Goal: Transaction & Acquisition: Purchase product/service

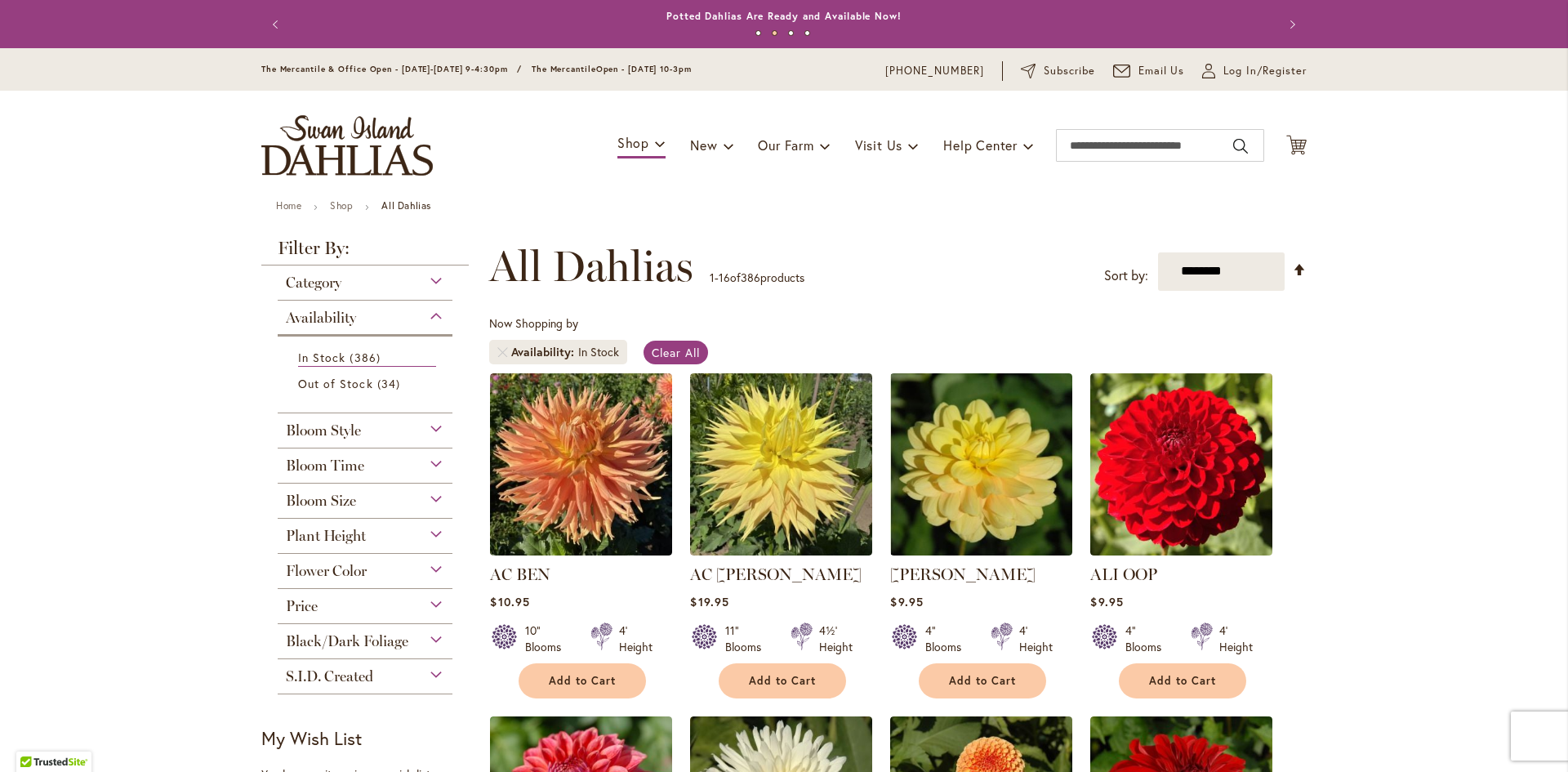
click at [299, 148] on img "store logo" at bounding box center [347, 145] width 171 height 60
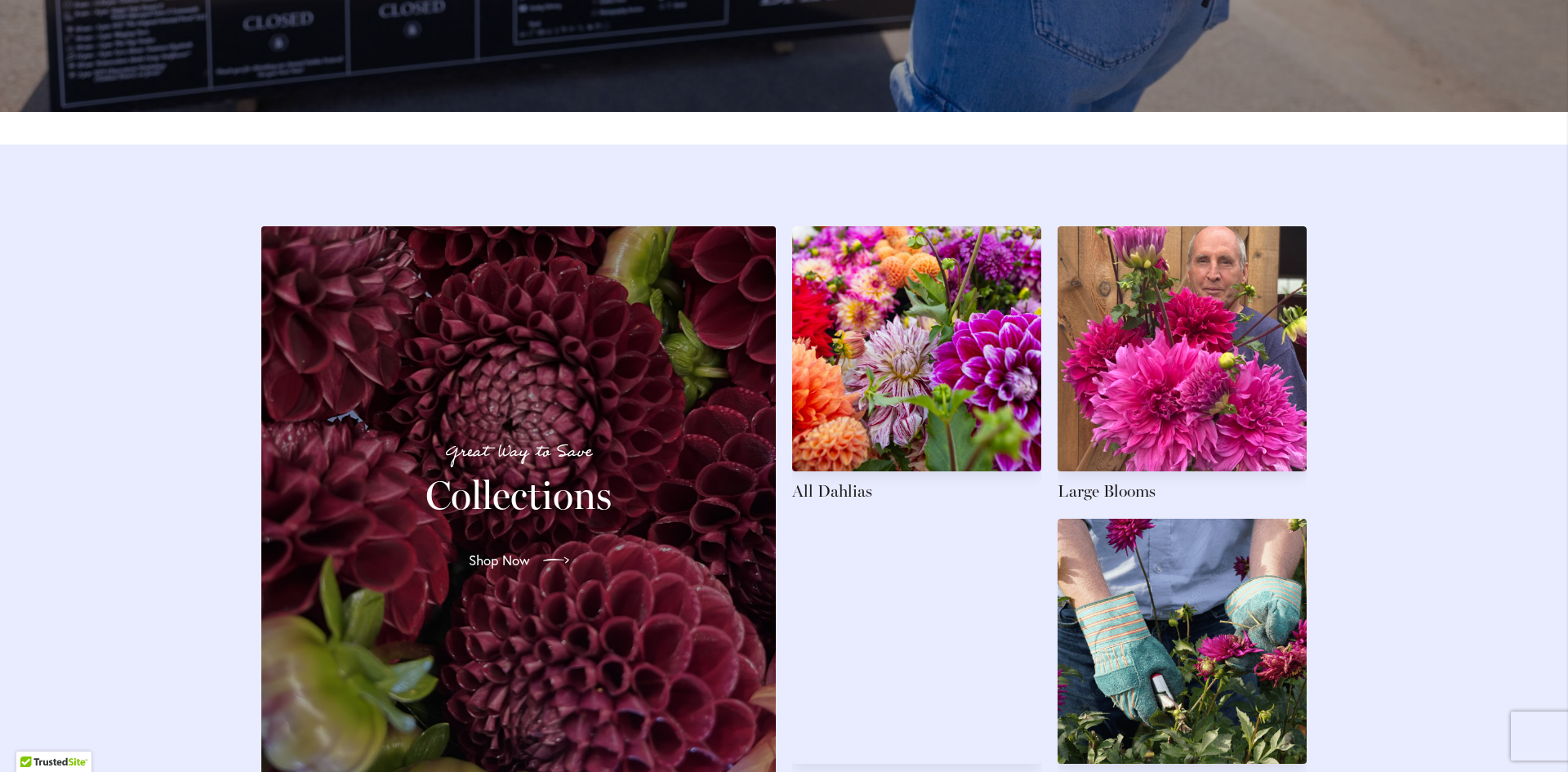
scroll to position [2368, 0]
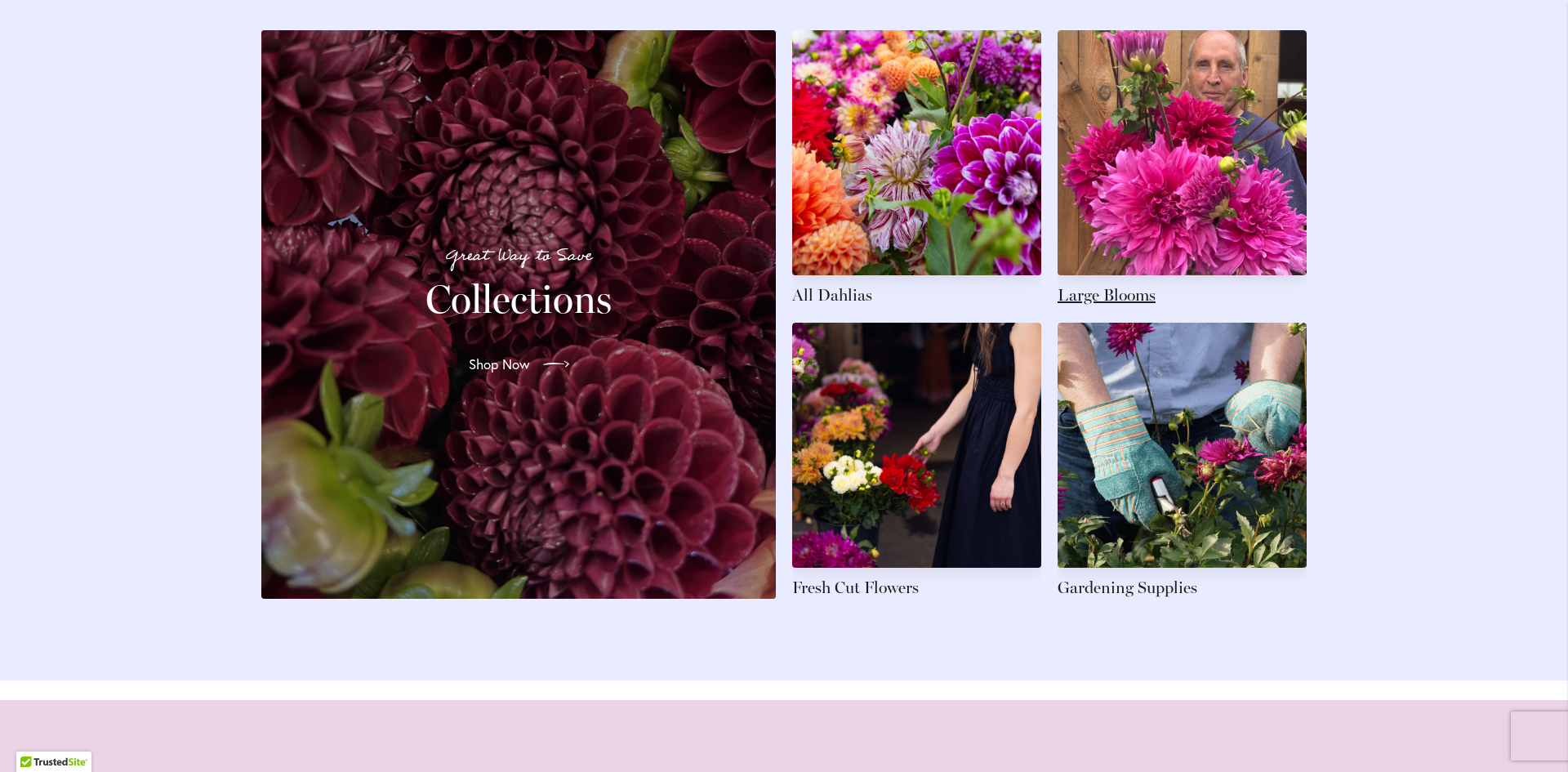
click at [1232, 103] on link at bounding box center [1182, 168] width 249 height 276
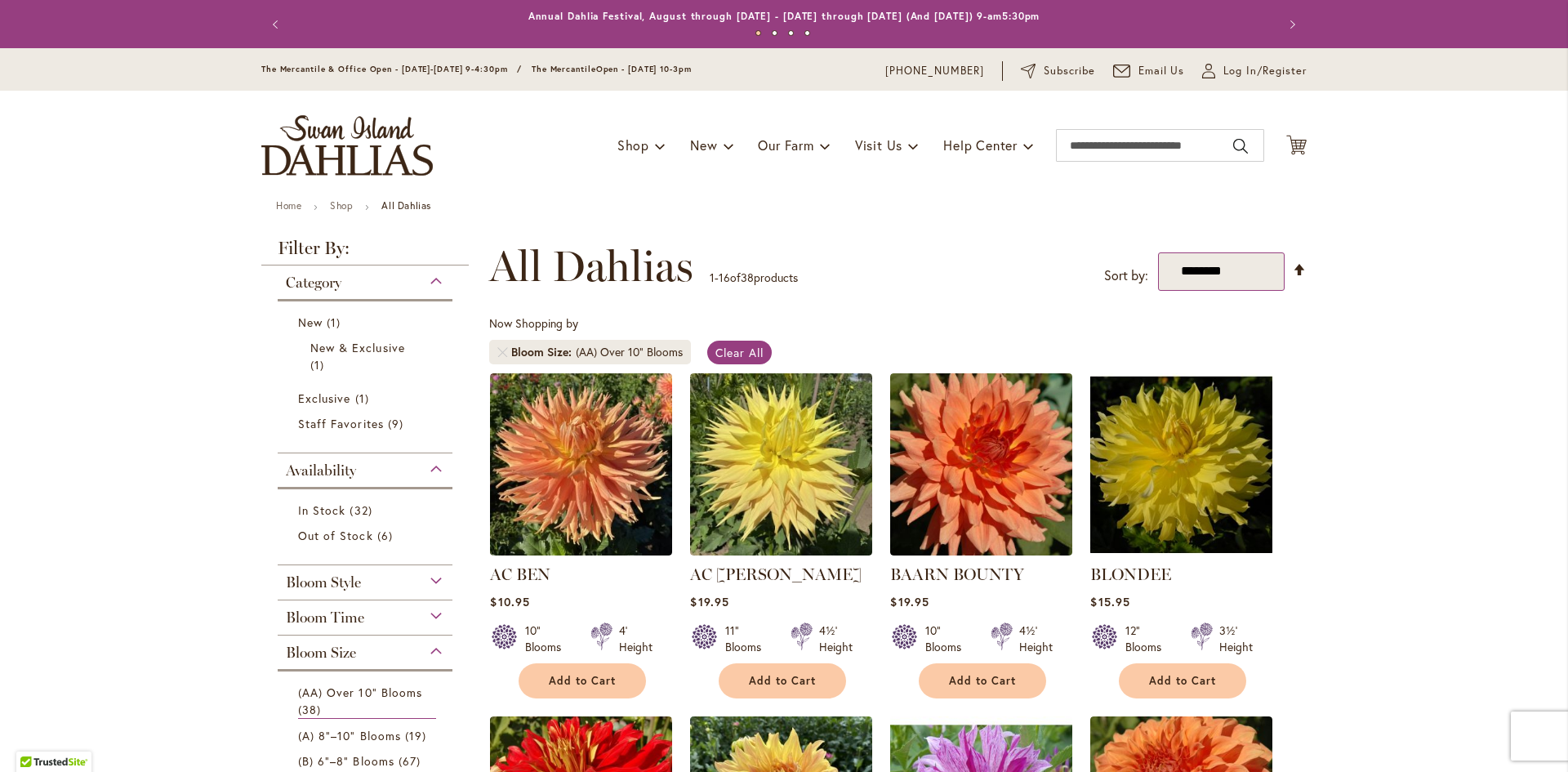
click at [1200, 269] on select "**********" at bounding box center [1221, 271] width 127 height 39
select select "*****"
click at [1158, 252] on select "**********" at bounding box center [1221, 271] width 127 height 39
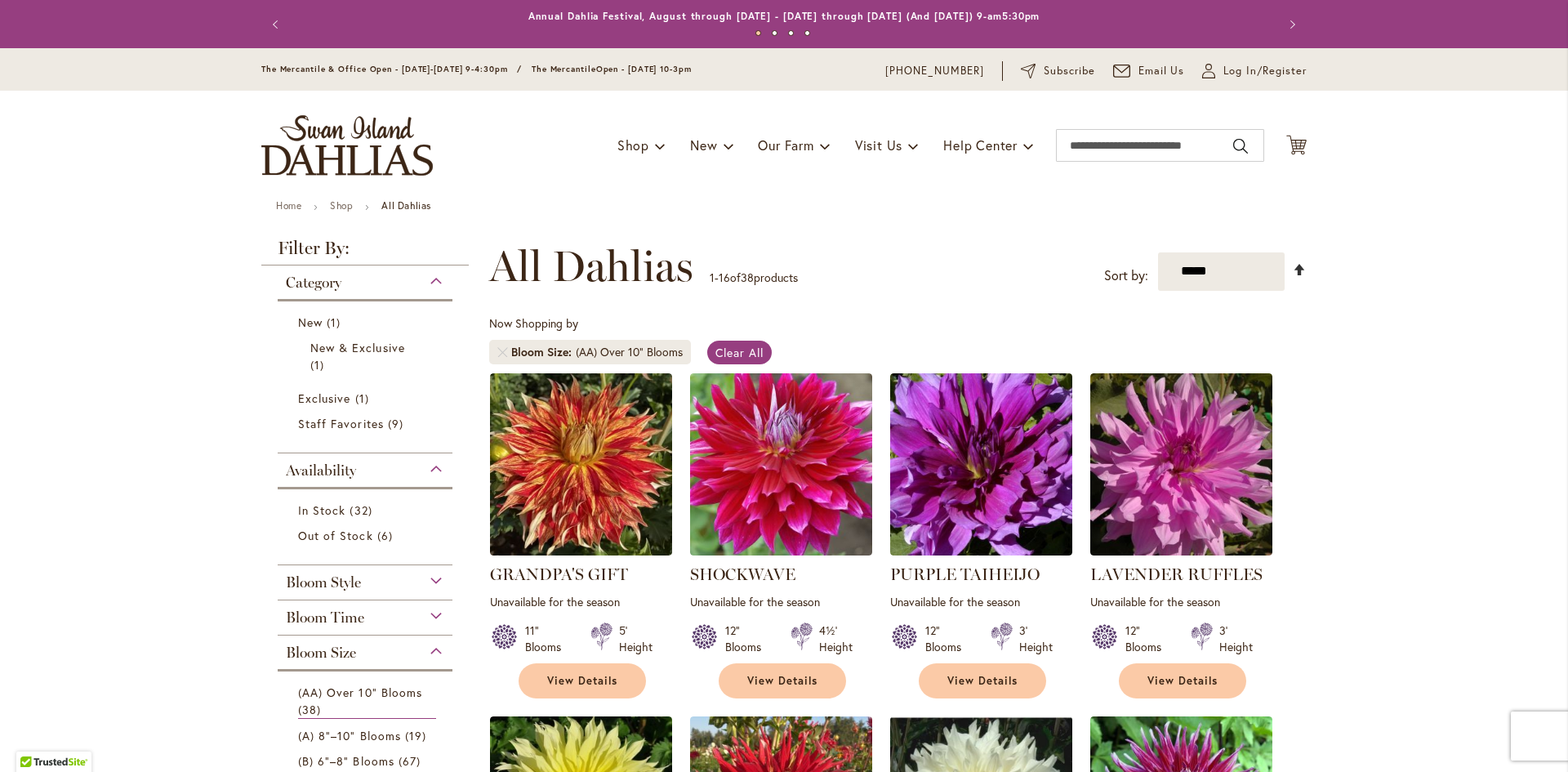
click at [1293, 266] on link "Set Descending Direction" at bounding box center [1299, 269] width 14 height 19
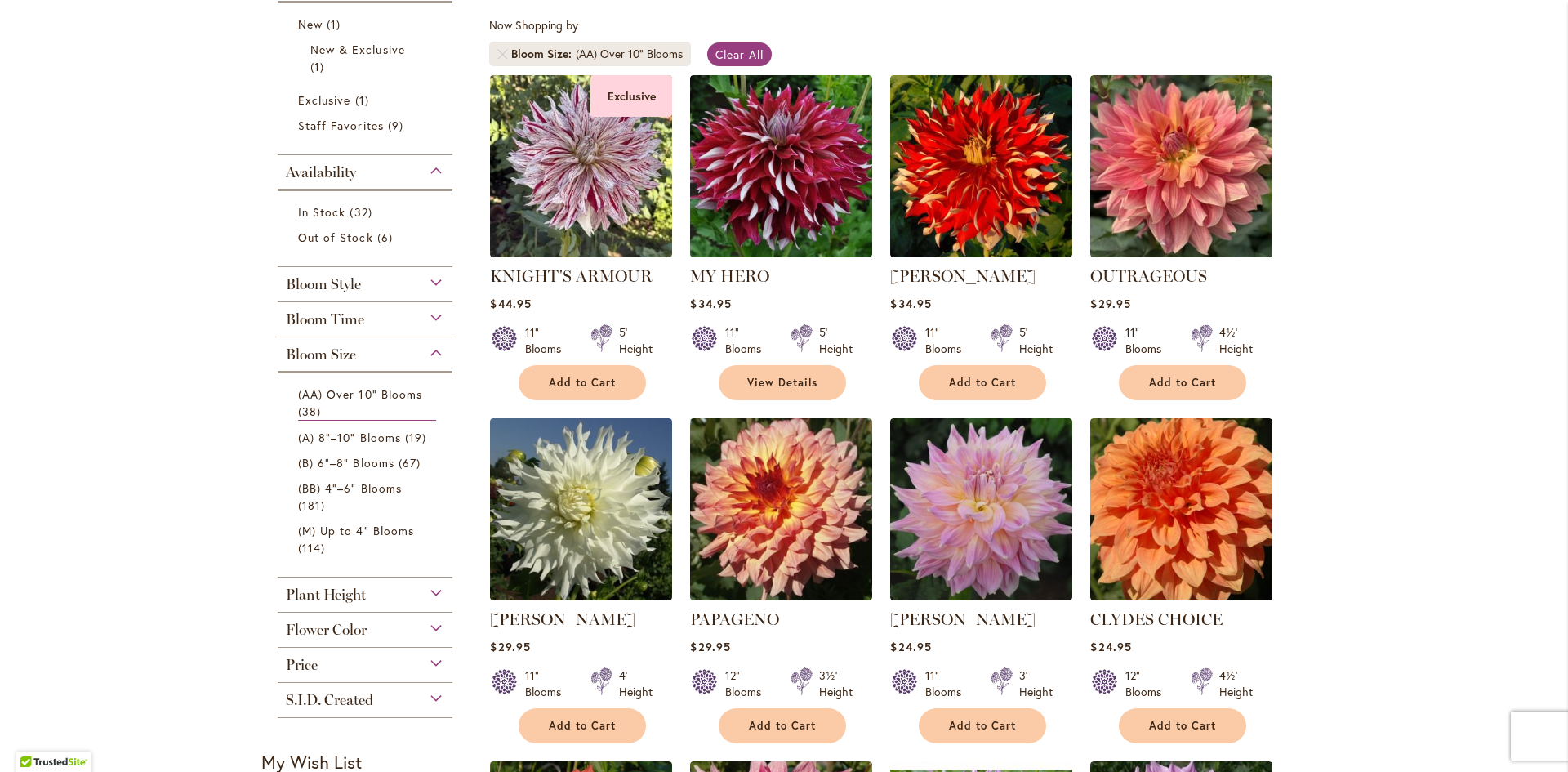
scroll to position [326, 0]
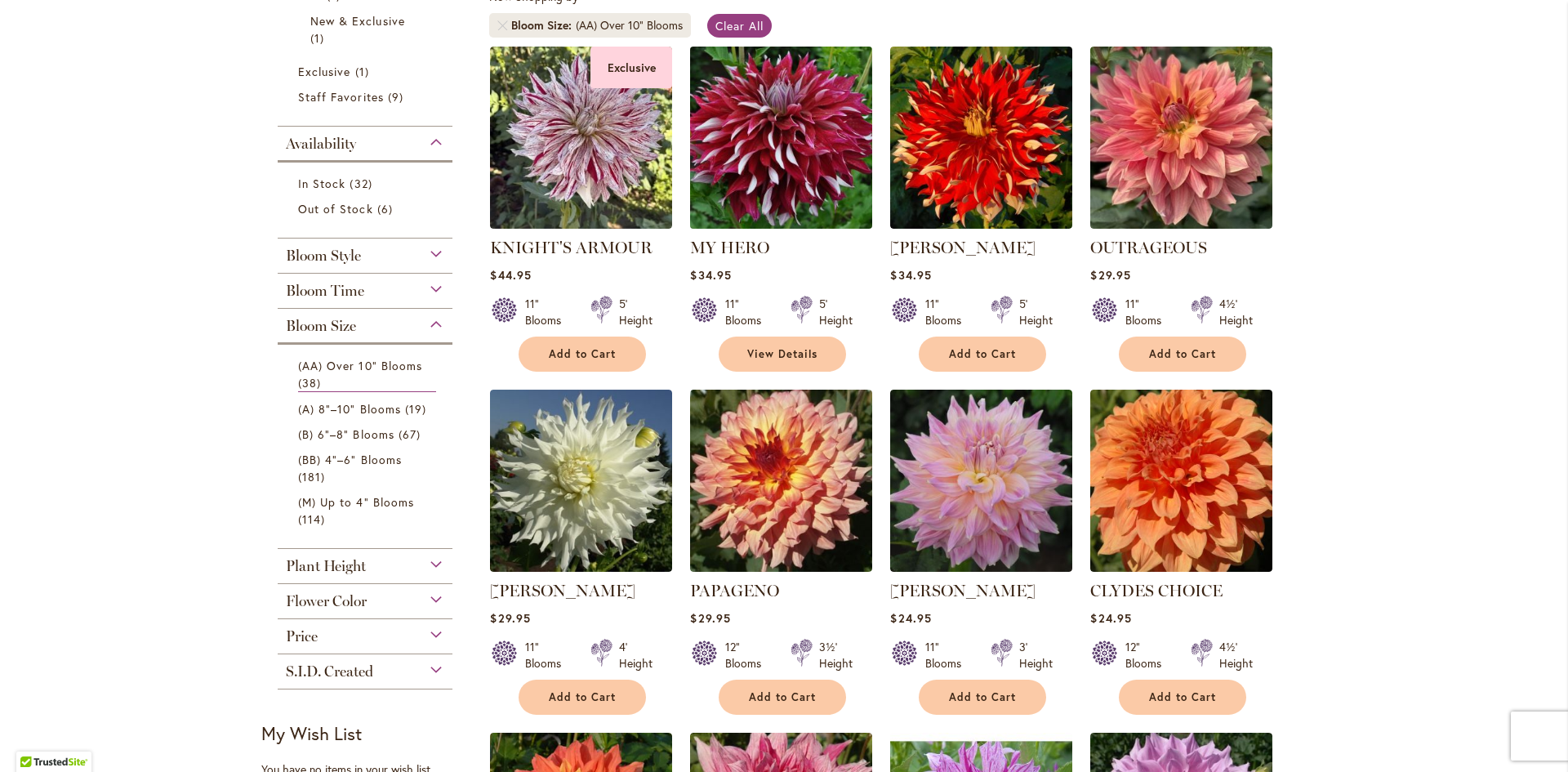
click at [800, 138] on img at bounding box center [782, 138] width 191 height 191
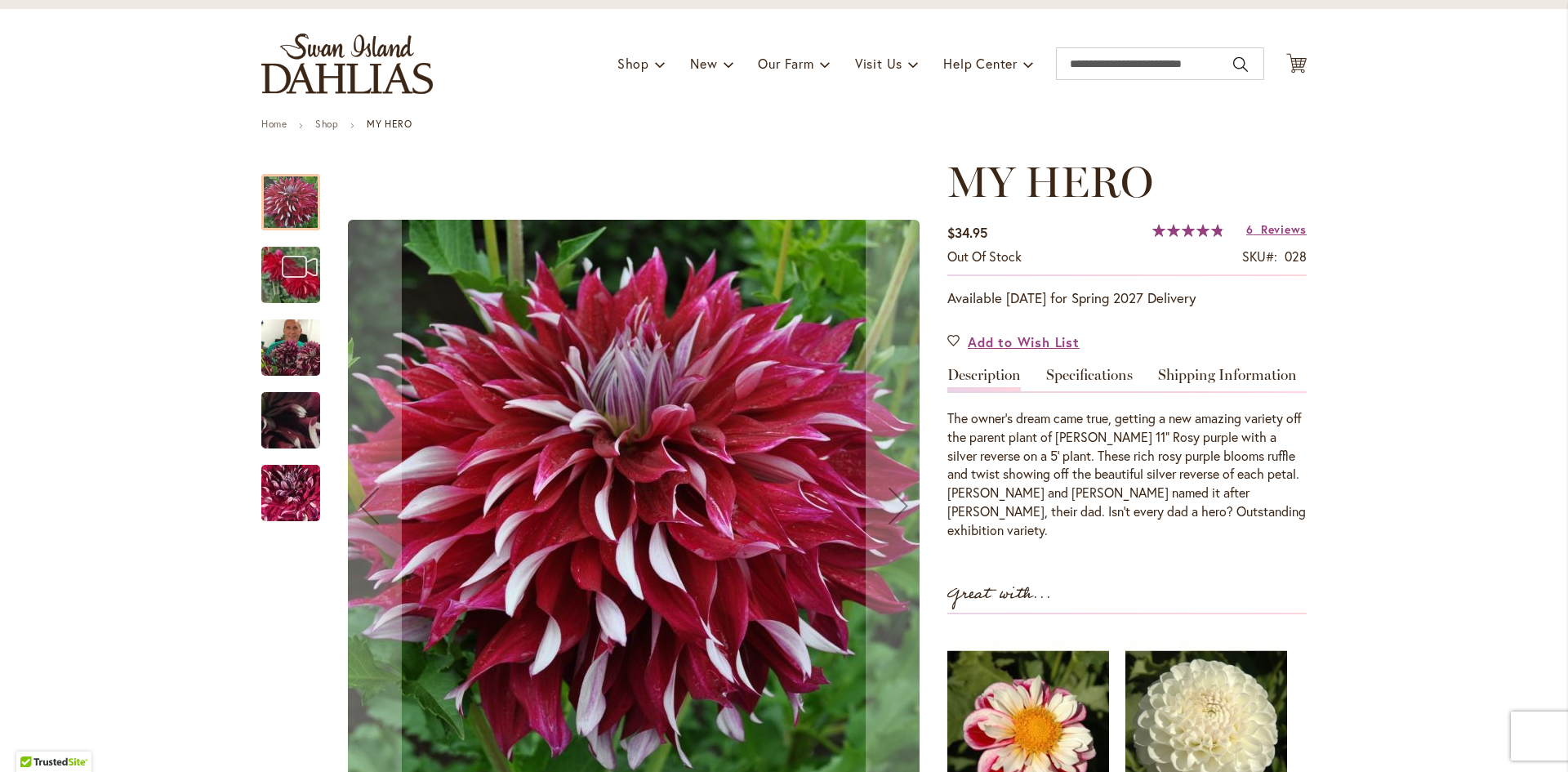
scroll to position [163, 0]
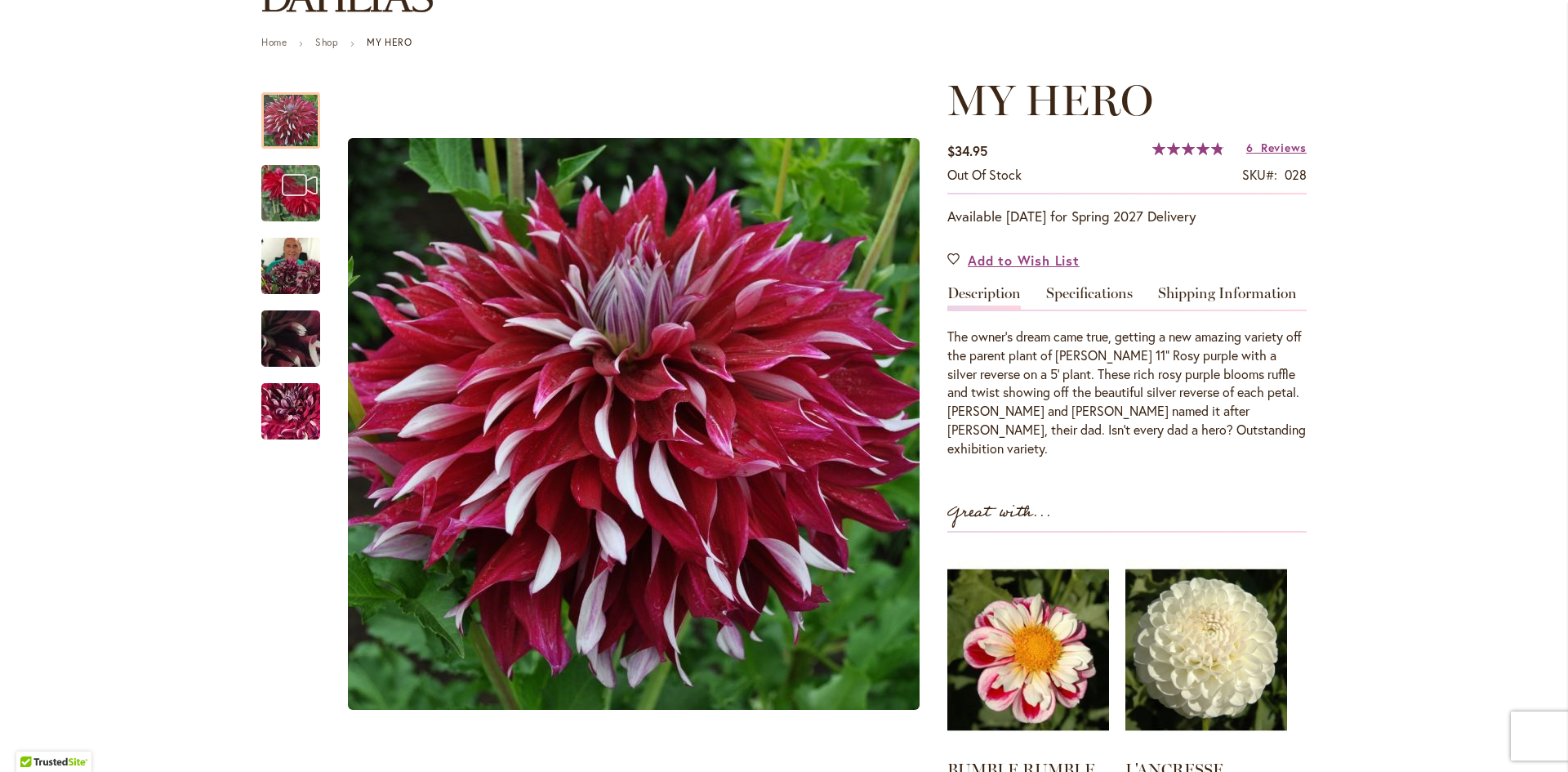
click at [1092, 214] on p "Available August 1, 2026 for Spring 2027 Delivery" at bounding box center [1127, 217] width 359 height 20
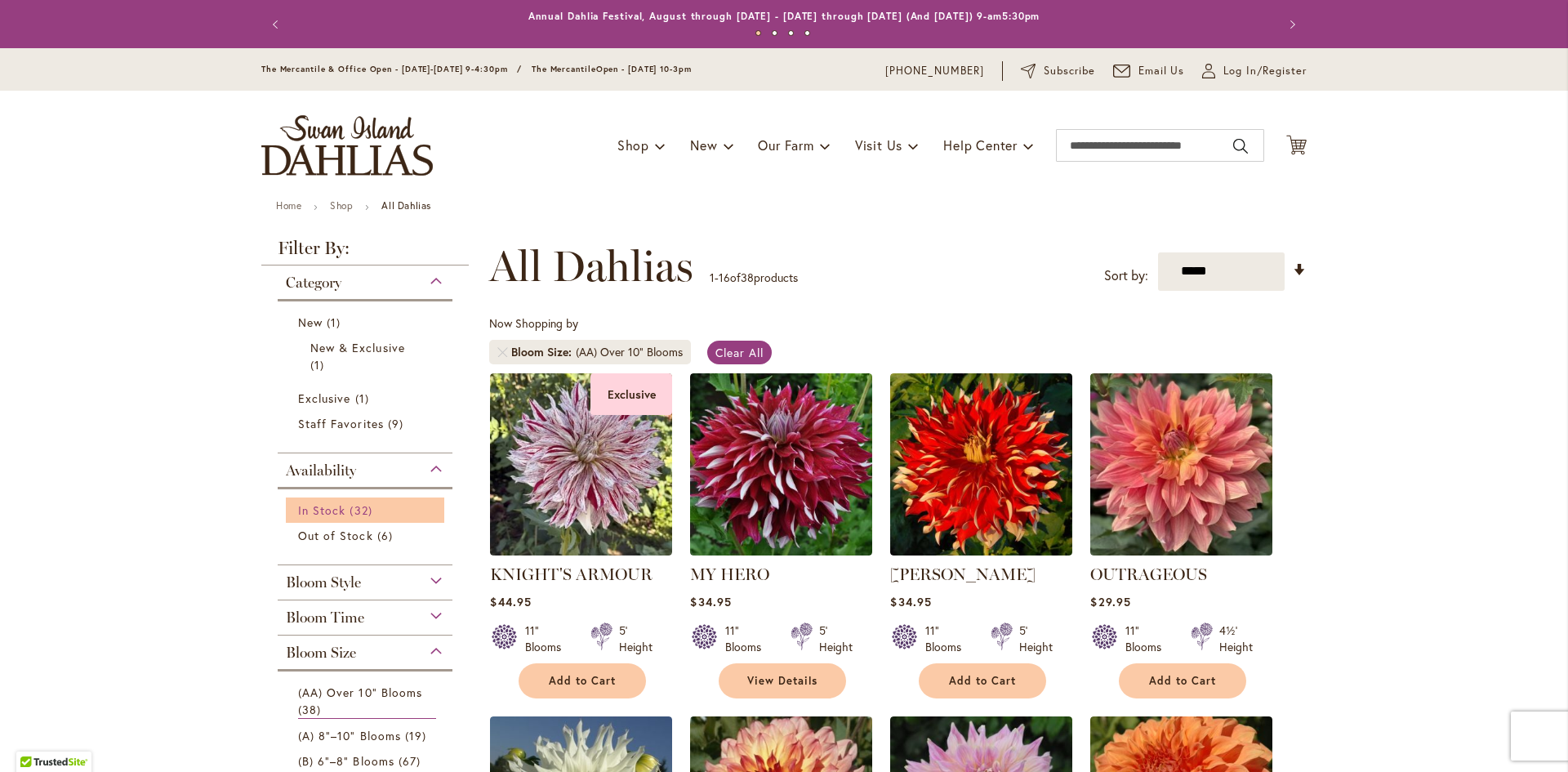
click at [320, 509] on span "In Stock" at bounding box center [321, 510] width 47 height 16
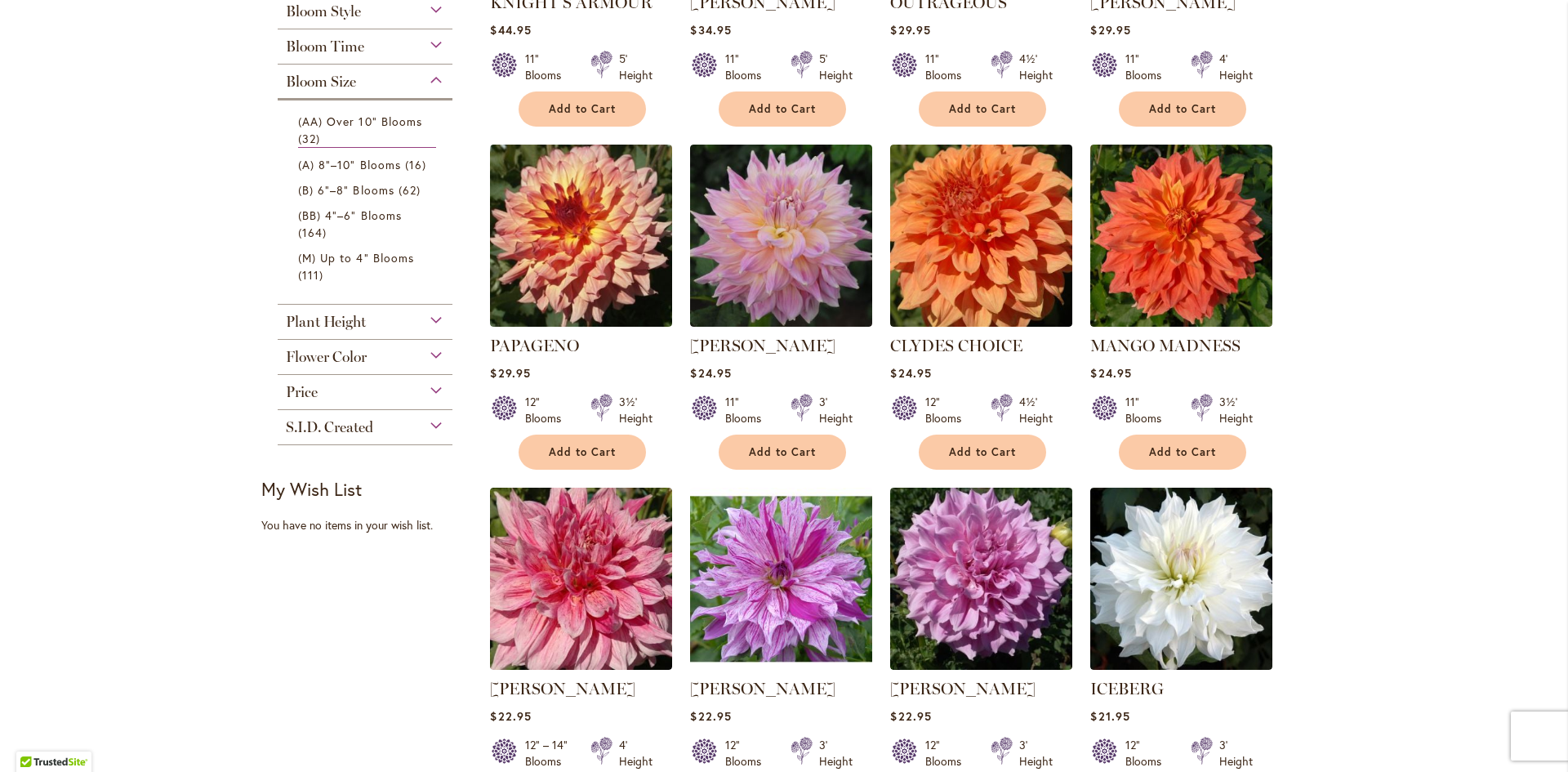
scroll to position [245, 0]
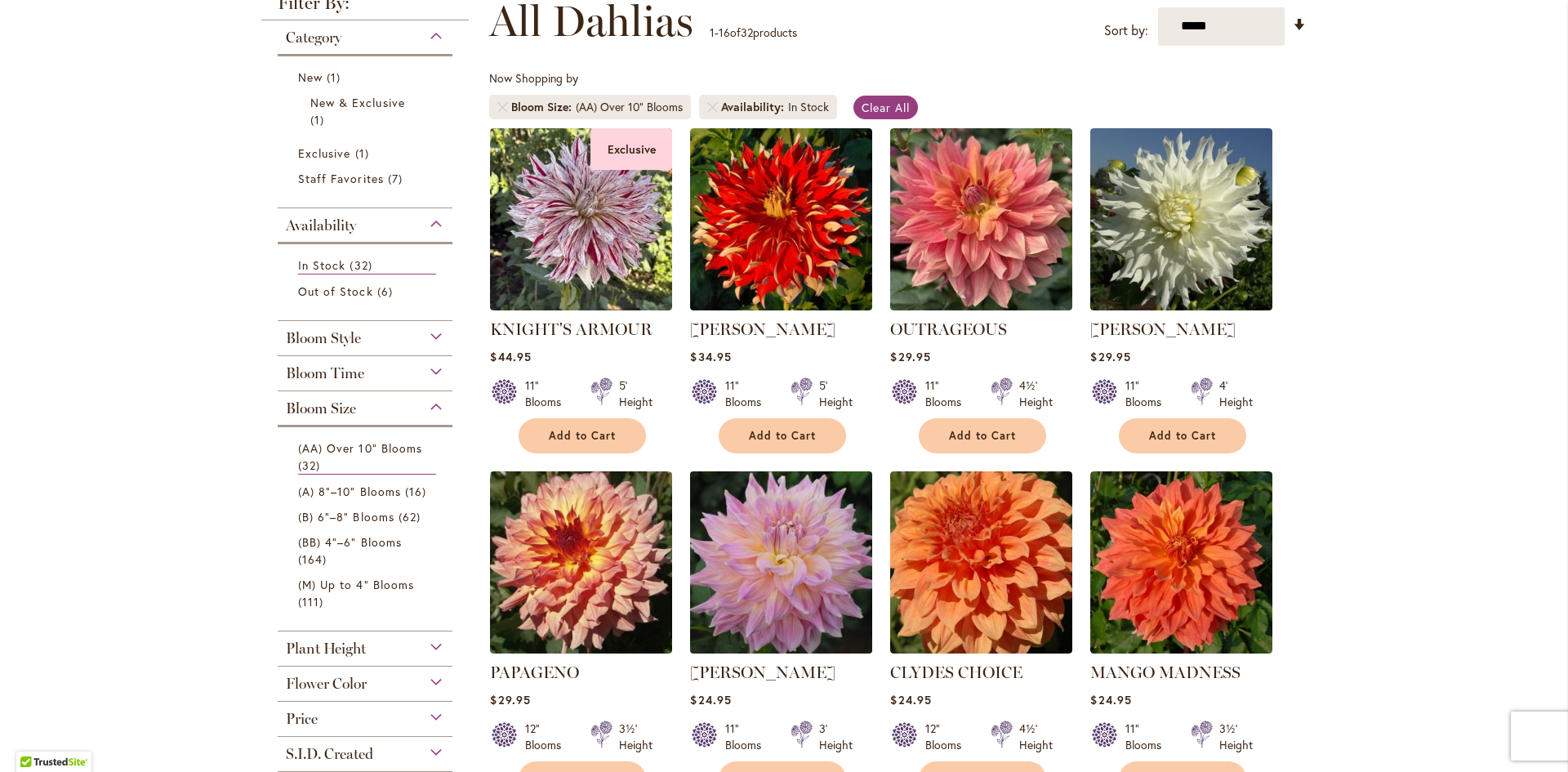
click at [784, 569] on img at bounding box center [782, 562] width 191 height 191
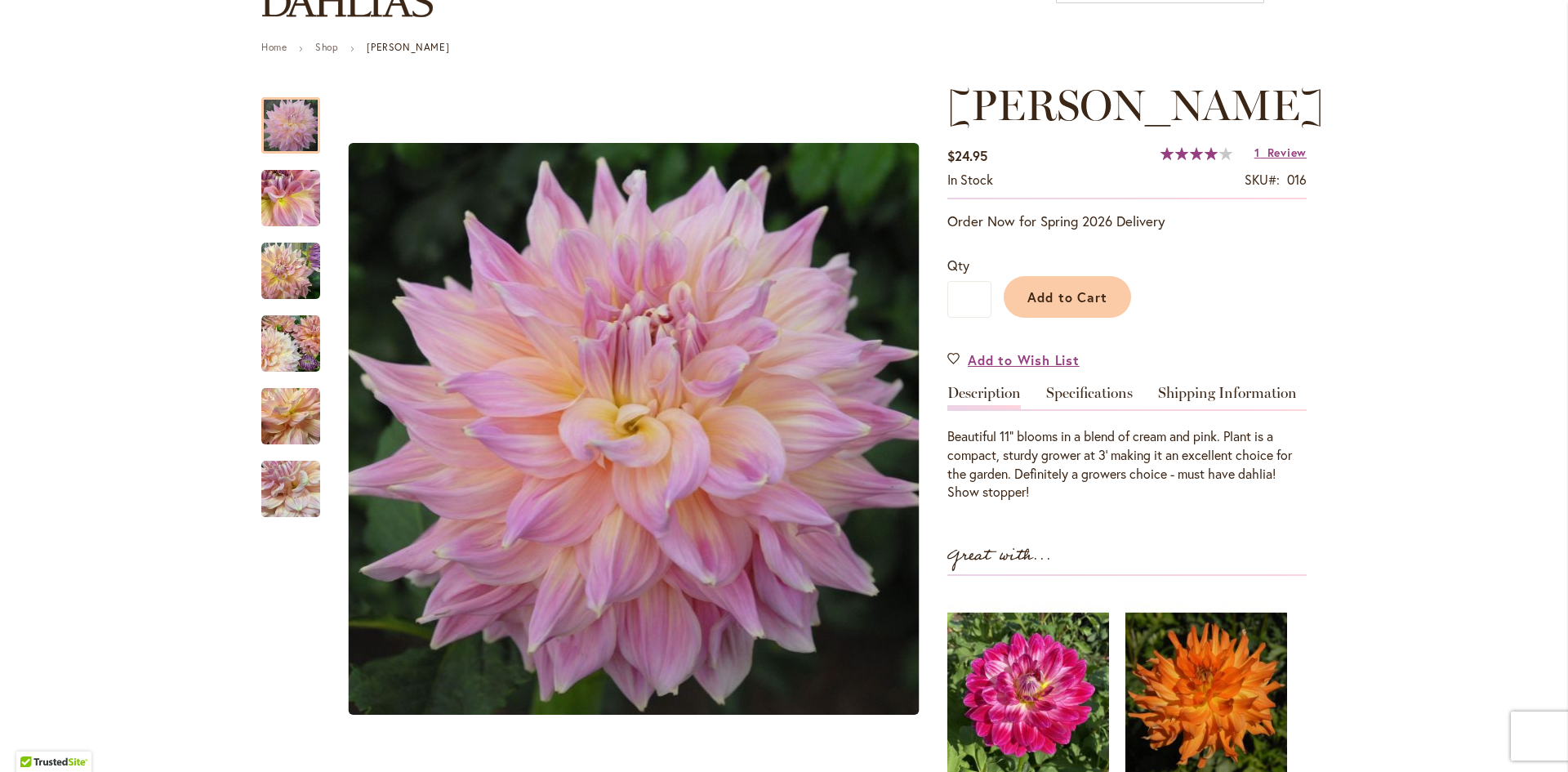
scroll to position [163, 0]
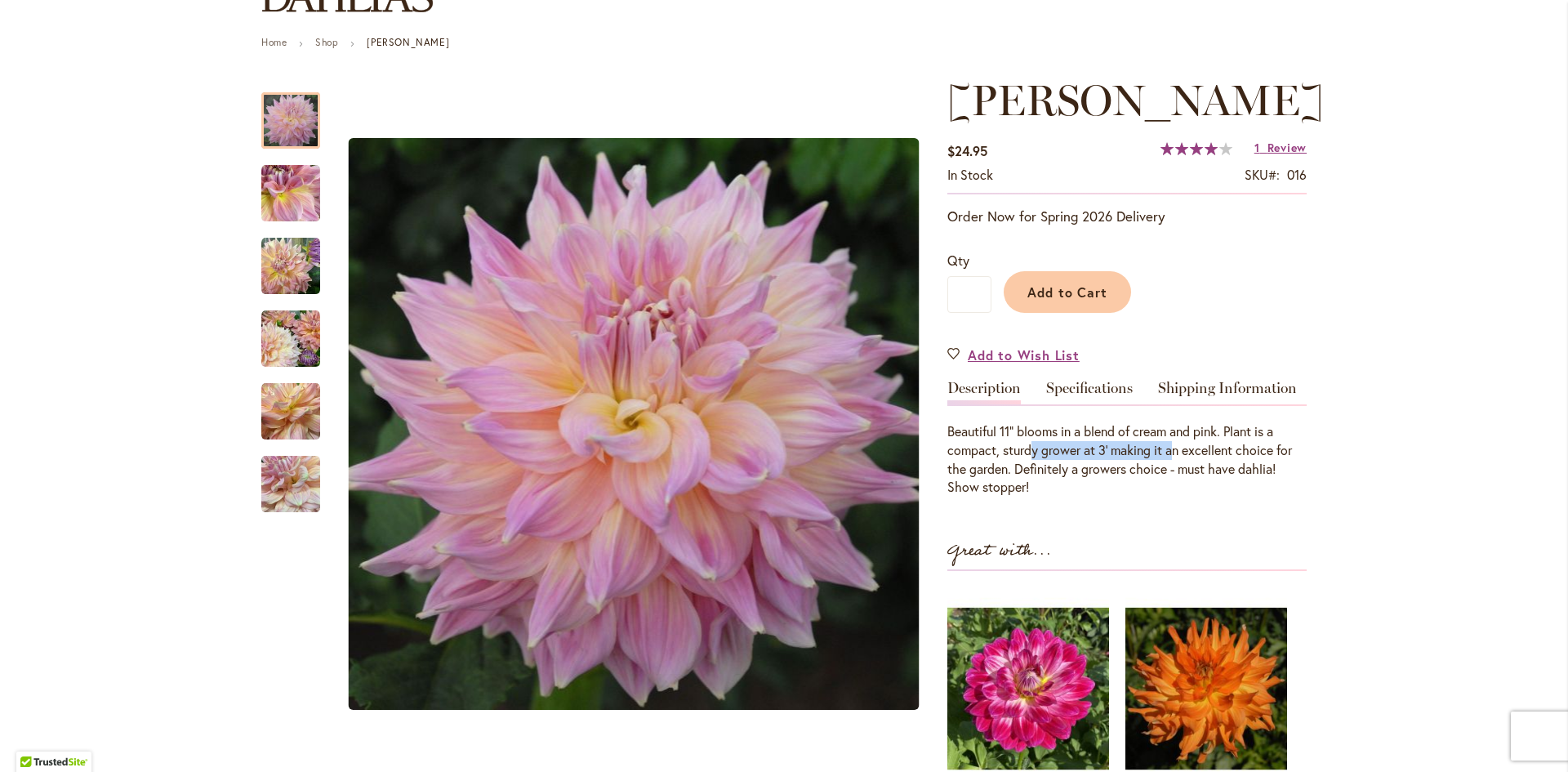
drag, startPoint x: 1027, startPoint y: 502, endPoint x: 1170, endPoint y: 492, distance: 143.3
click at [1170, 492] on div "Beautiful 11" blooms in a blend of cream and pink. Plant is a compact, sturdy g…" at bounding box center [1127, 459] width 359 height 74
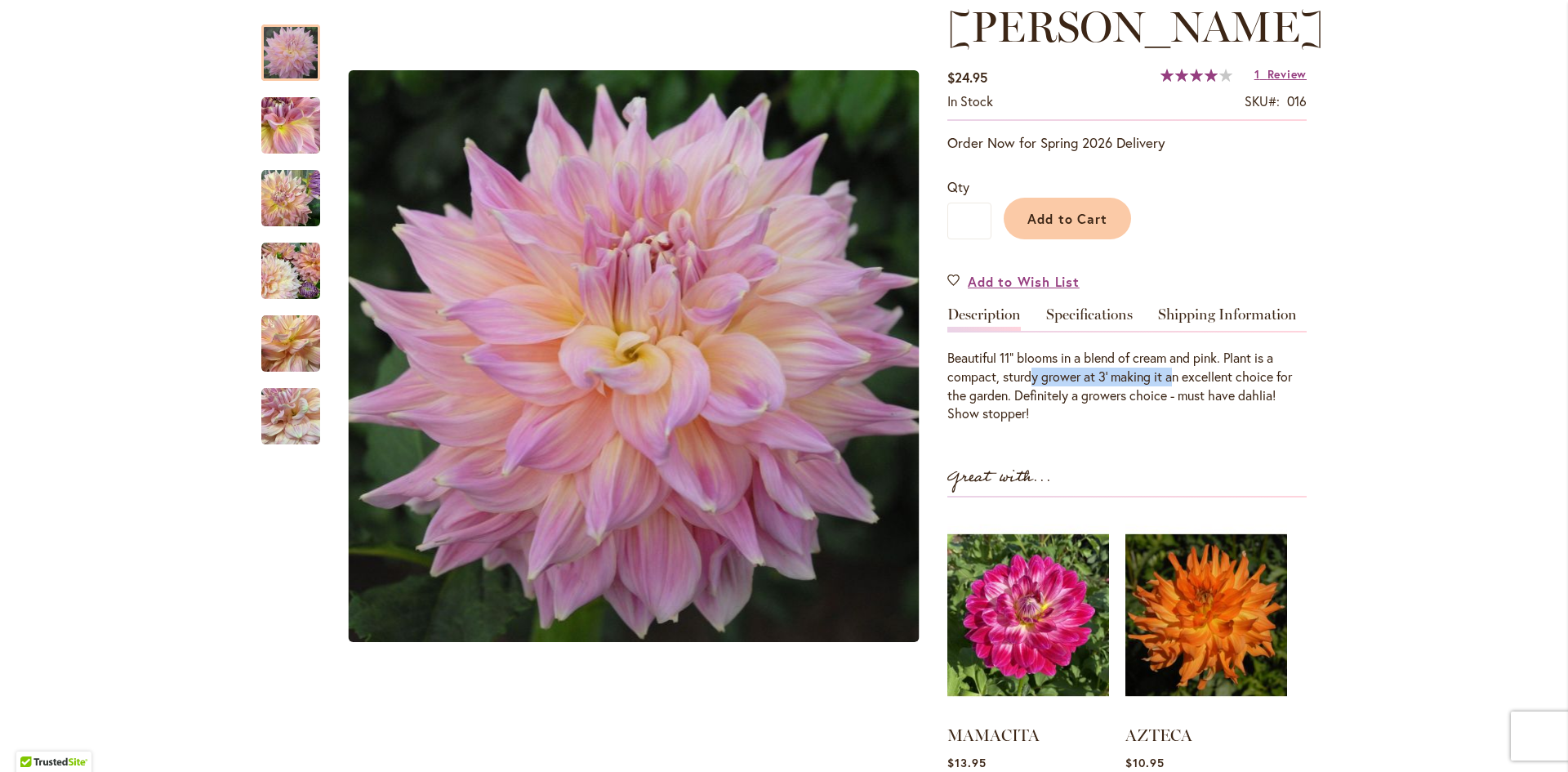
scroll to position [409, 0]
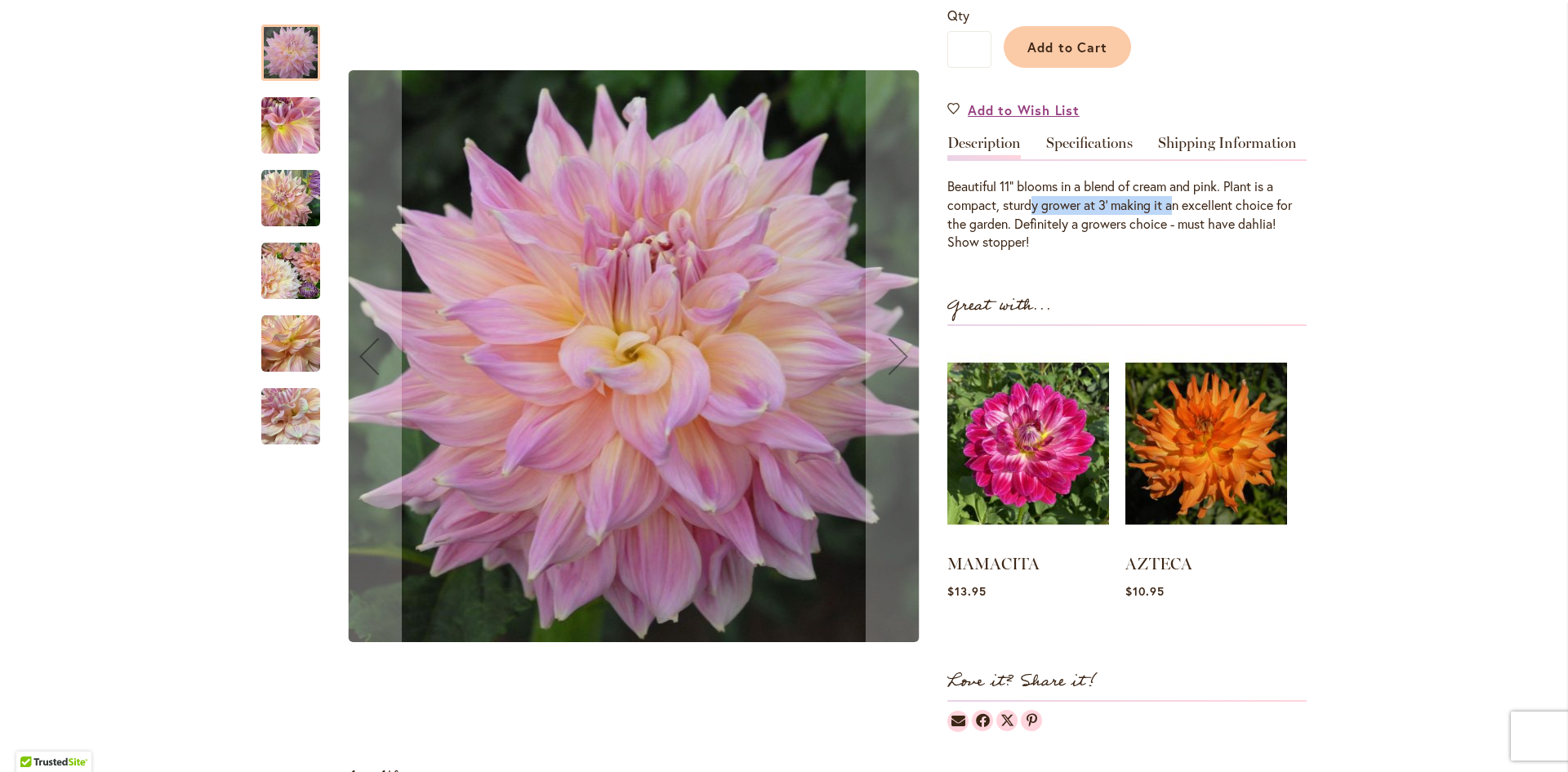
click at [290, 127] on img "Mingus Philip Sr" at bounding box center [290, 125] width 59 height 58
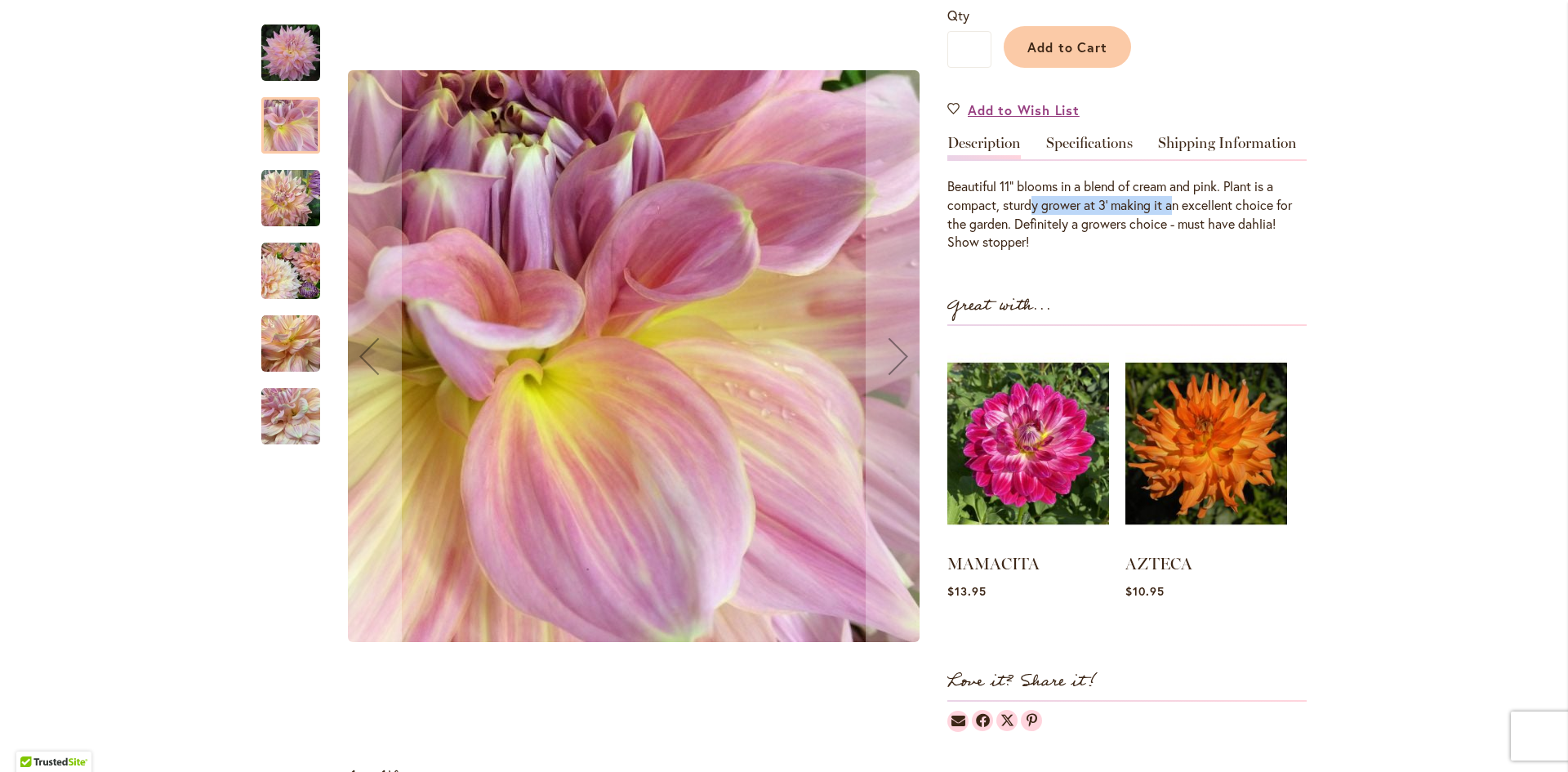
click at [288, 194] on img "Mingus Philip Sr" at bounding box center [290, 198] width 59 height 58
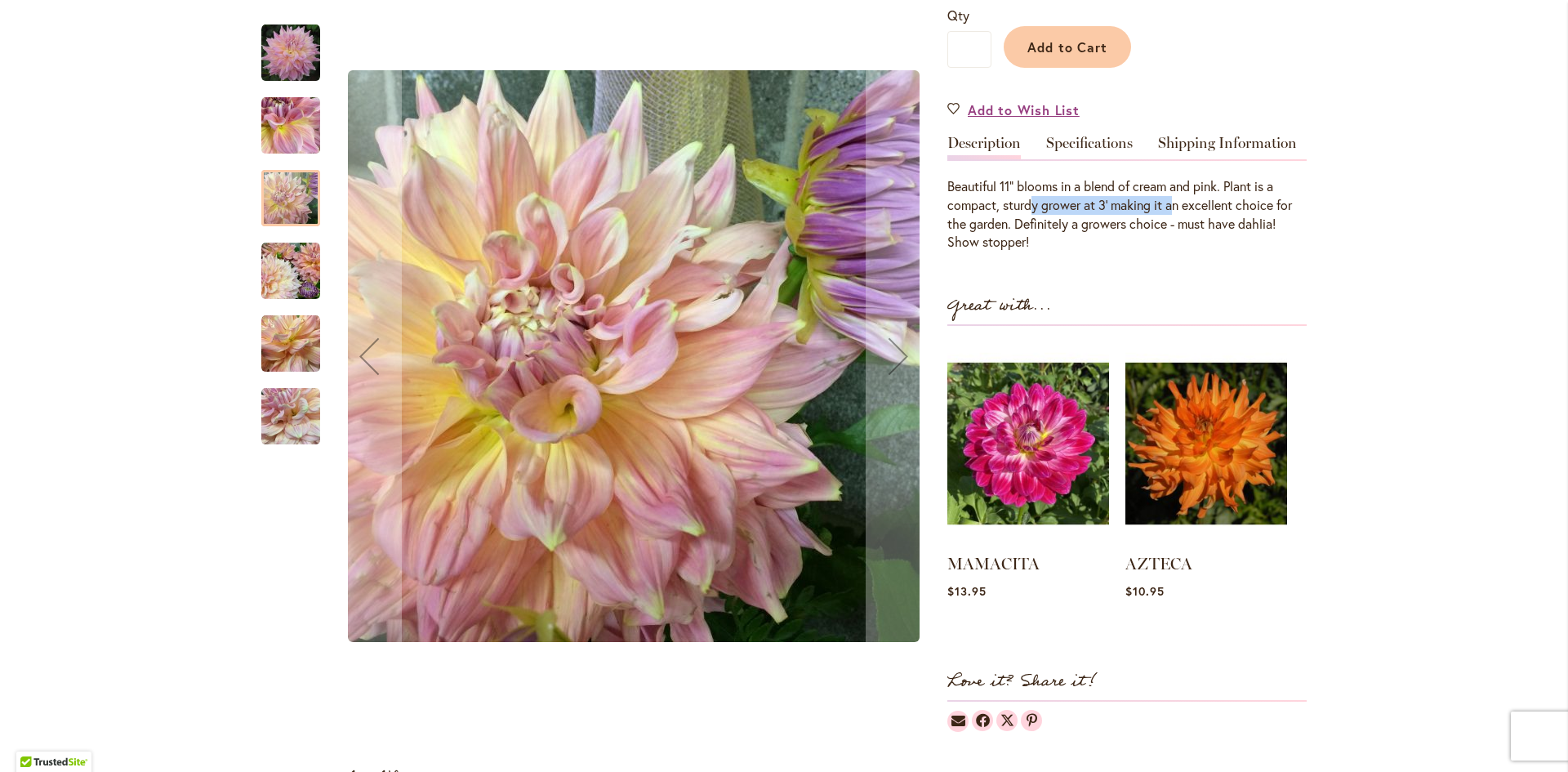
click at [296, 245] on img "Mingus Philip Sr" at bounding box center [290, 270] width 59 height 58
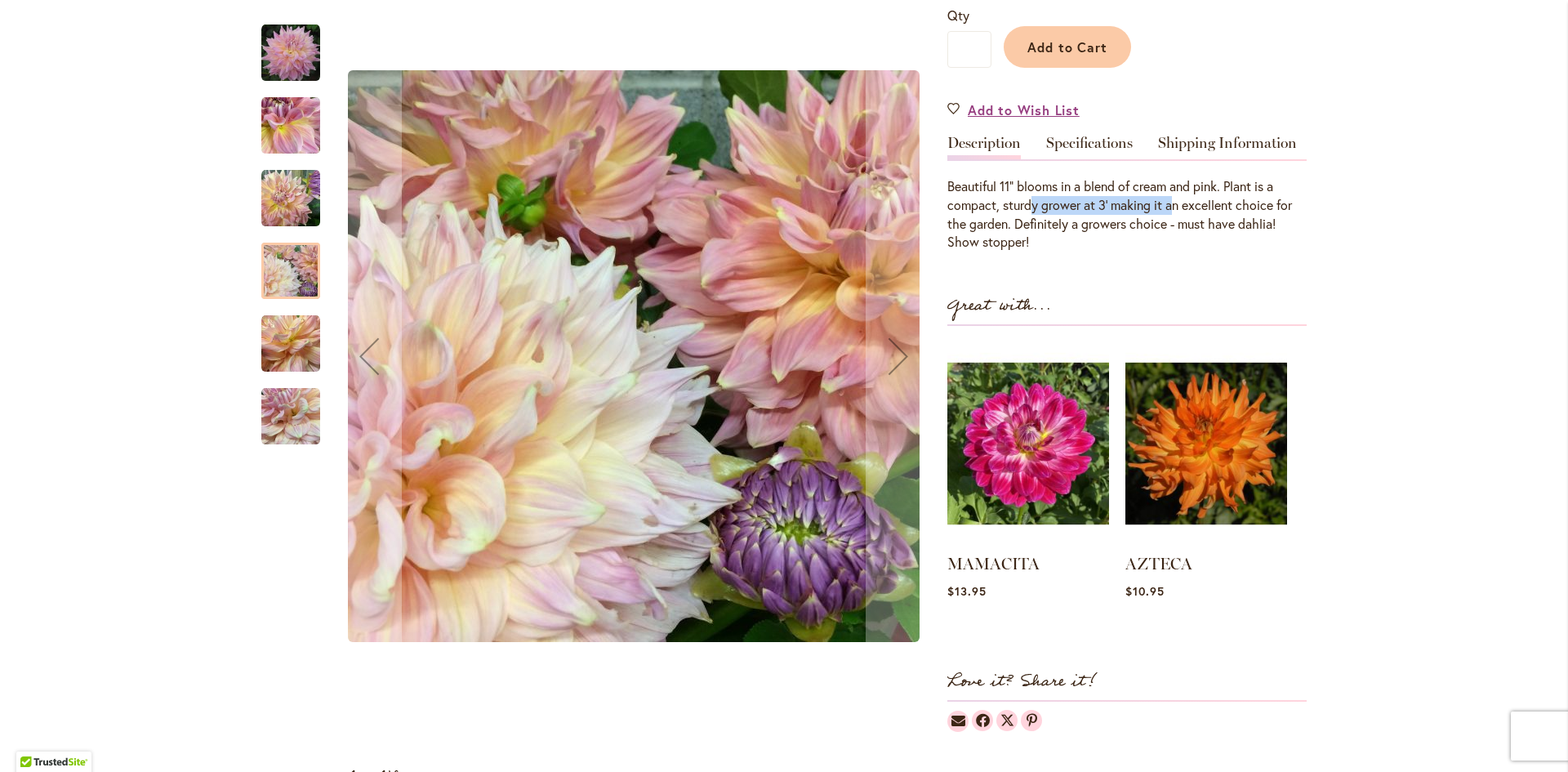
click at [297, 280] on div at bounding box center [290, 270] width 59 height 56
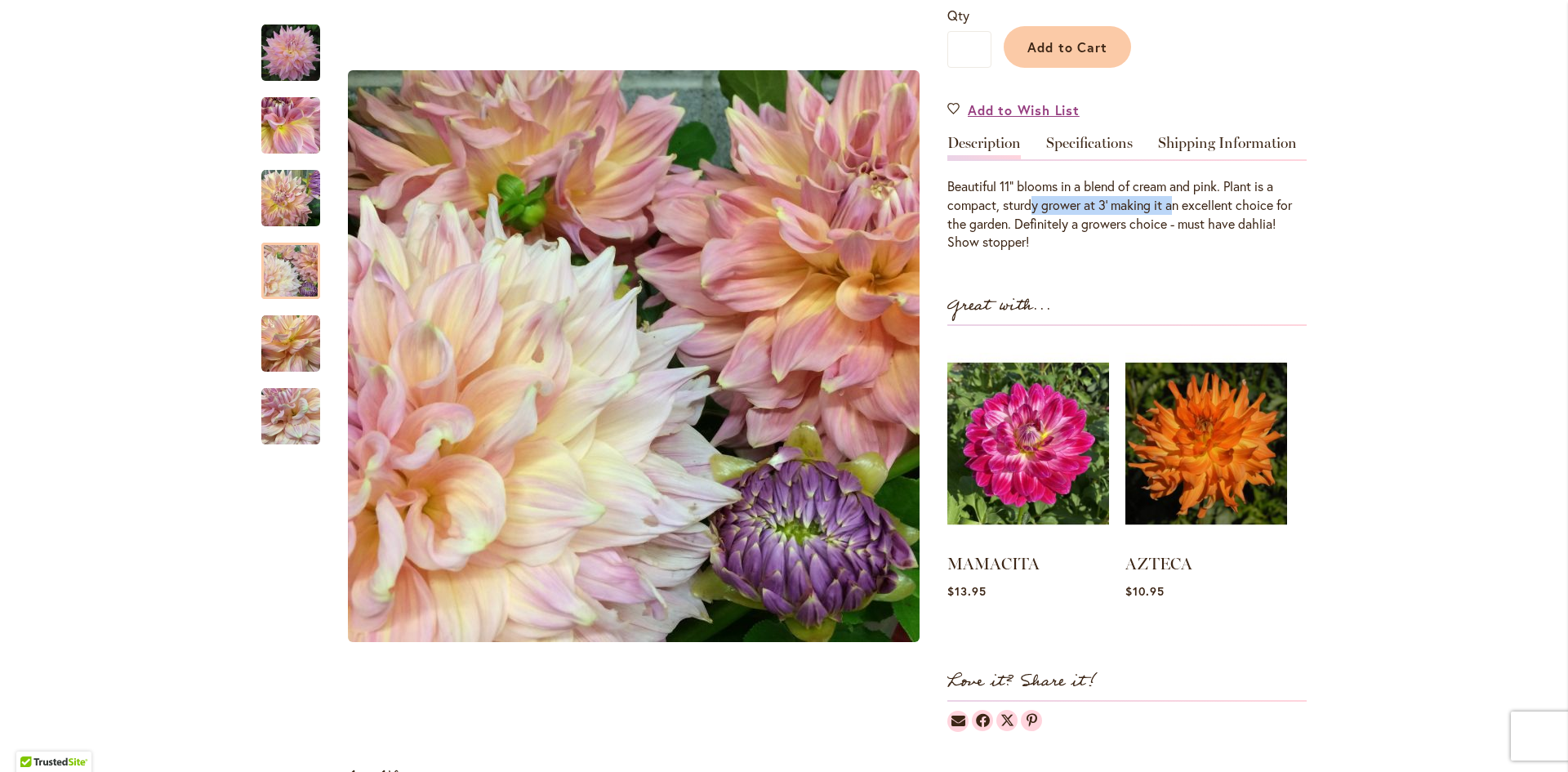
scroll to position [82, 0]
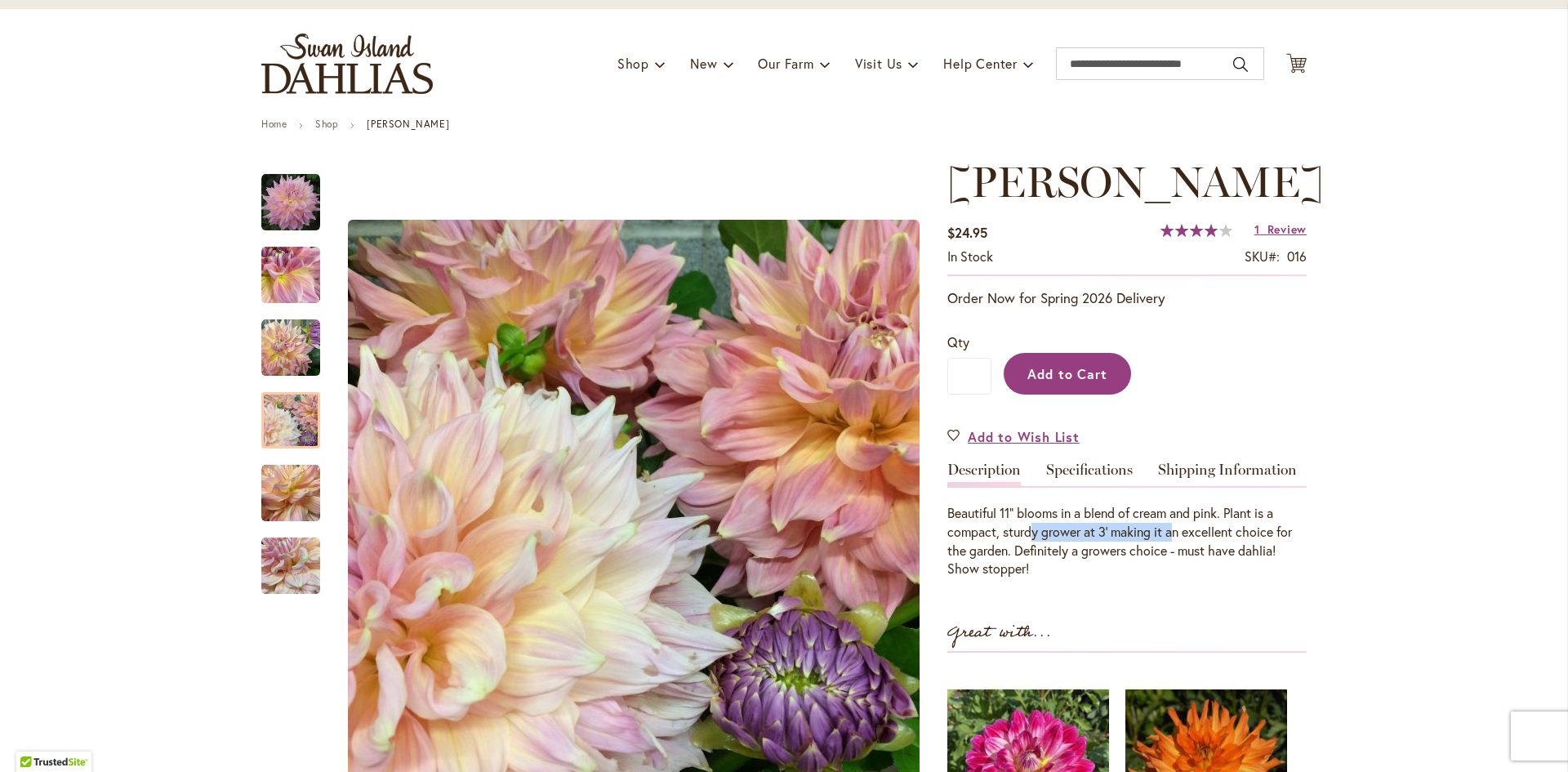
click at [1053, 382] on span "Add to Cart" at bounding box center [1068, 373] width 81 height 17
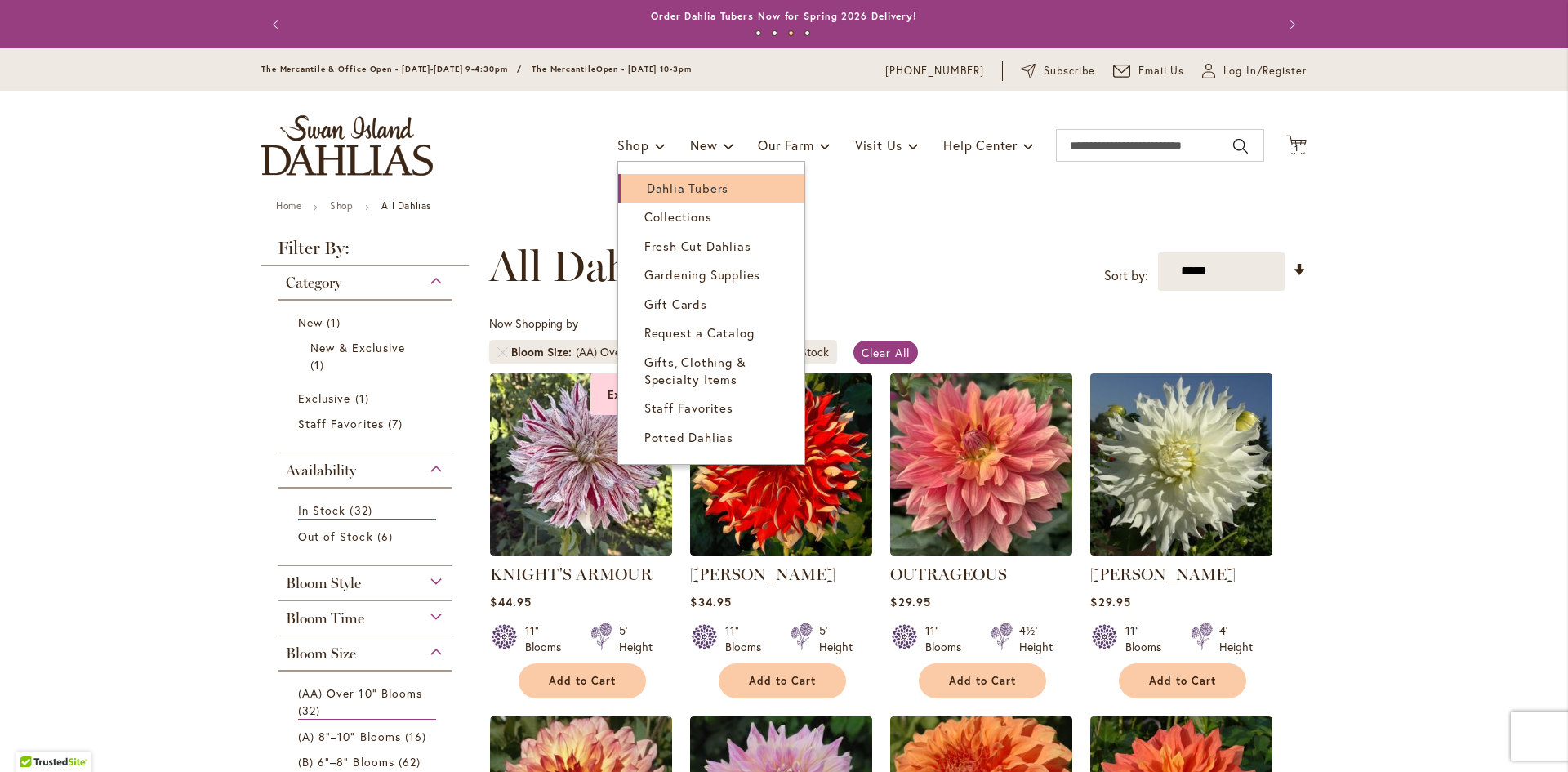
click at [677, 193] on span "Dahlia Tubers" at bounding box center [687, 188] width 82 height 16
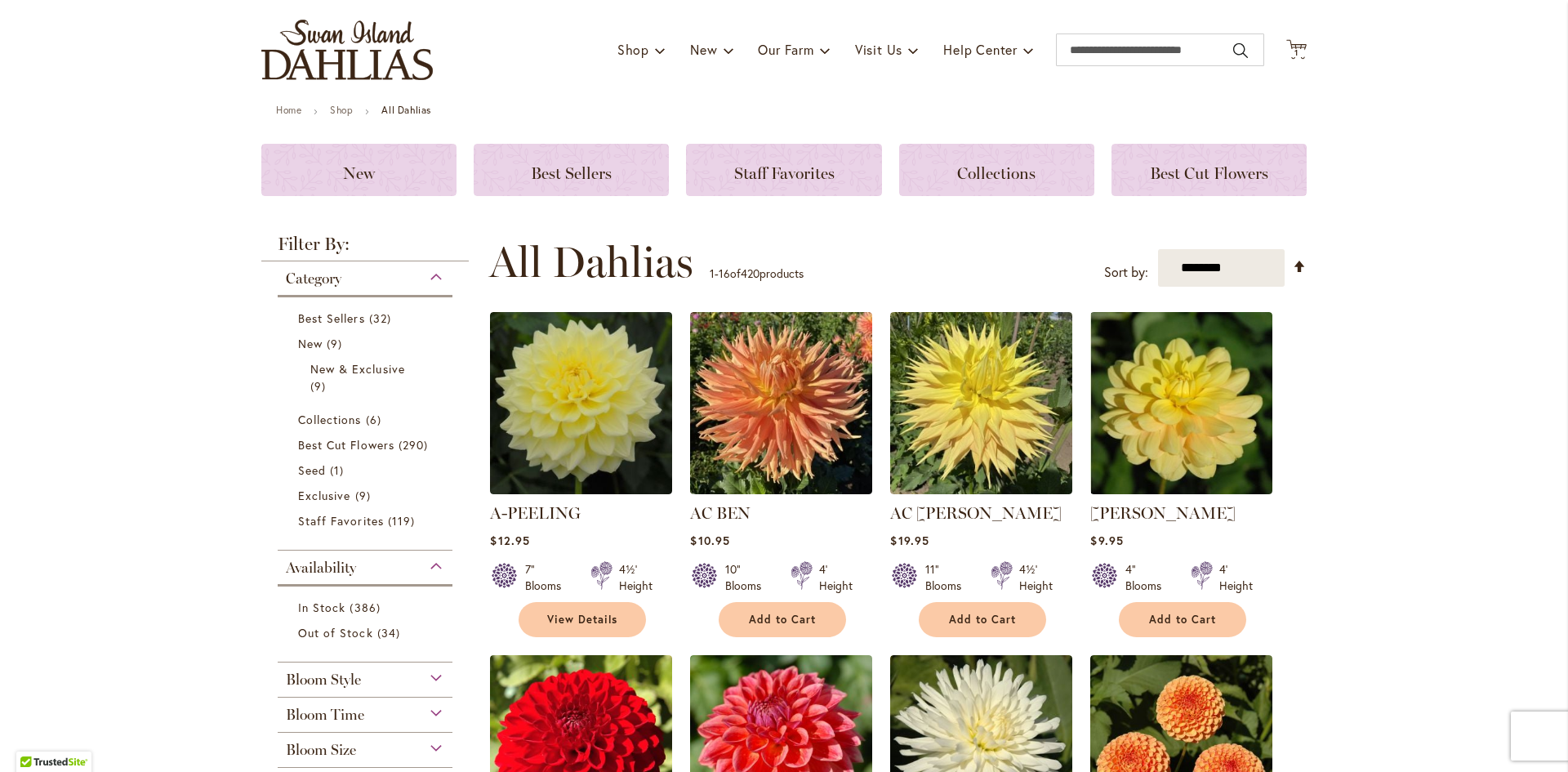
scroll to position [245, 0]
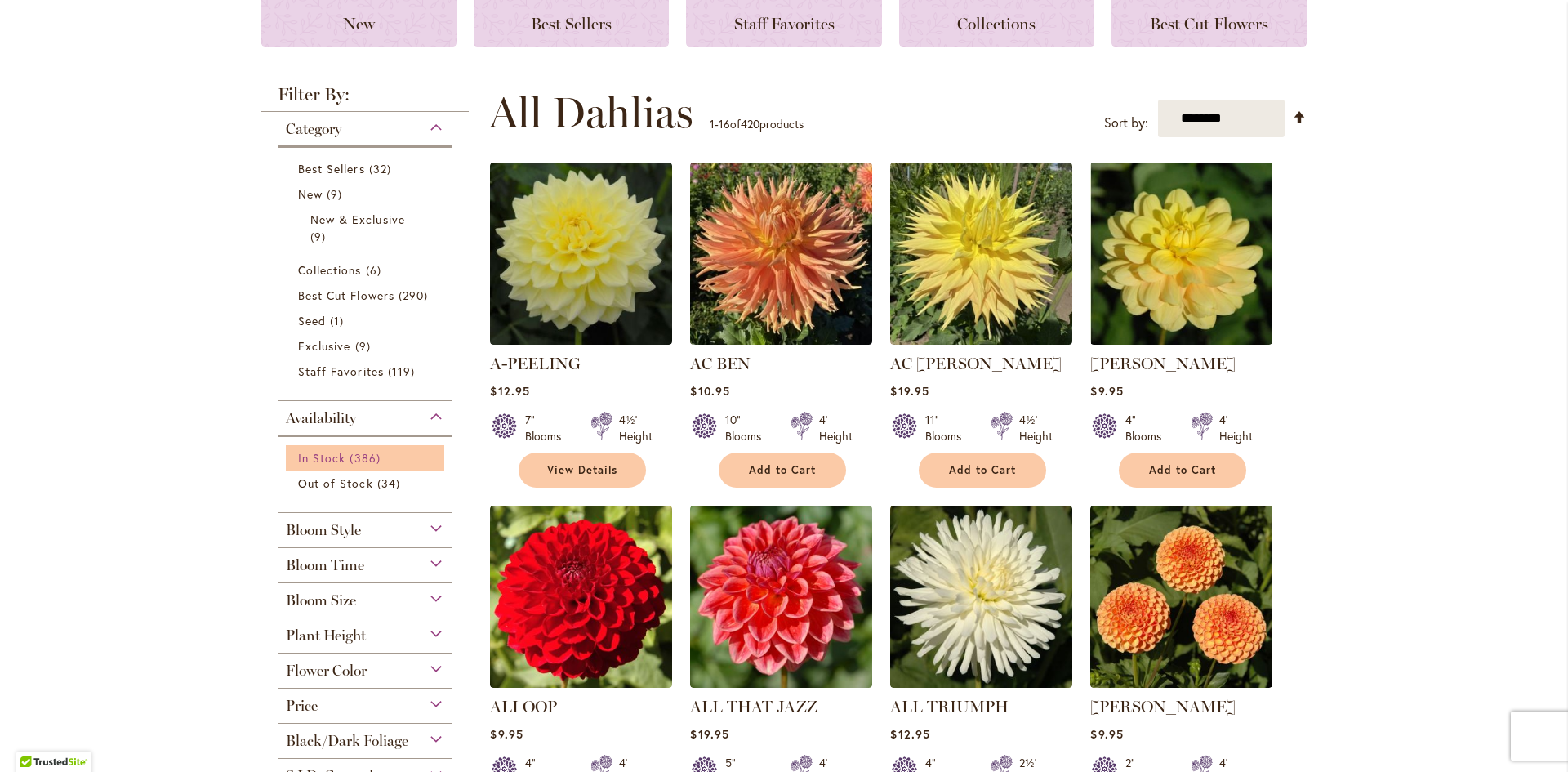
click at [313, 461] on span "In Stock" at bounding box center [321, 457] width 47 height 16
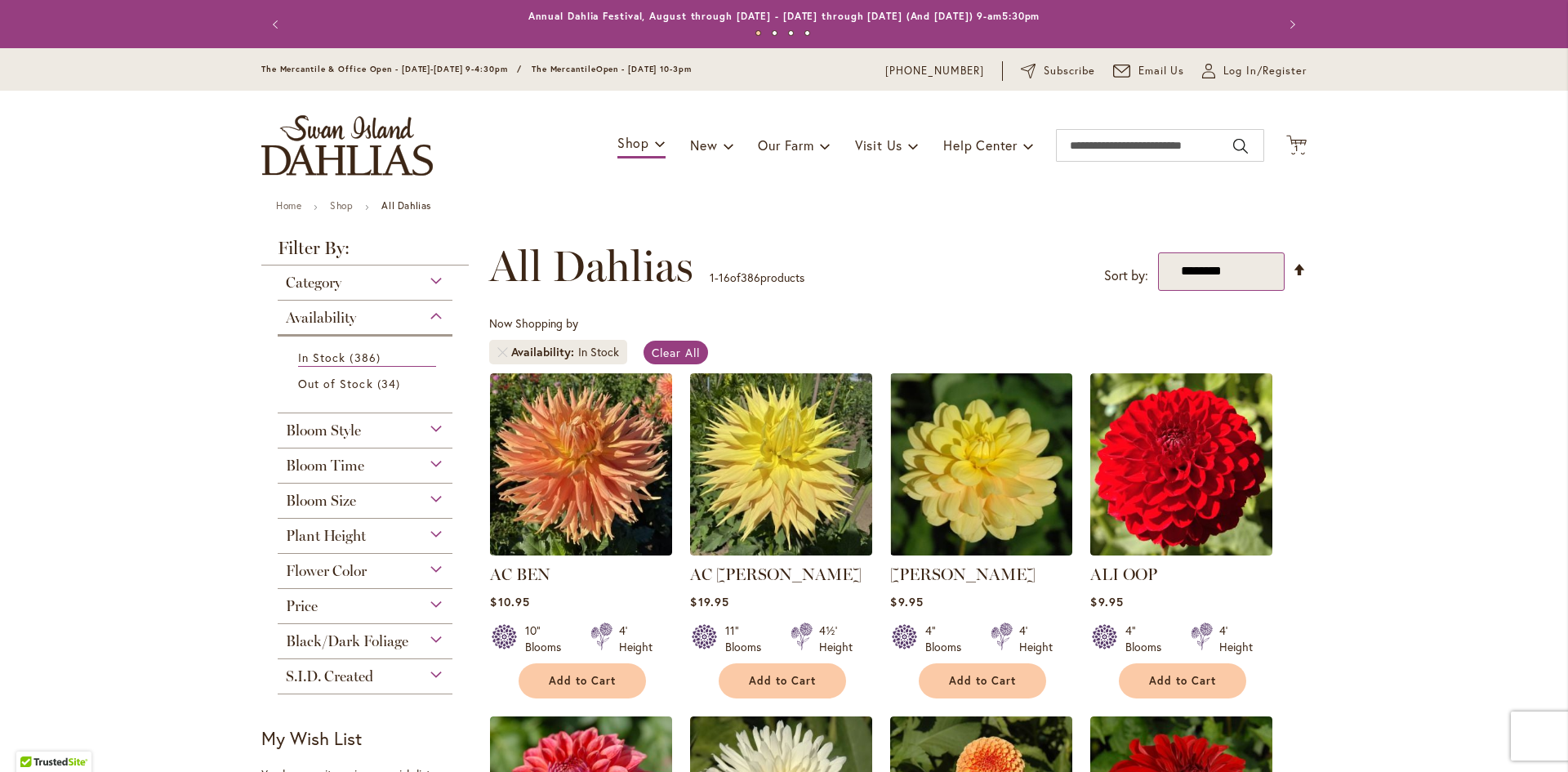
click at [1236, 265] on select "**********" at bounding box center [1221, 271] width 127 height 39
select select "*****"
click at [1158, 252] on select "**********" at bounding box center [1221, 271] width 127 height 39
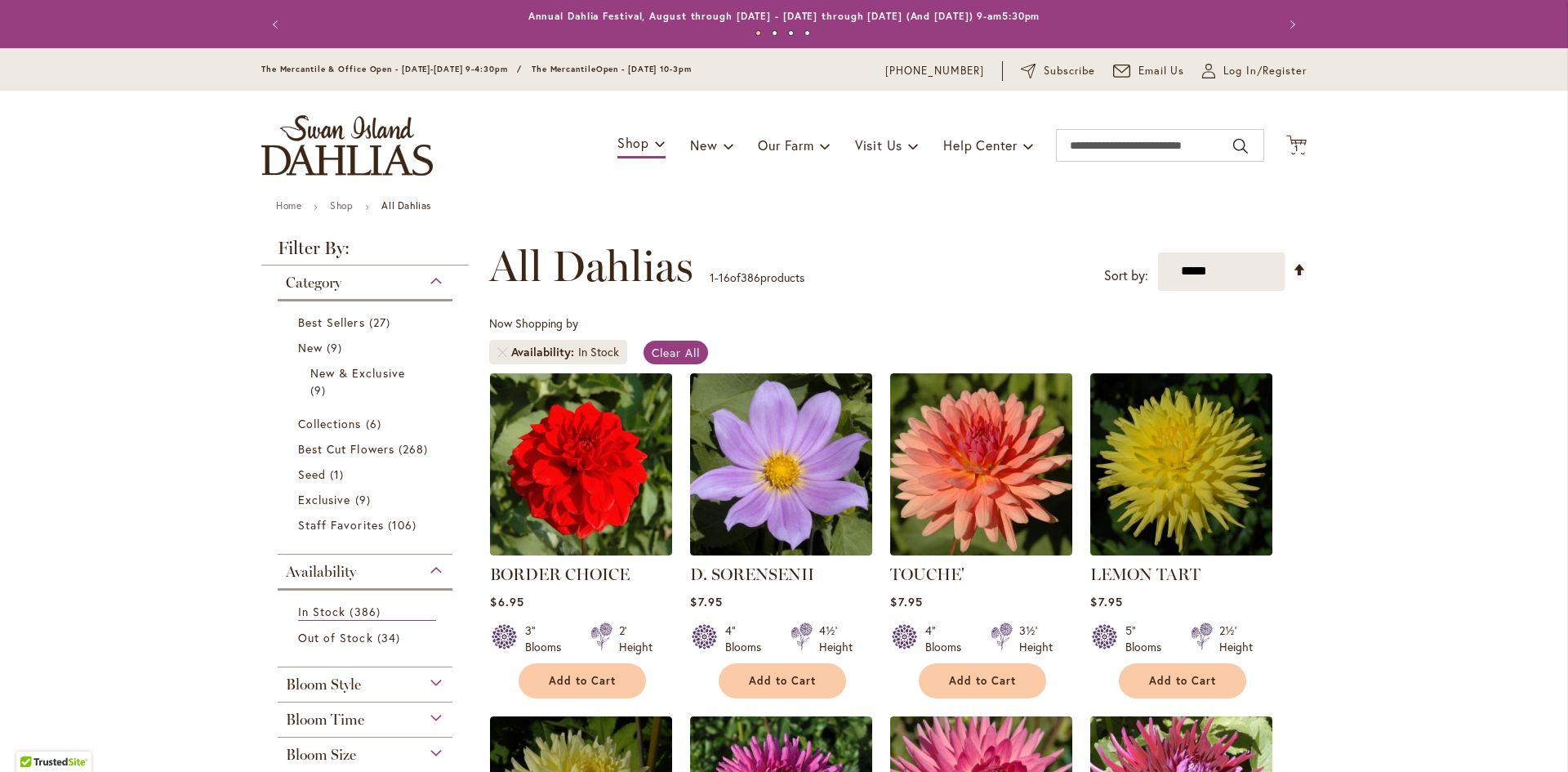
scroll to position [253, 0]
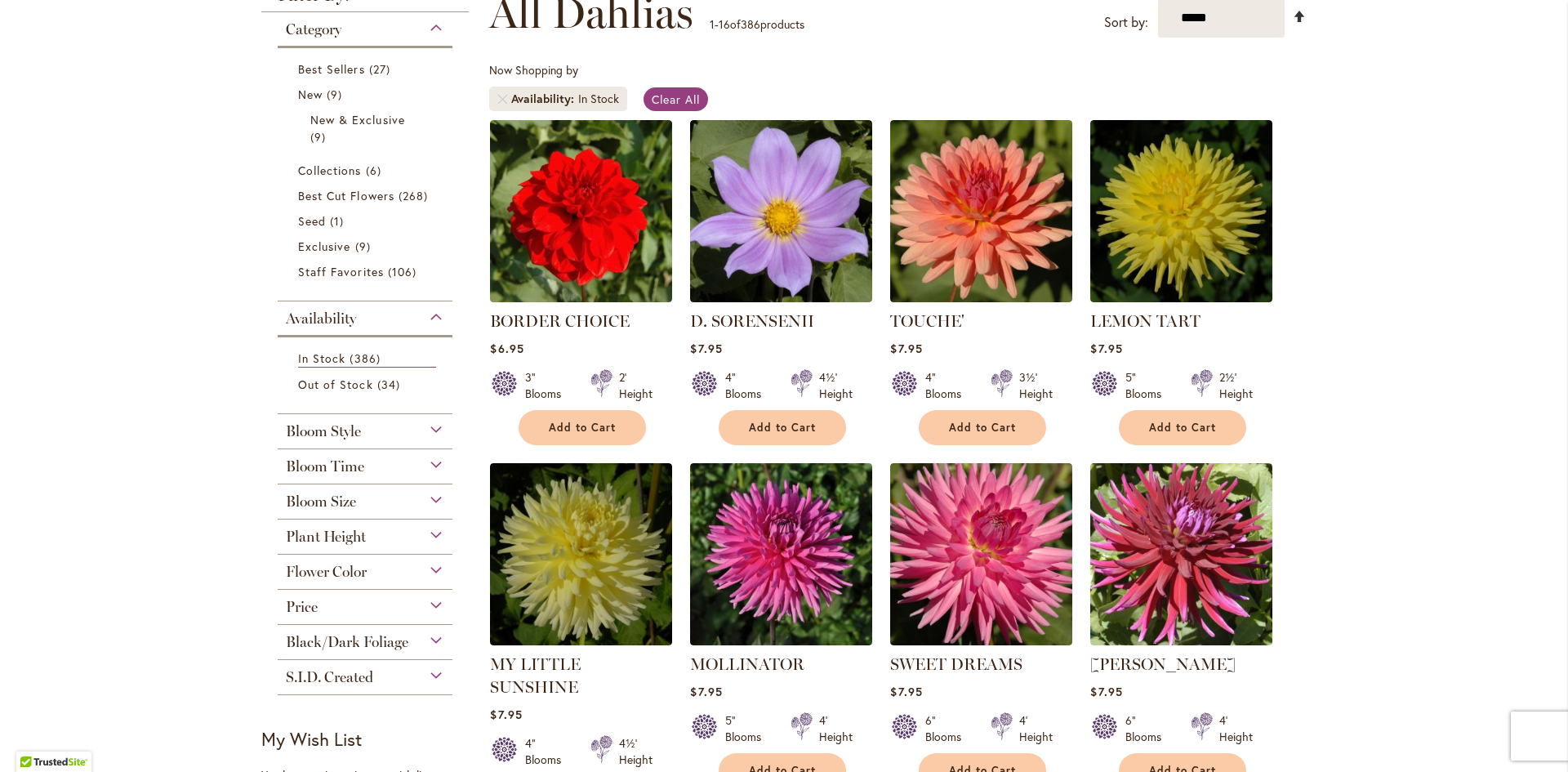
click at [1293, 12] on link "Set Descending Direction" at bounding box center [1299, 16] width 14 height 19
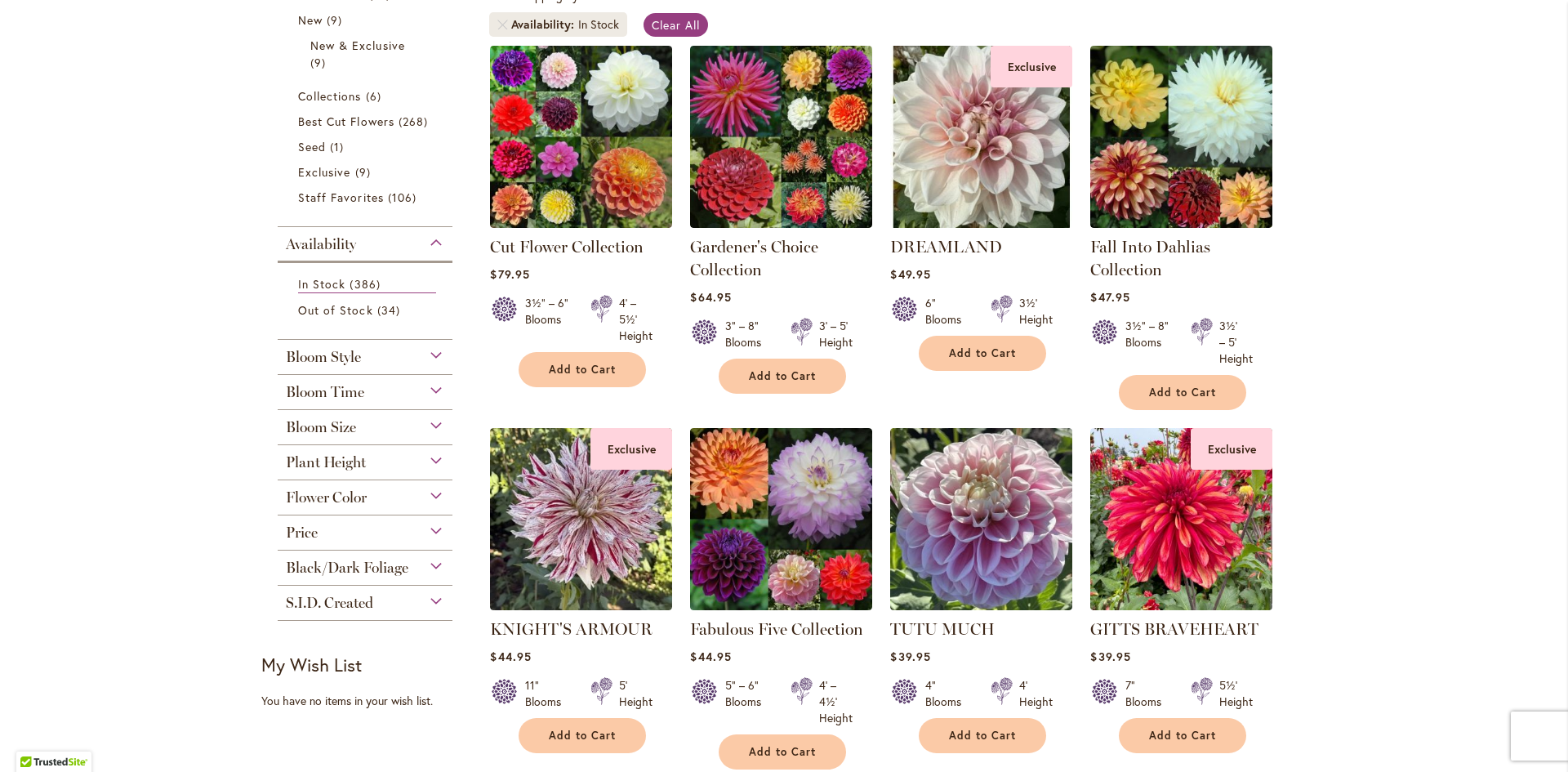
scroll to position [335, 0]
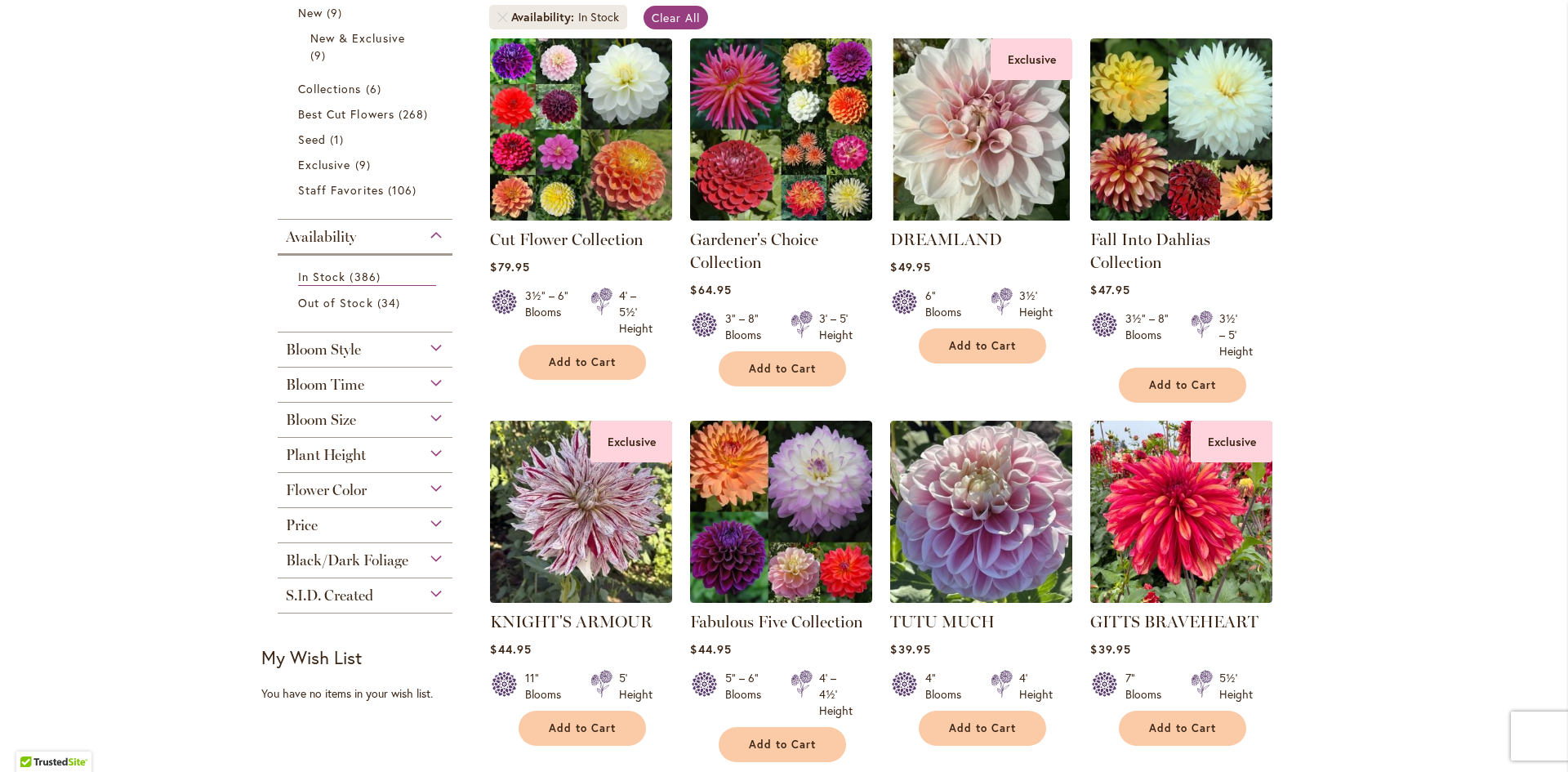
click at [373, 459] on div "Plant Height" at bounding box center [365, 451] width 175 height 26
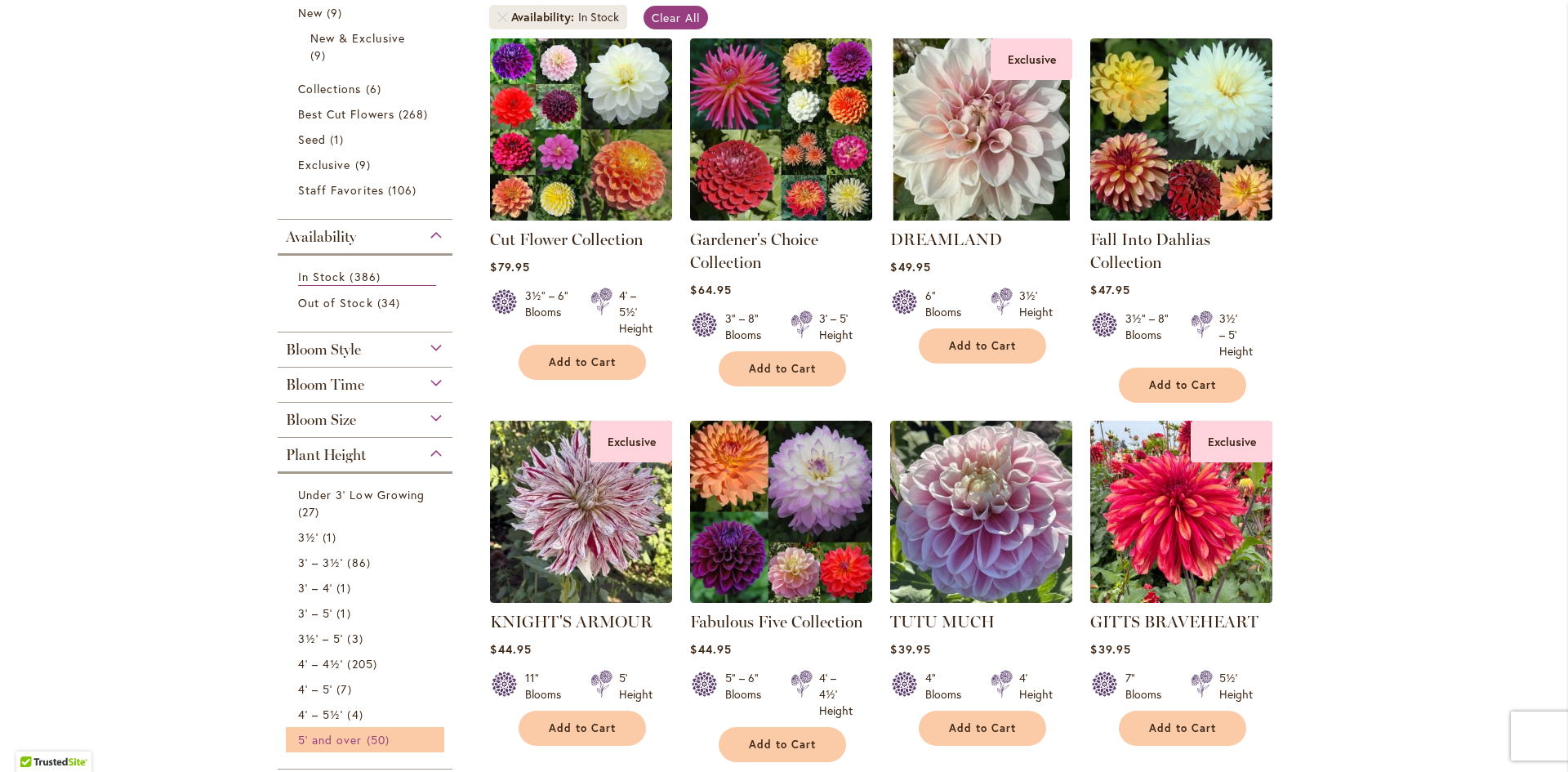
click at [345, 738] on span "5' and over" at bounding box center [330, 739] width 64 height 16
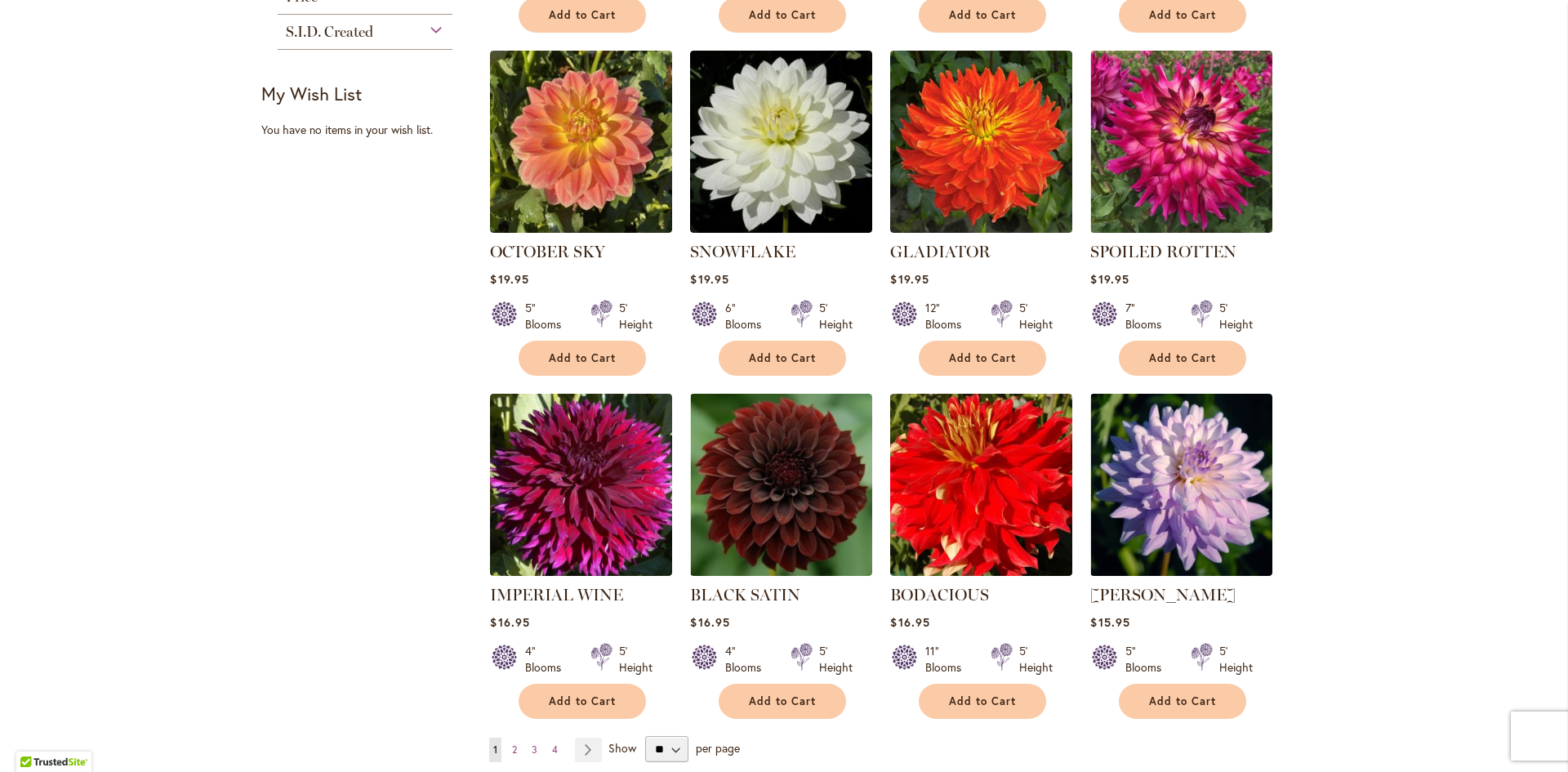
scroll to position [980, 0]
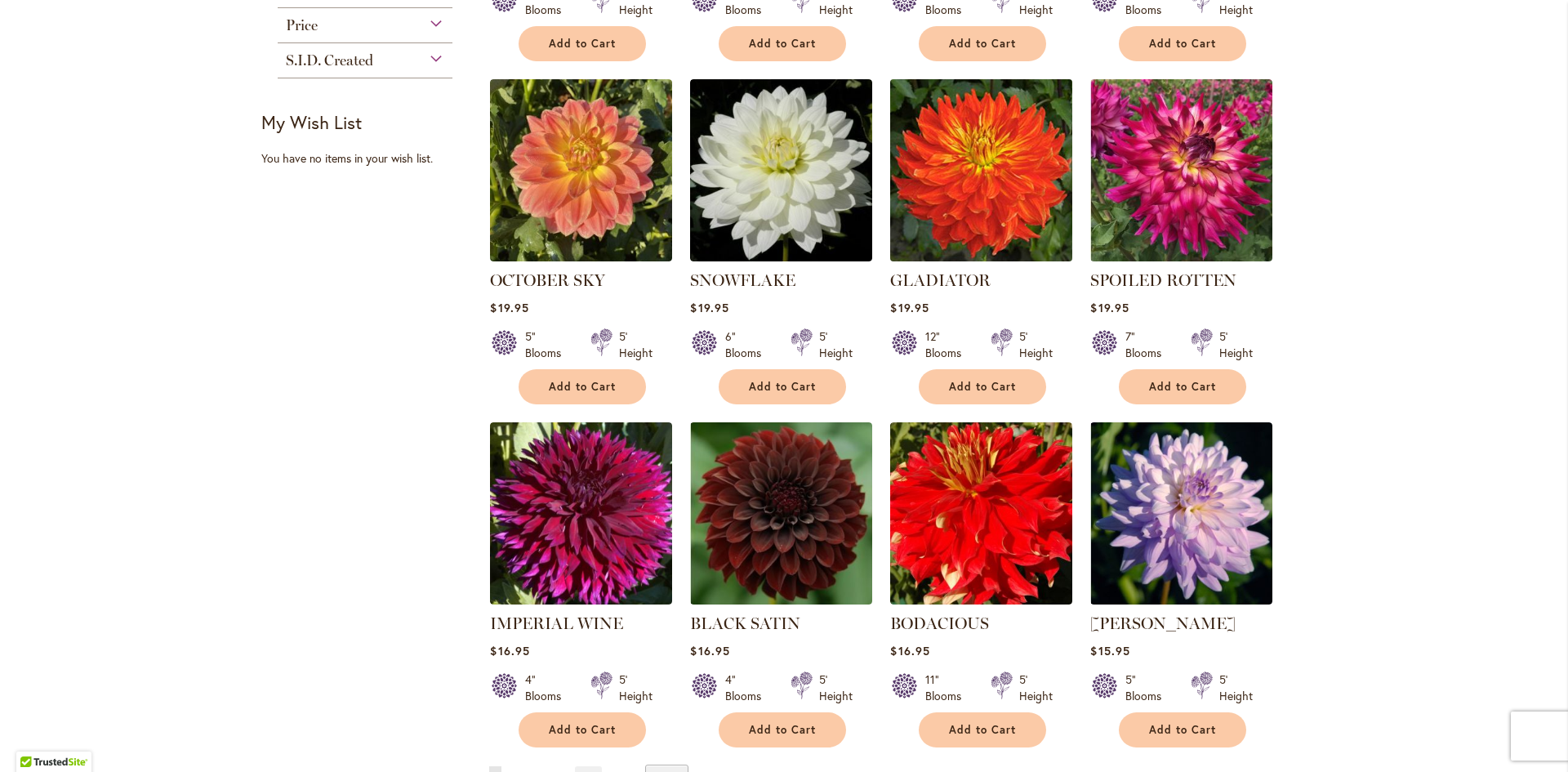
click at [949, 184] on img at bounding box center [981, 170] width 191 height 191
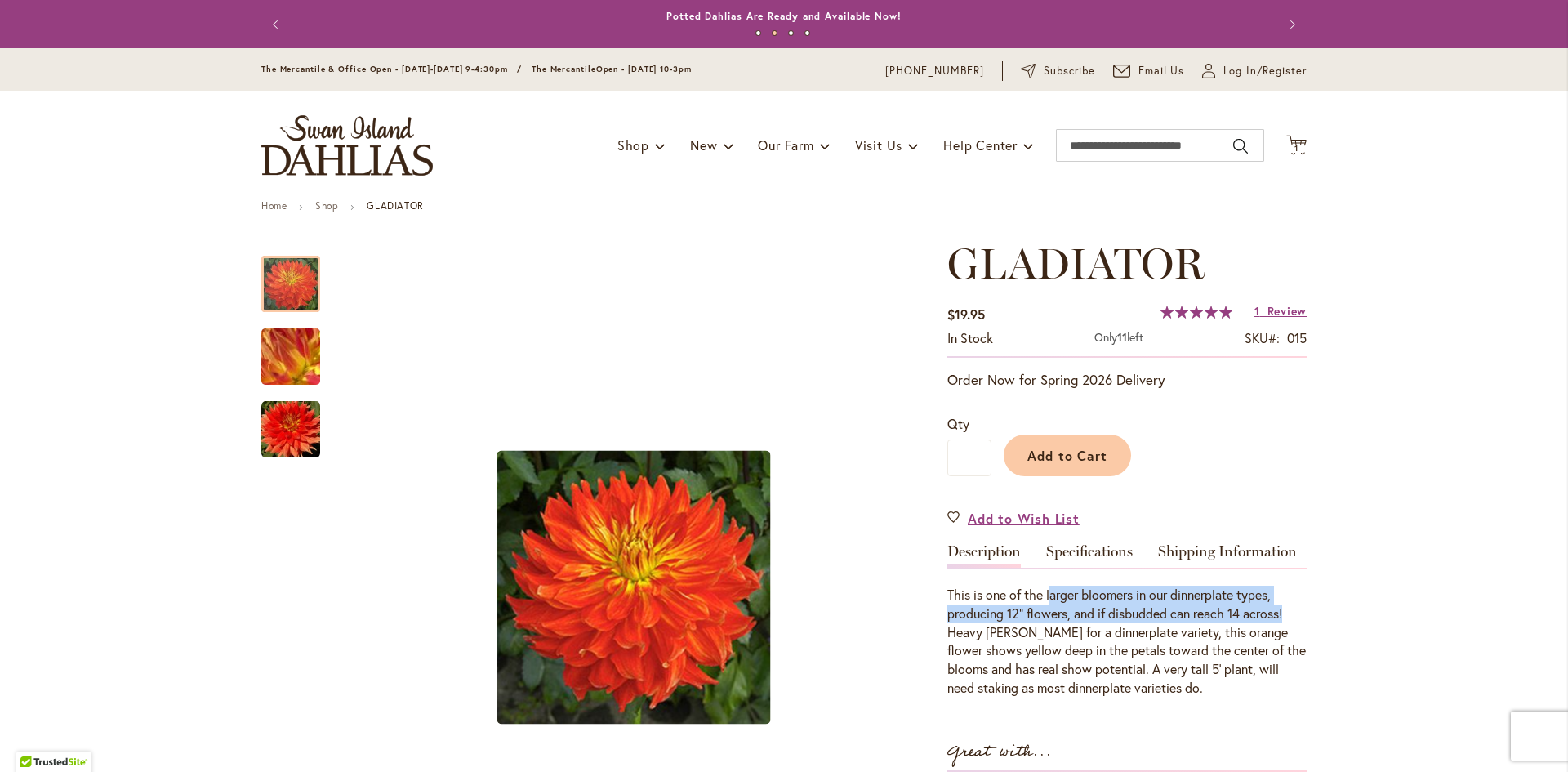
drag, startPoint x: 1049, startPoint y: 595, endPoint x: 1319, endPoint y: 606, distance: 270.2
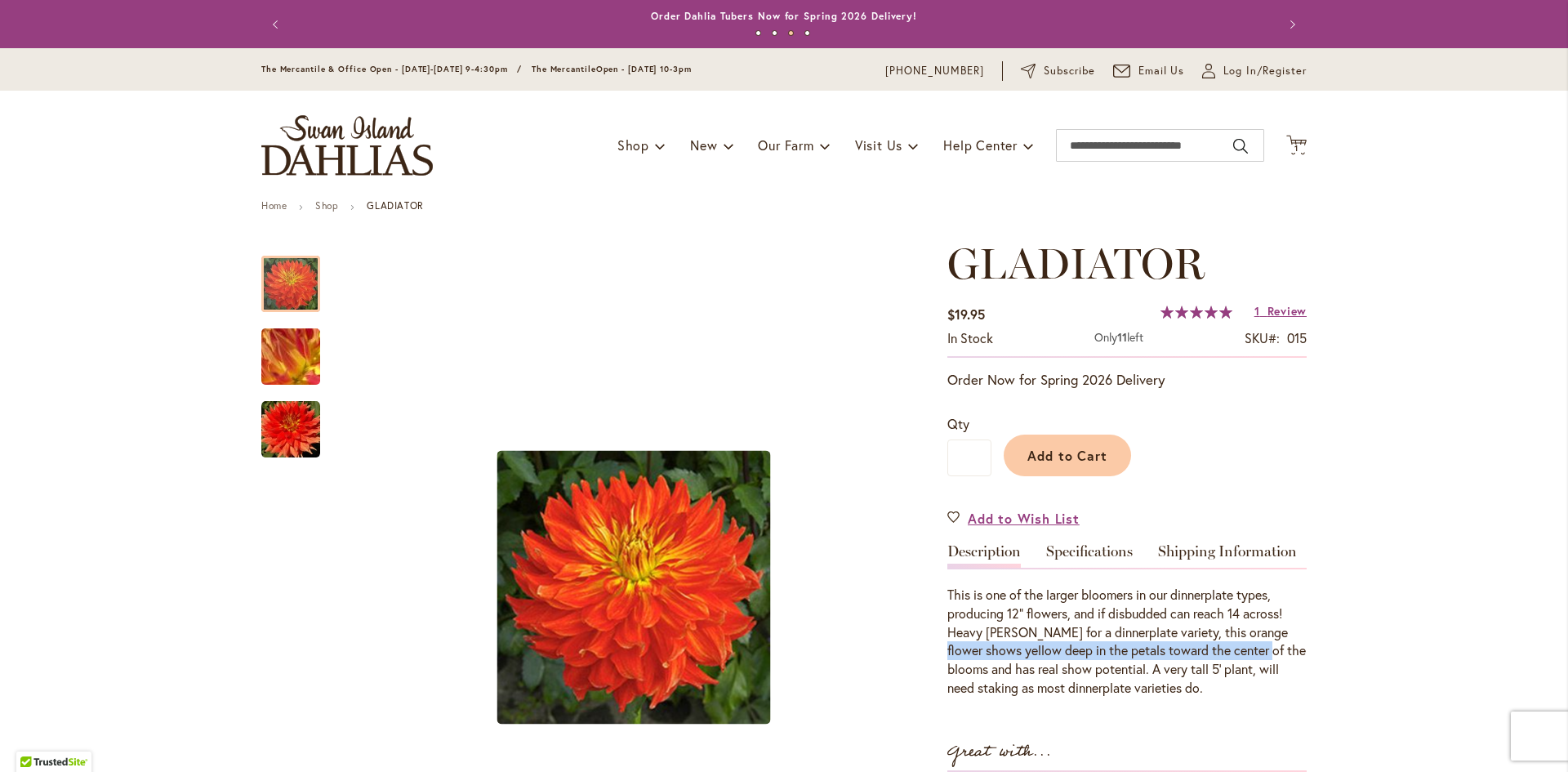
drag, startPoint x: 1311, startPoint y: 626, endPoint x: 1313, endPoint y: 644, distance: 18.1
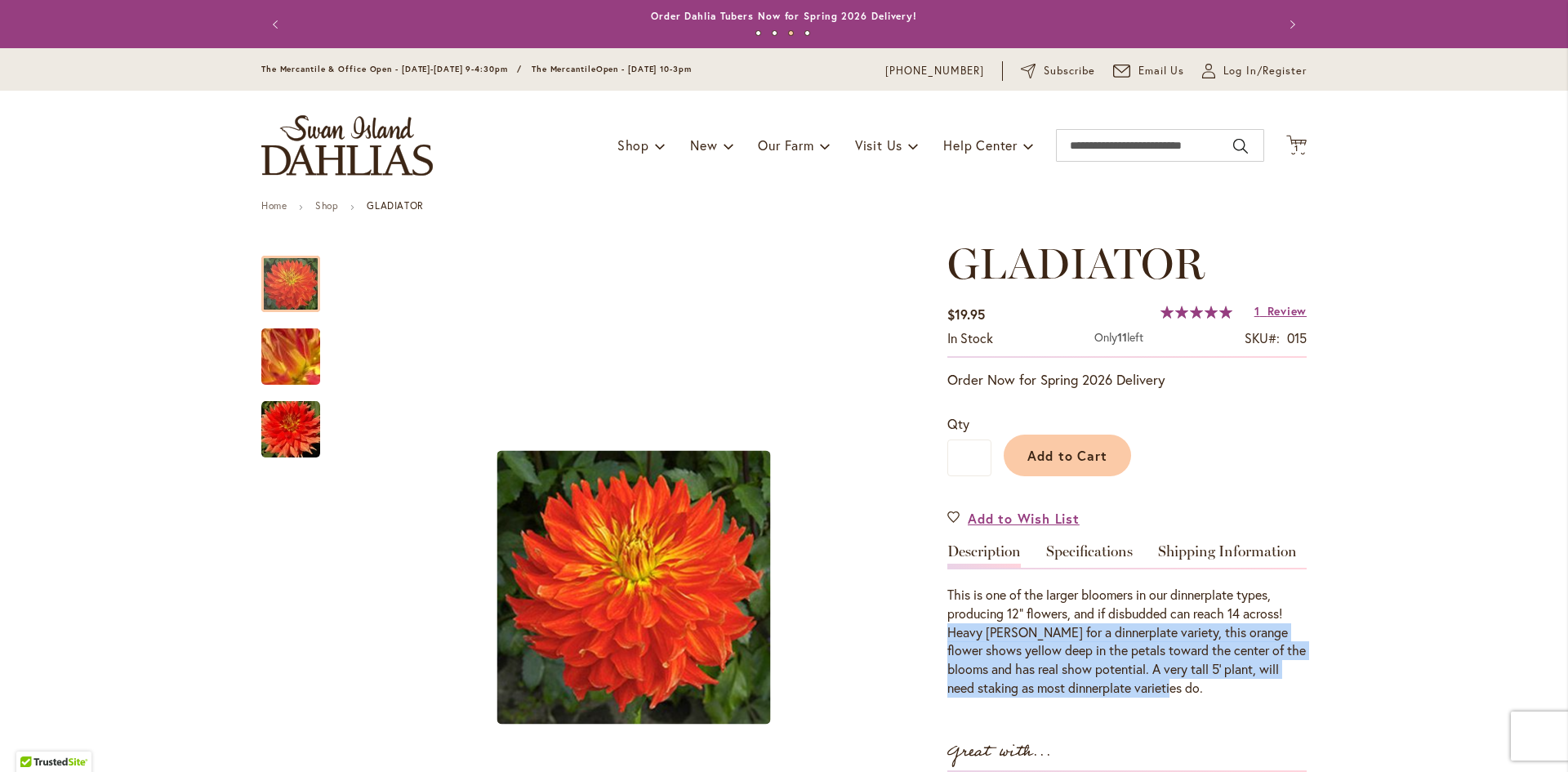
drag, startPoint x: 1304, startPoint y: 617, endPoint x: 1319, endPoint y: 691, distance: 75.5
drag, startPoint x: 1304, startPoint y: 627, endPoint x: 1318, endPoint y: 692, distance: 66.5
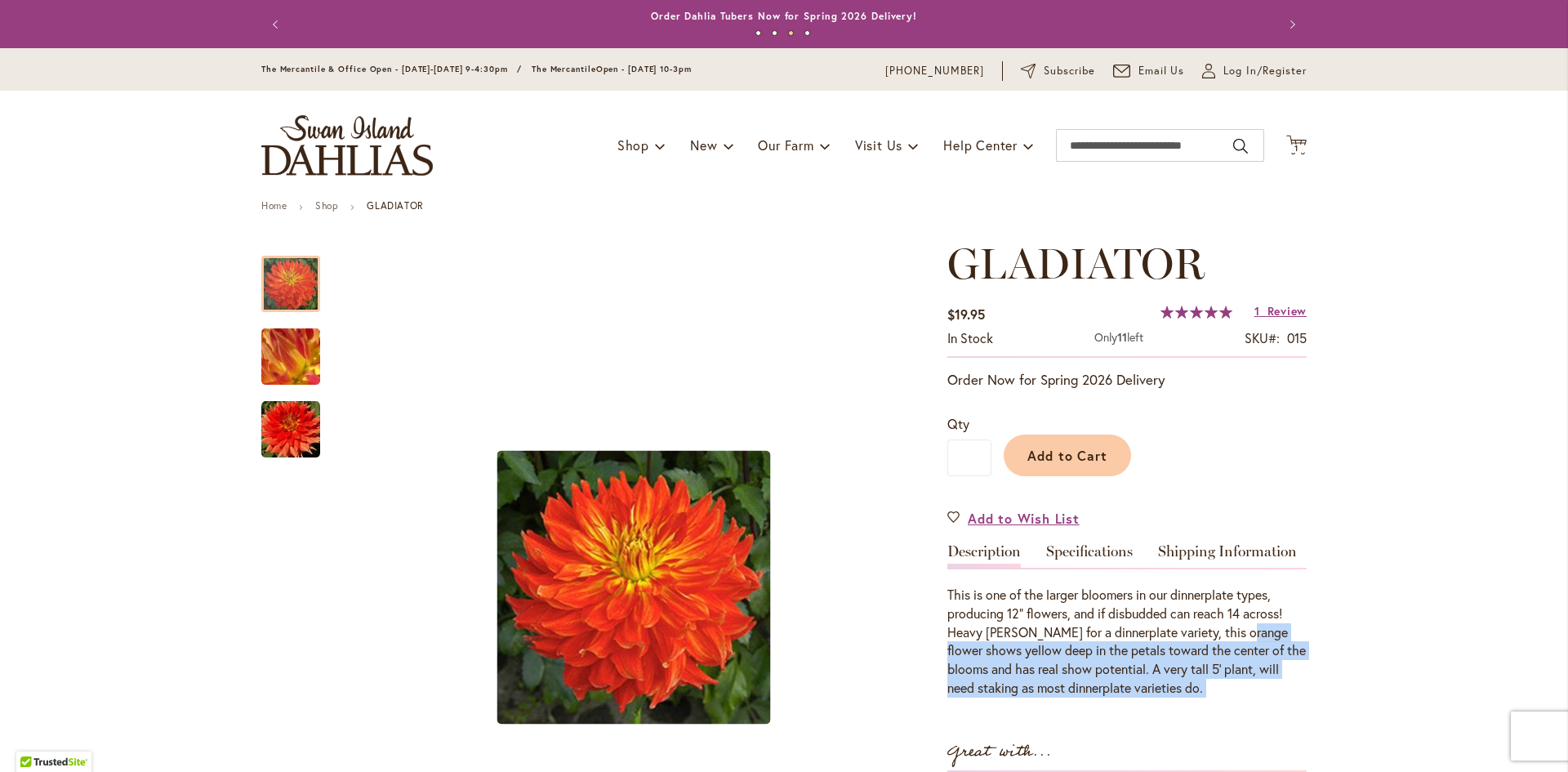
drag, startPoint x: 1317, startPoint y: 690, endPoint x: 1312, endPoint y: 679, distance: 12.1
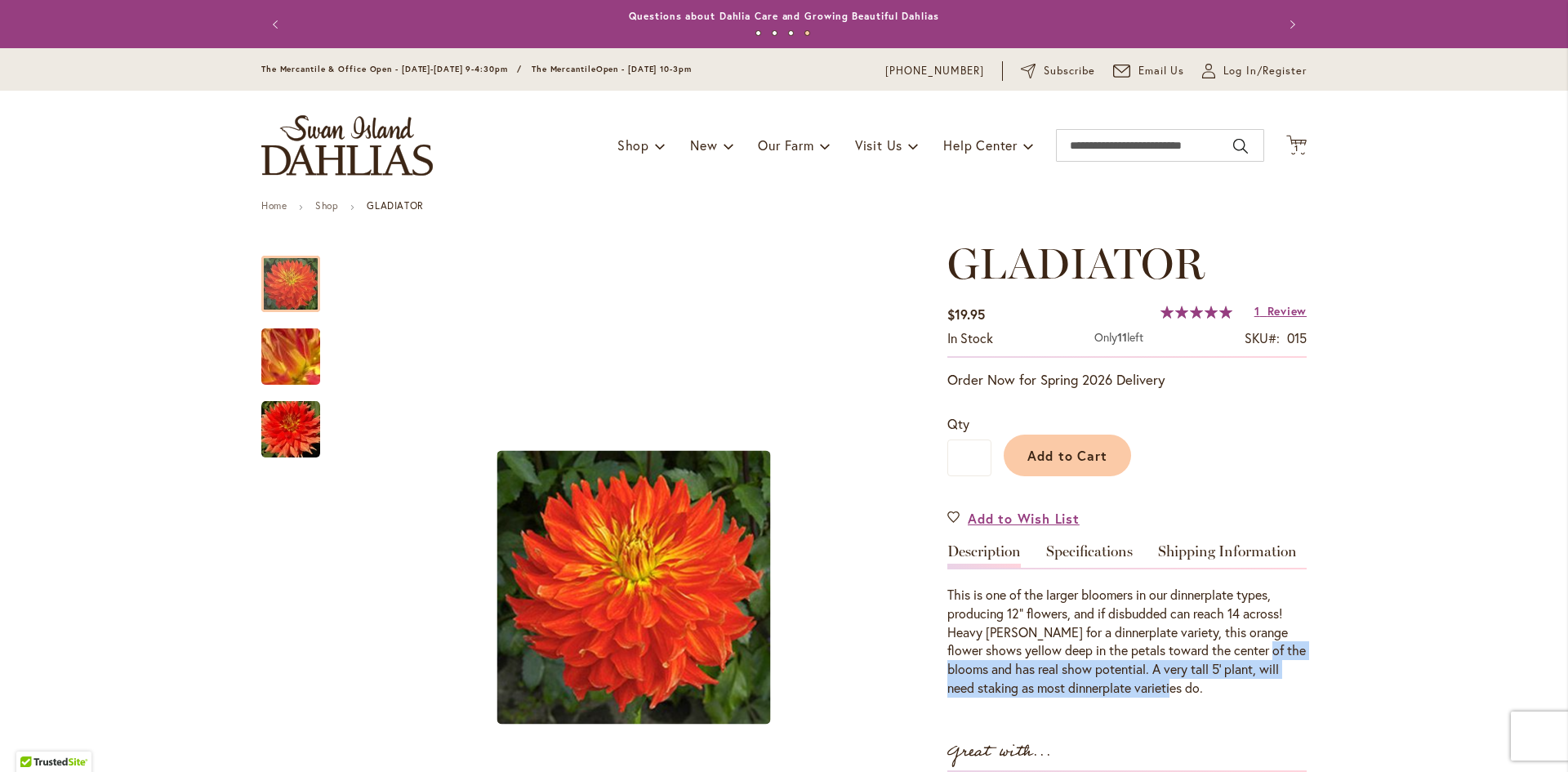
drag, startPoint x: 1307, startPoint y: 695, endPoint x: 1301, endPoint y: 643, distance: 52.3
click at [300, 431] on img "Gladiator" at bounding box center [290, 429] width 59 height 58
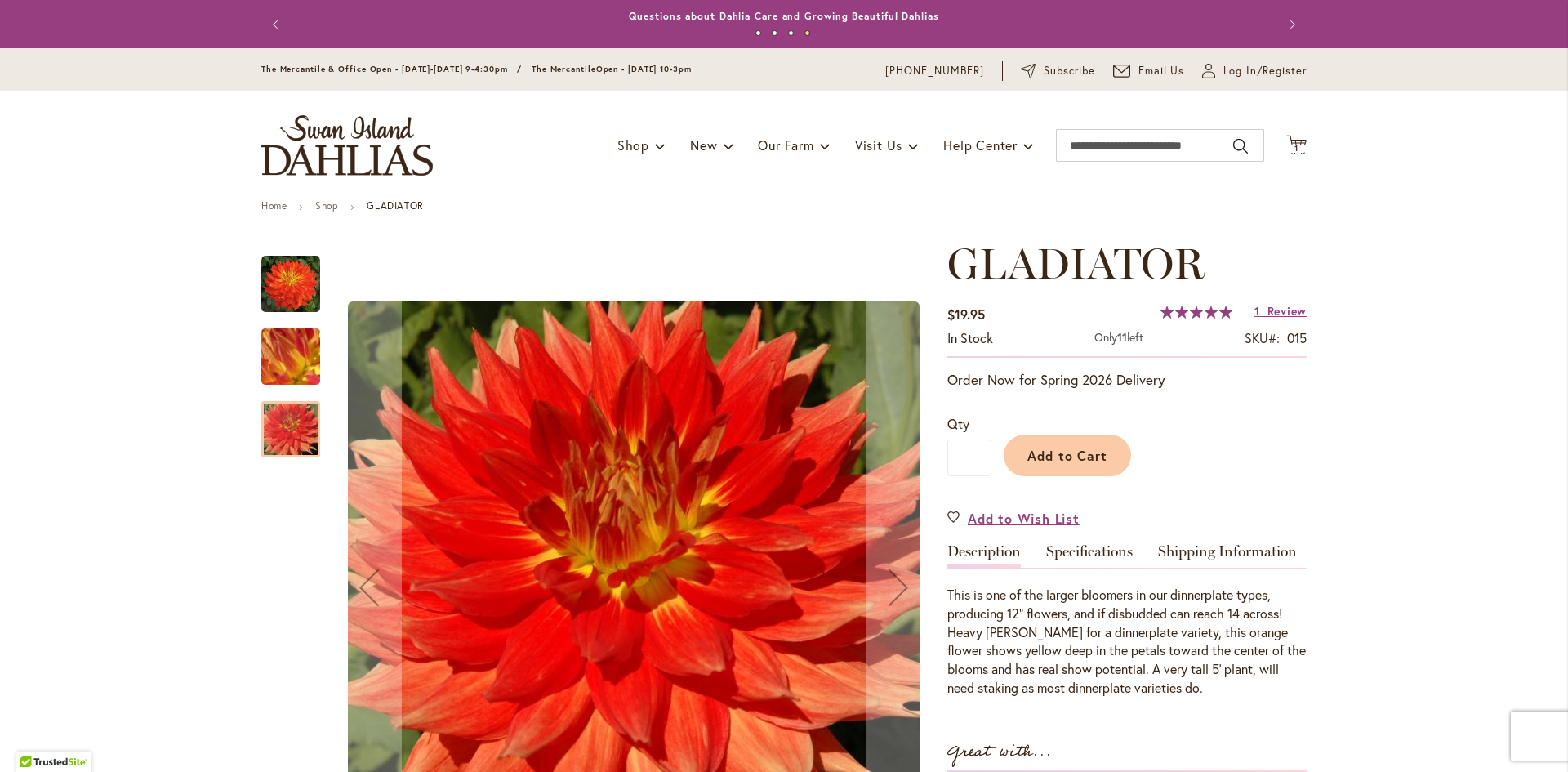
click at [277, 286] on img "Gladiator" at bounding box center [290, 283] width 59 height 58
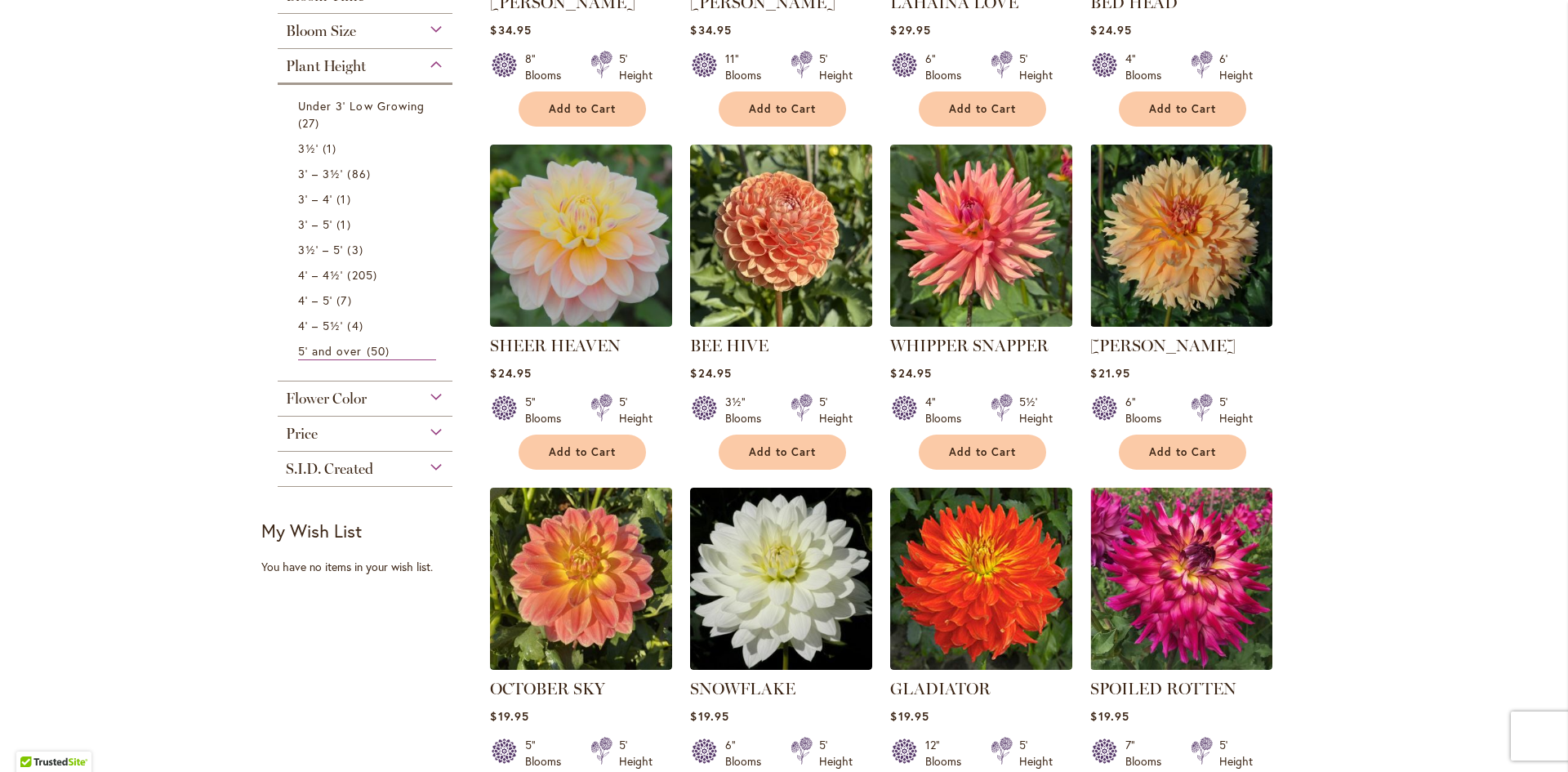
scroll to position [816, 0]
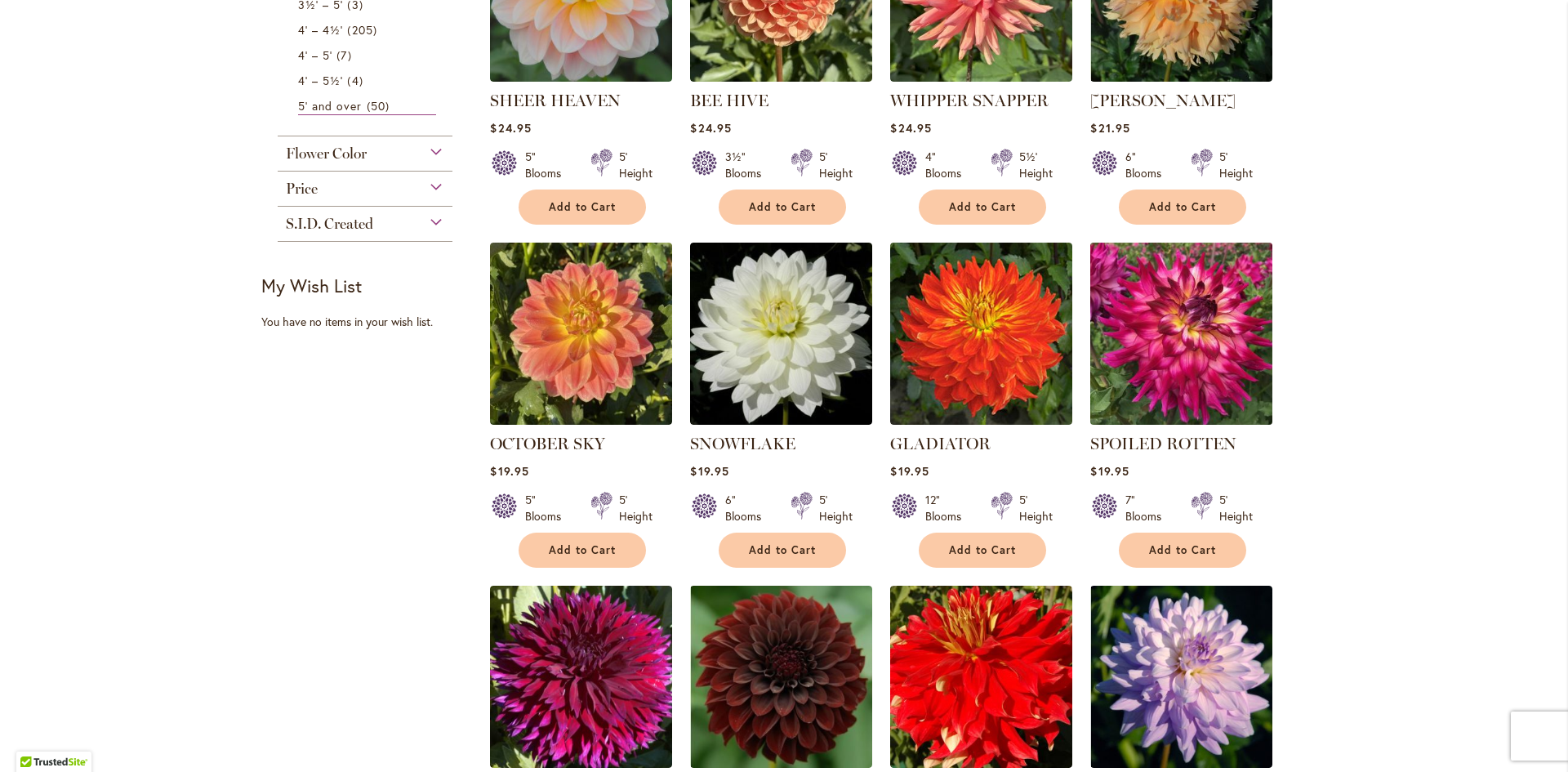
click at [1166, 338] on img at bounding box center [1182, 333] width 191 height 191
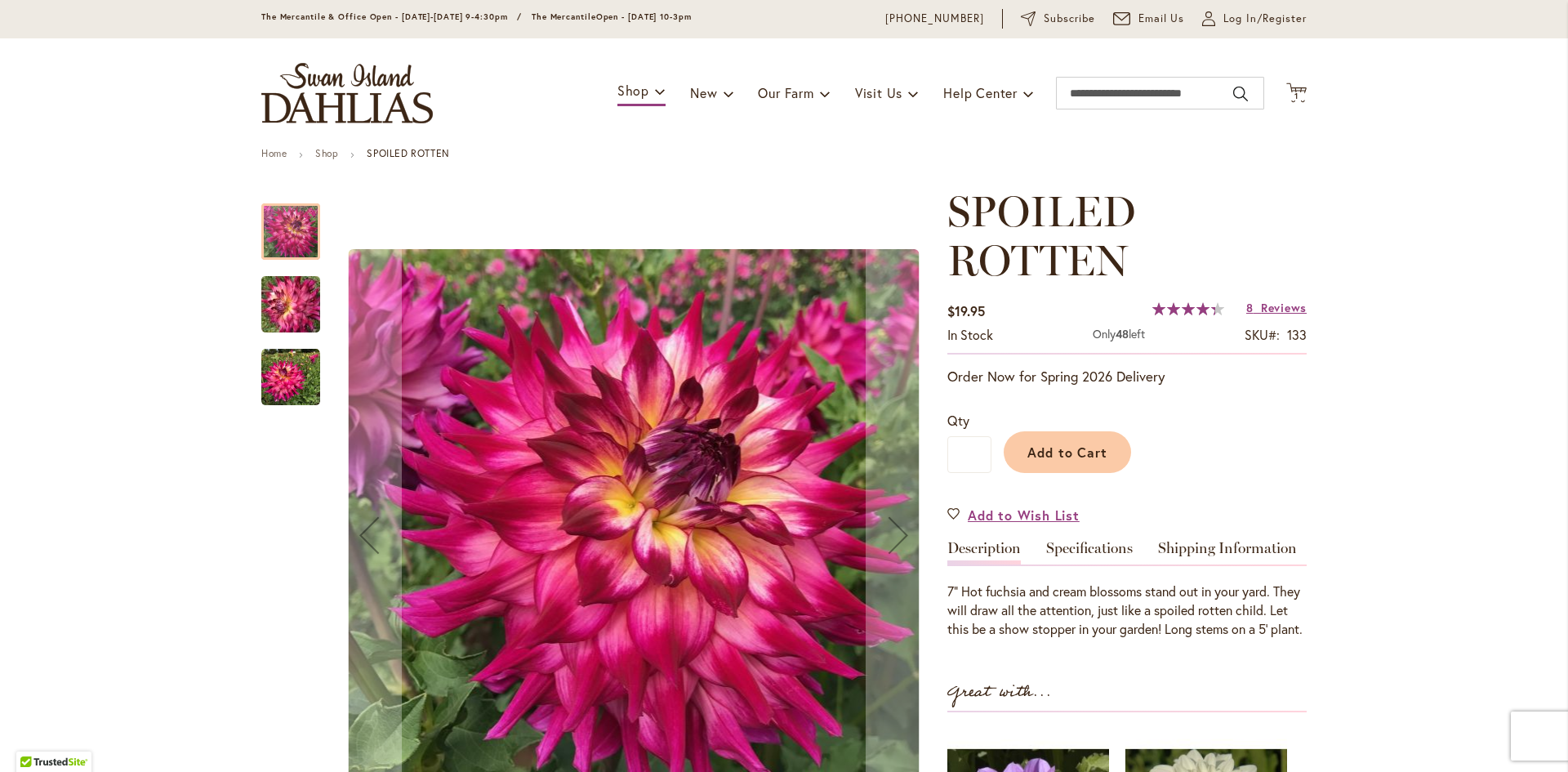
scroll to position [82, 0]
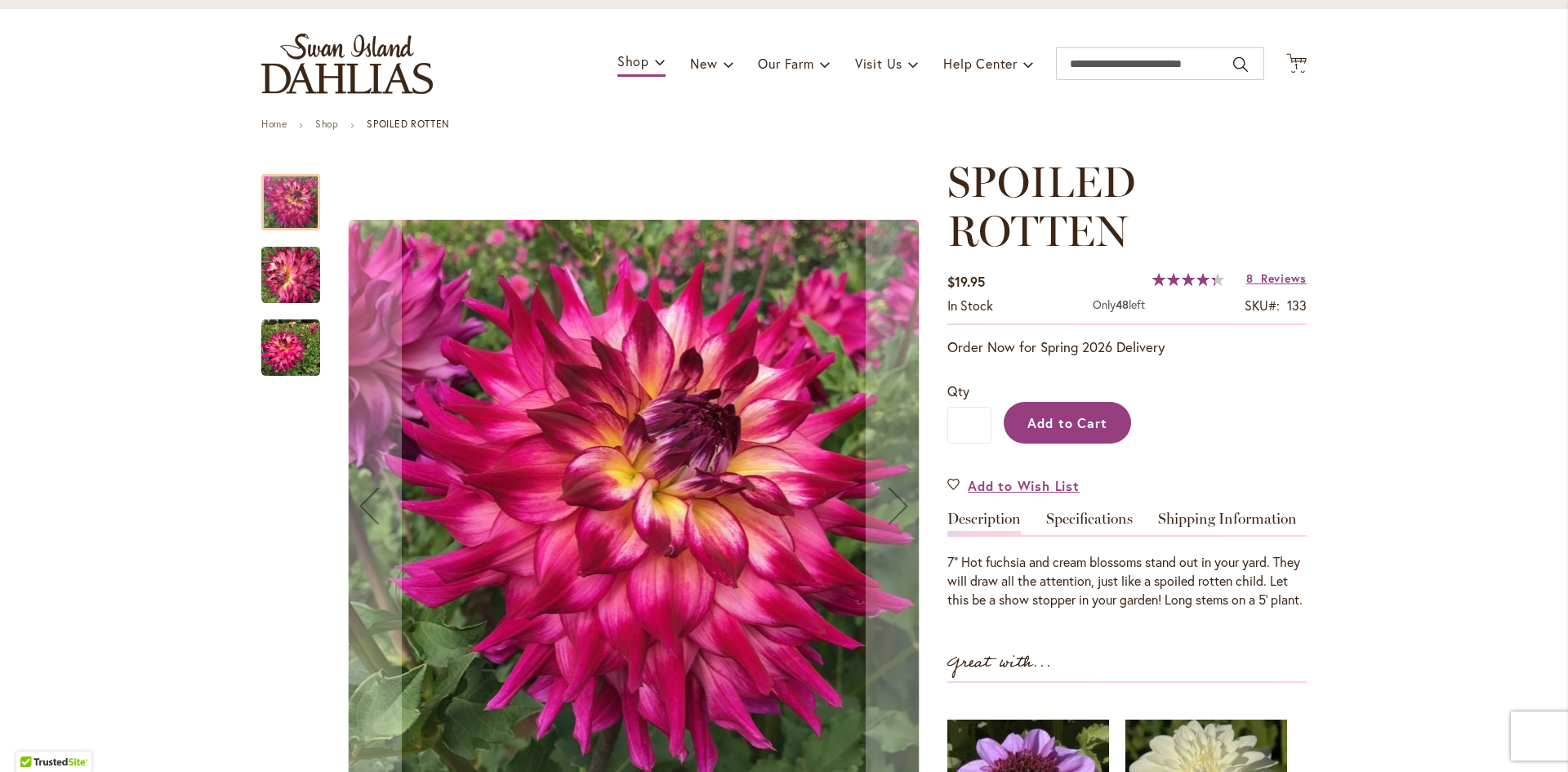
click at [1091, 428] on span "Add to Cart" at bounding box center [1068, 422] width 81 height 17
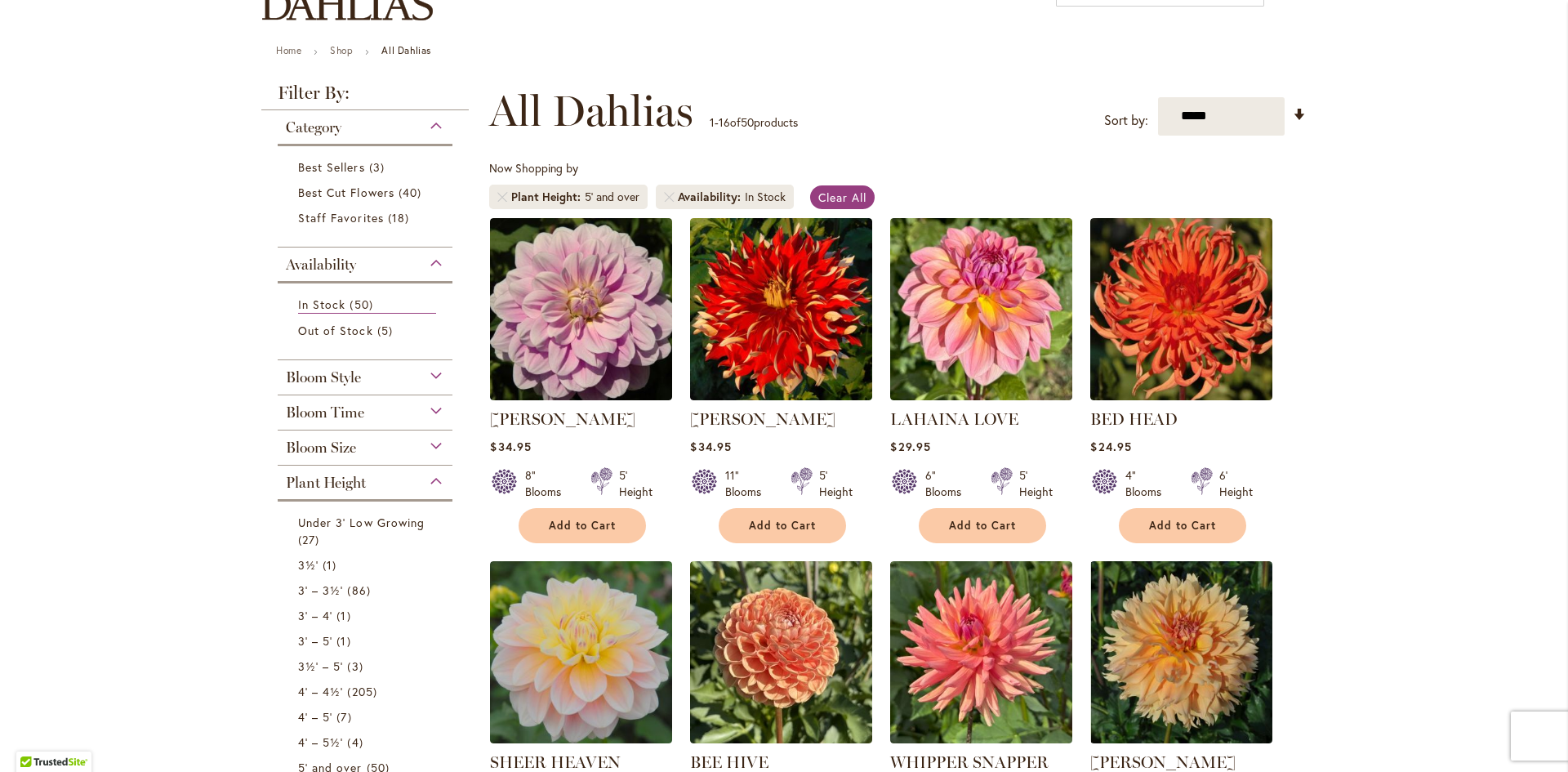
scroll to position [82, 0]
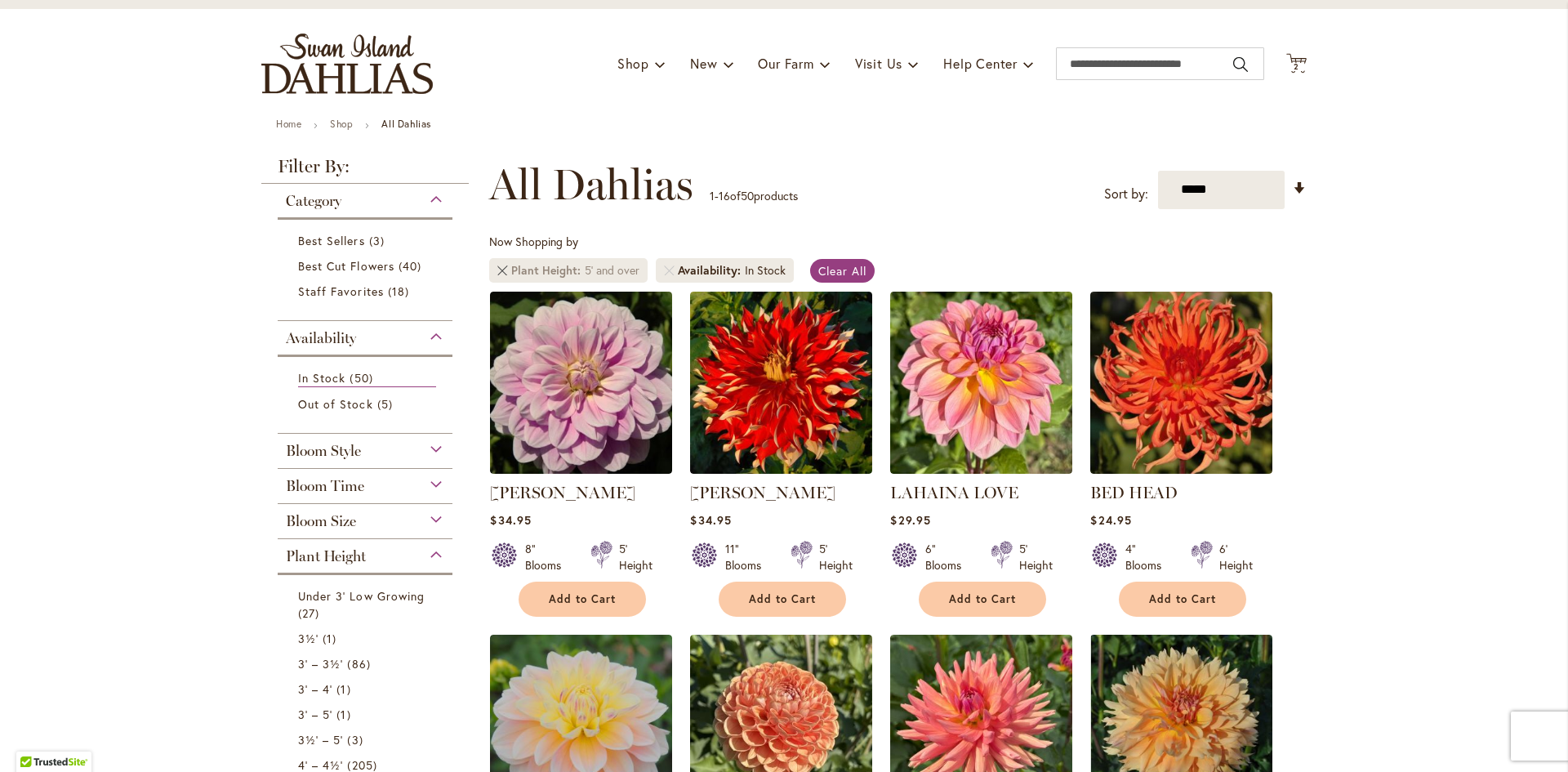
click at [498, 269] on link "Remove Plant Height 5' and over" at bounding box center [503, 270] width 10 height 10
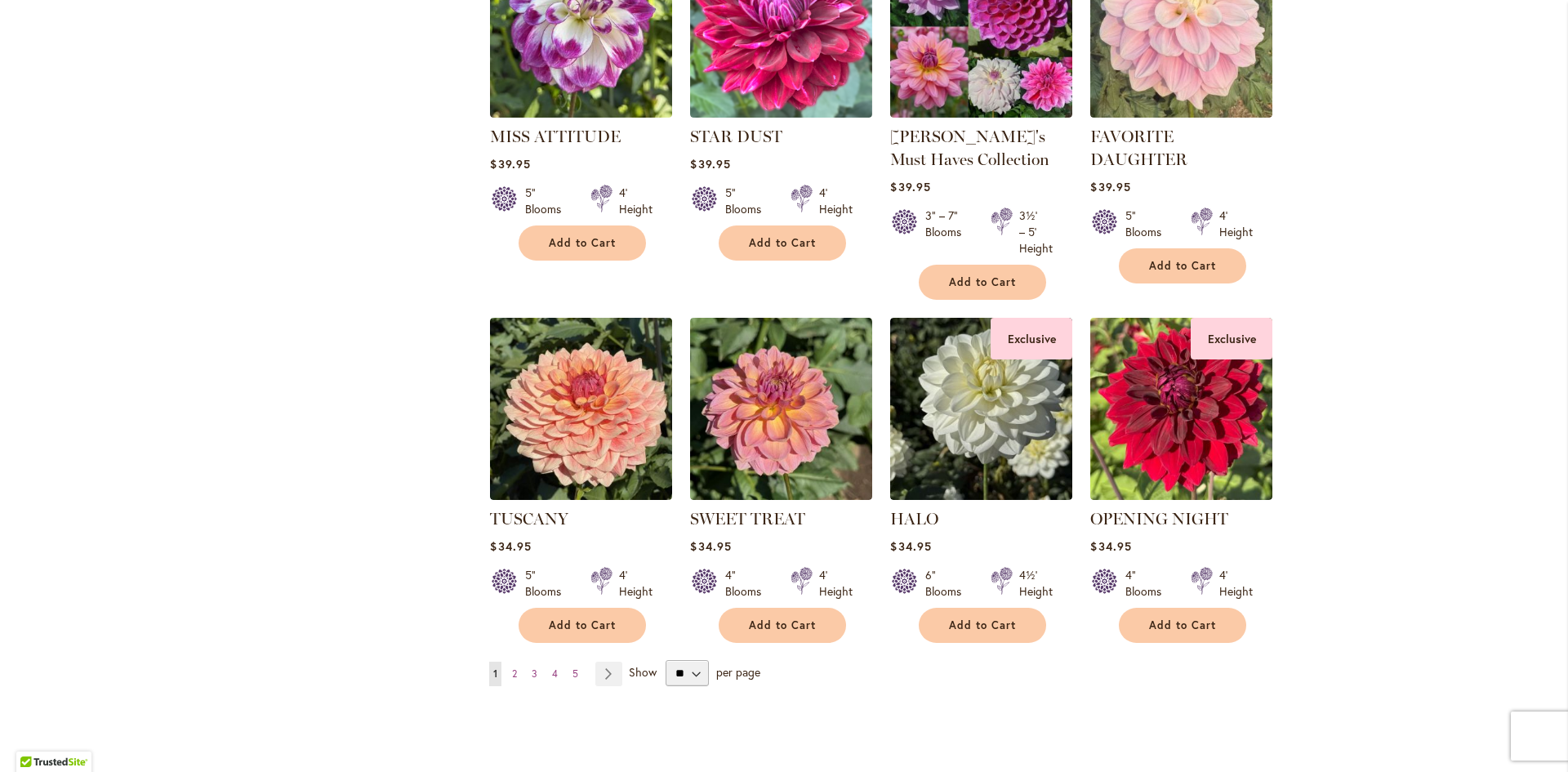
scroll to position [1225, 0]
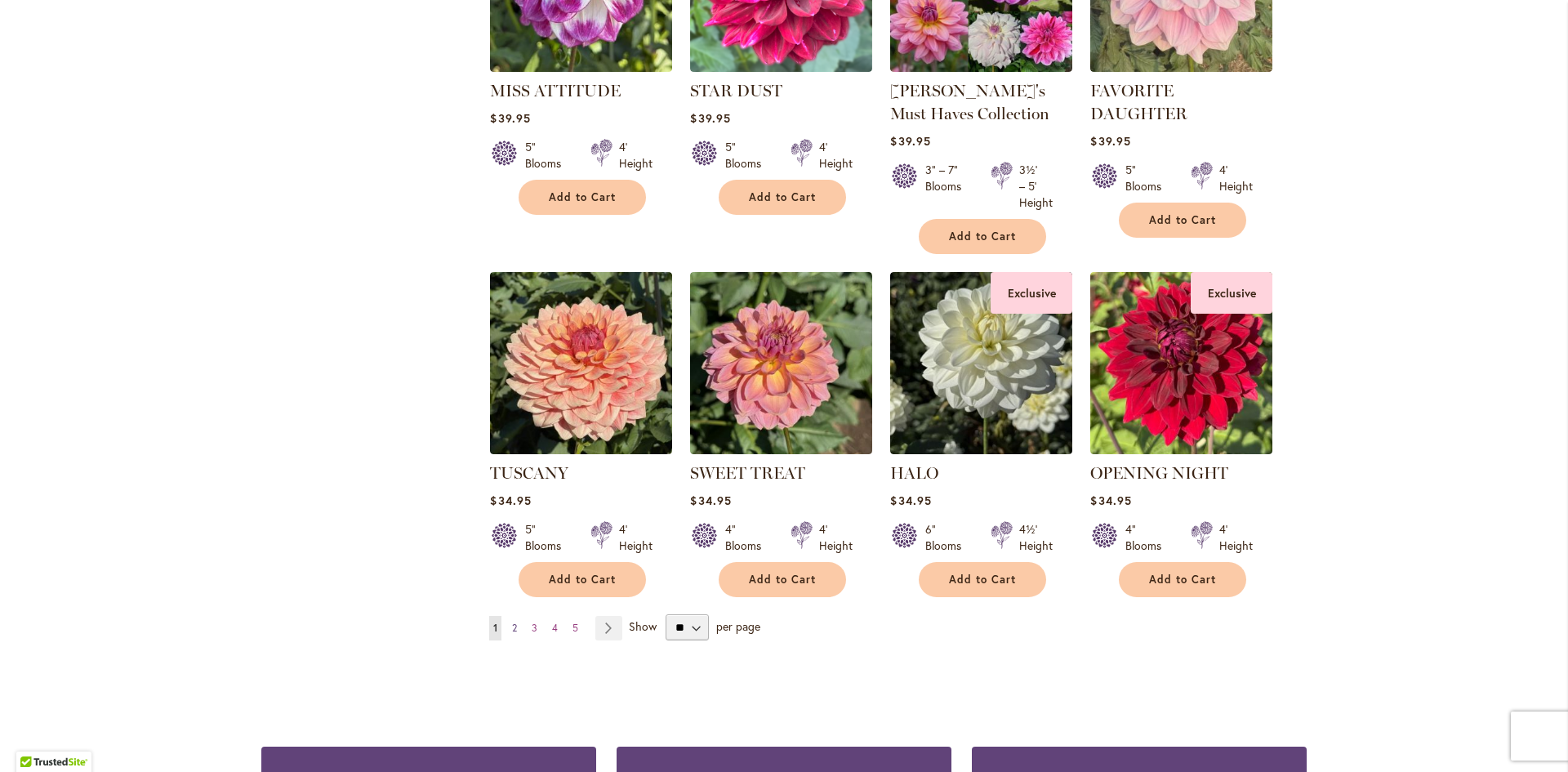
click at [508, 625] on link "Page 2" at bounding box center [514, 628] width 13 height 25
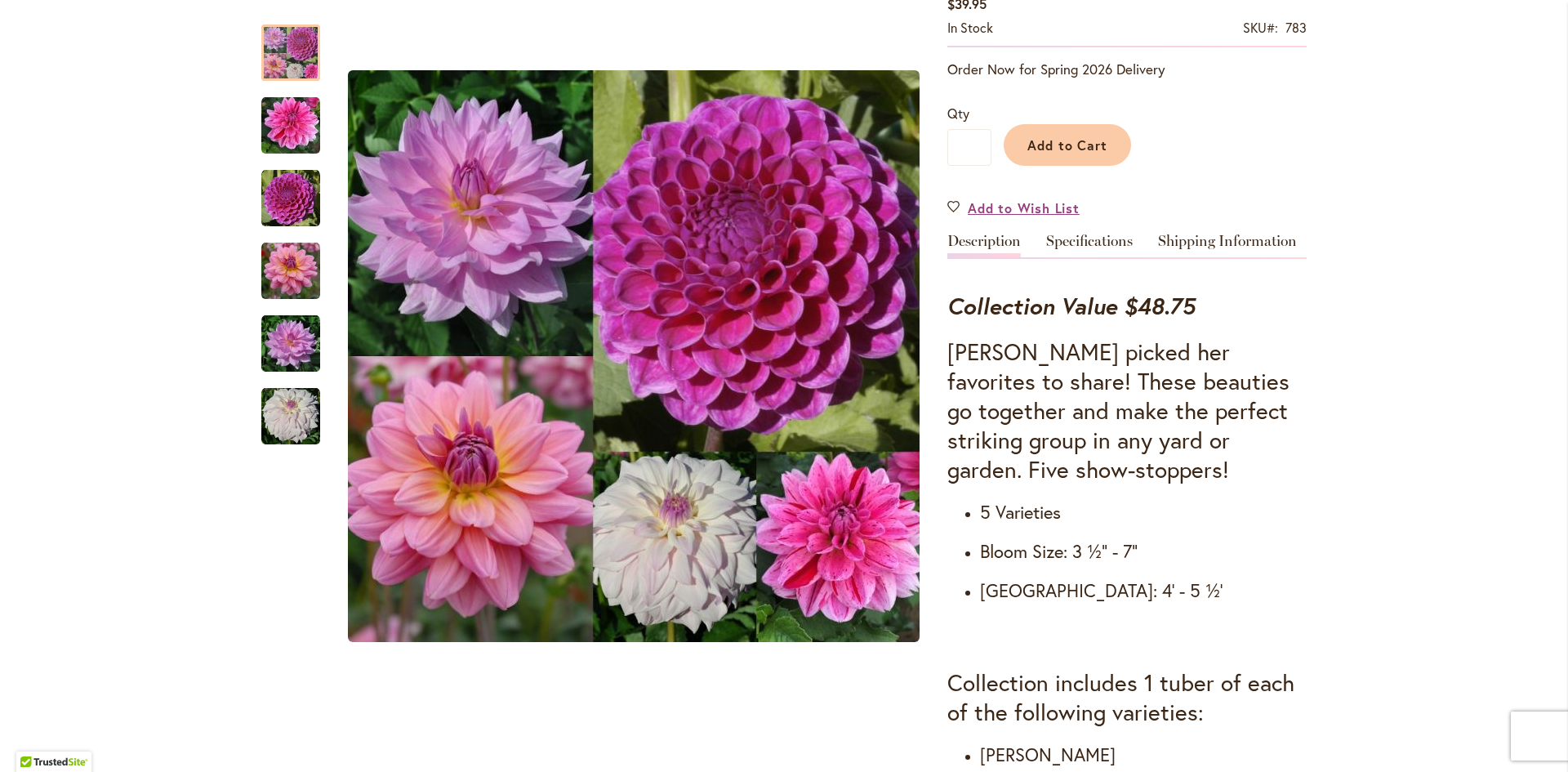
scroll to position [490, 0]
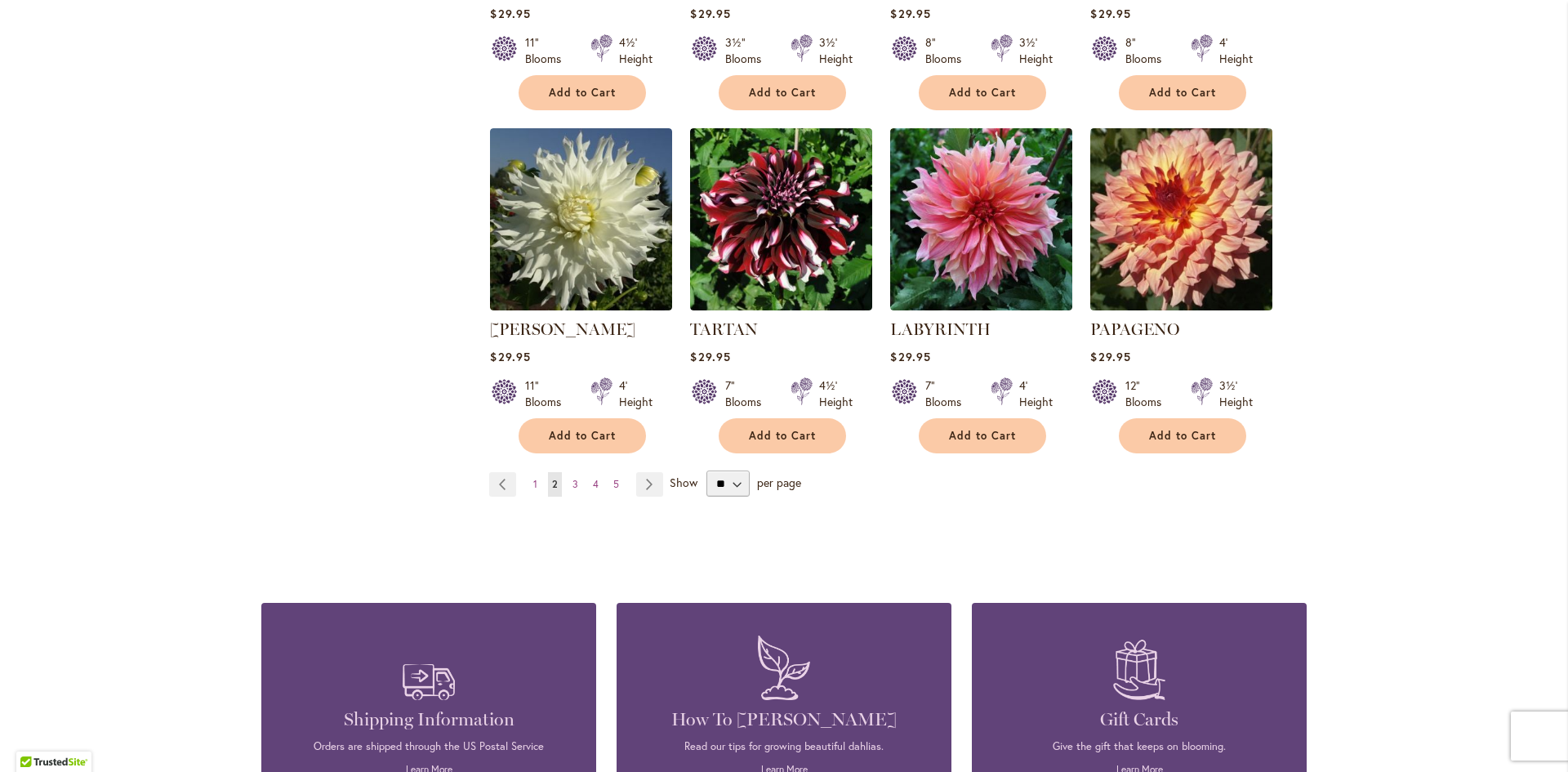
scroll to position [1307, 0]
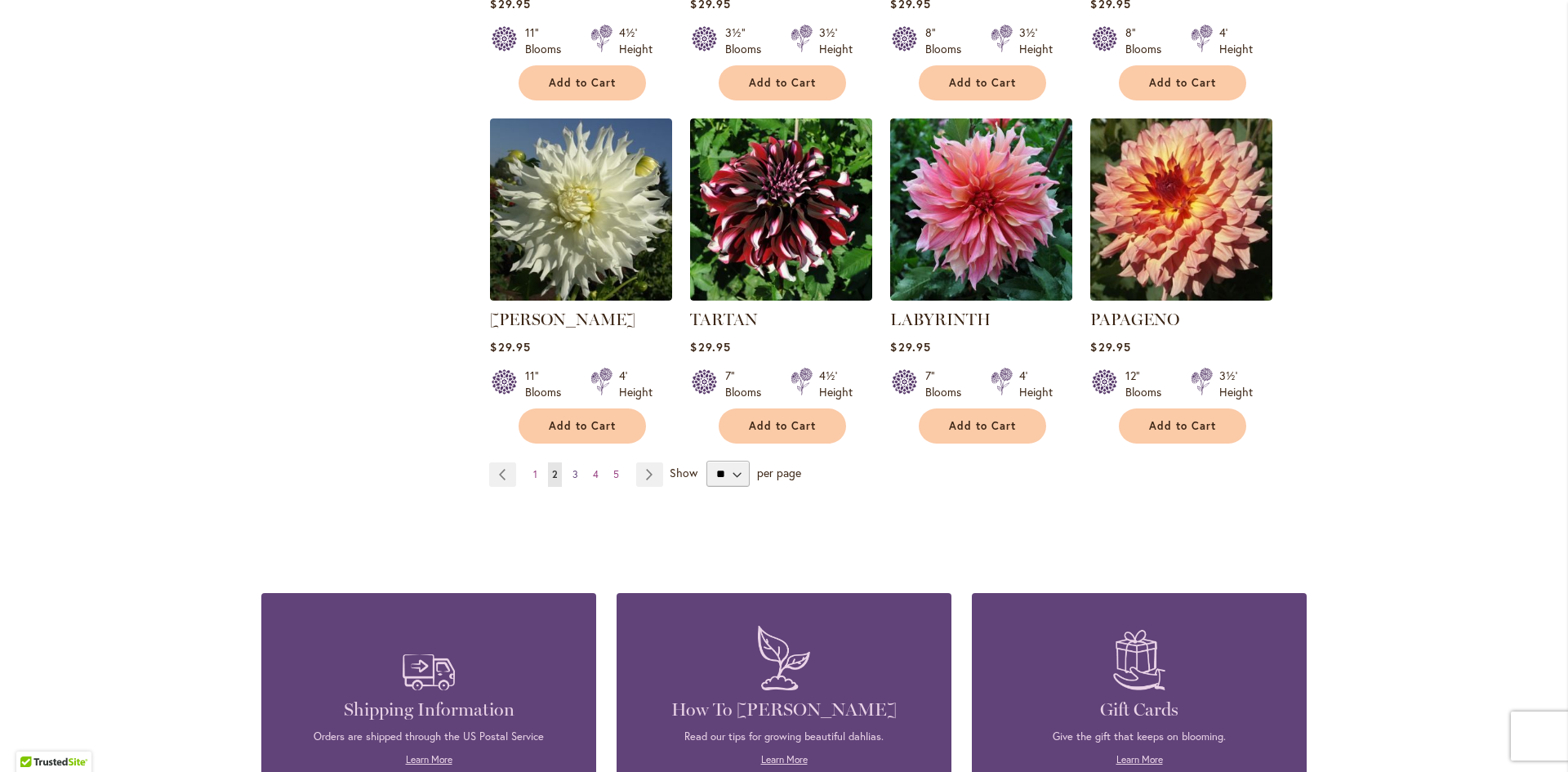
click at [574, 462] on link "Page 3" at bounding box center [575, 475] width 14 height 25
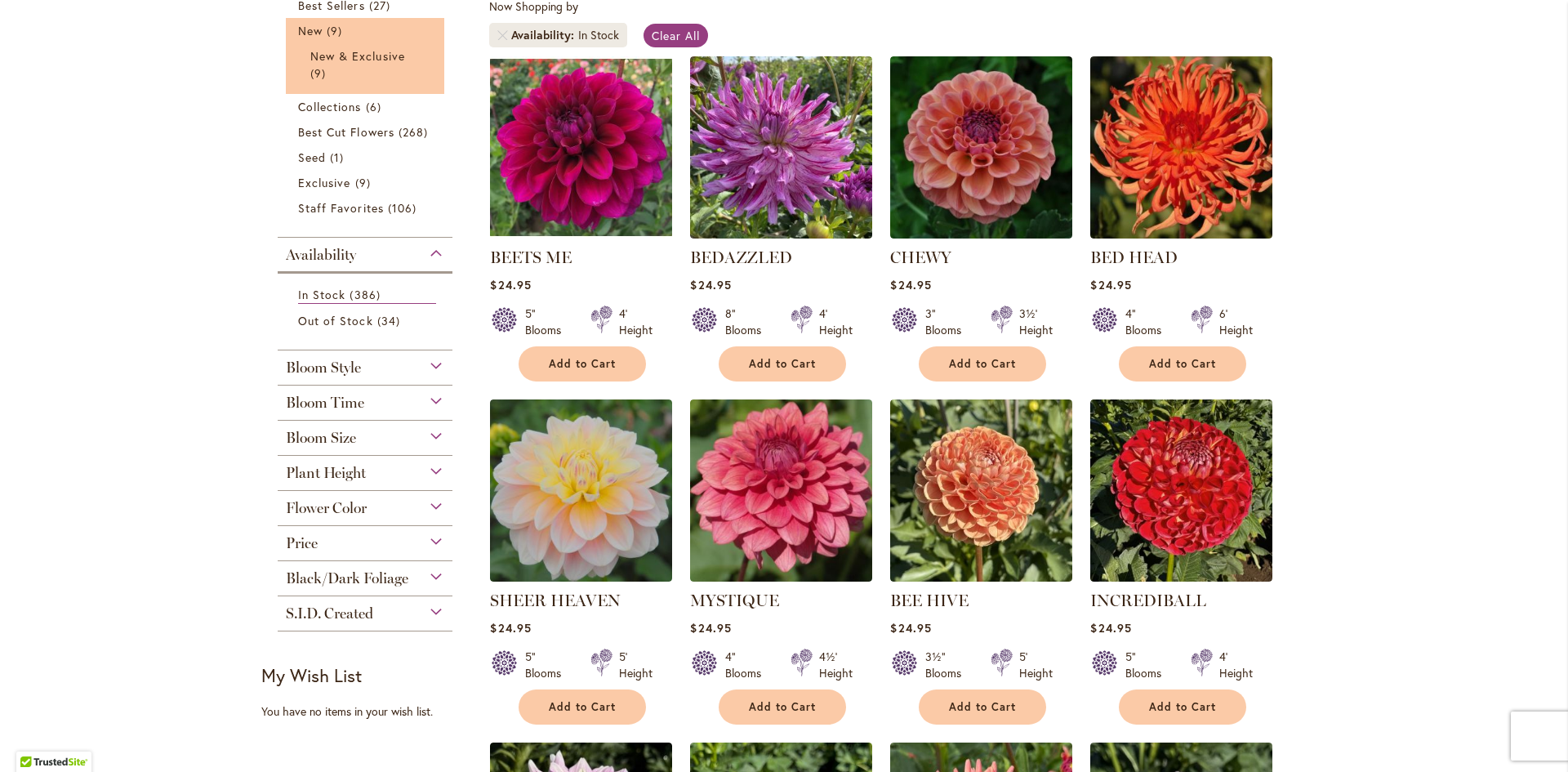
scroll to position [58, 0]
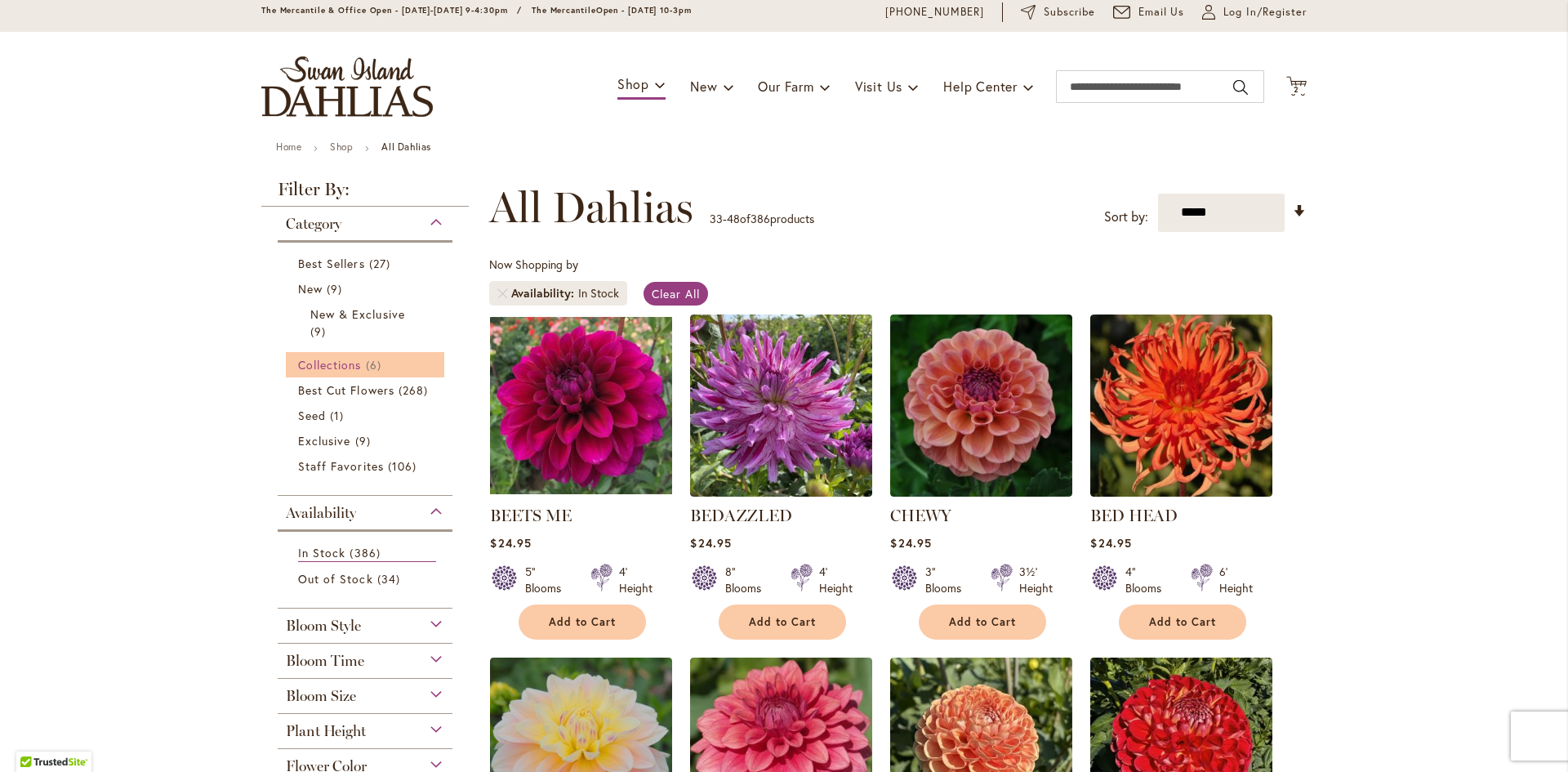
click at [338, 365] on span "Collections" at bounding box center [330, 364] width 63 height 16
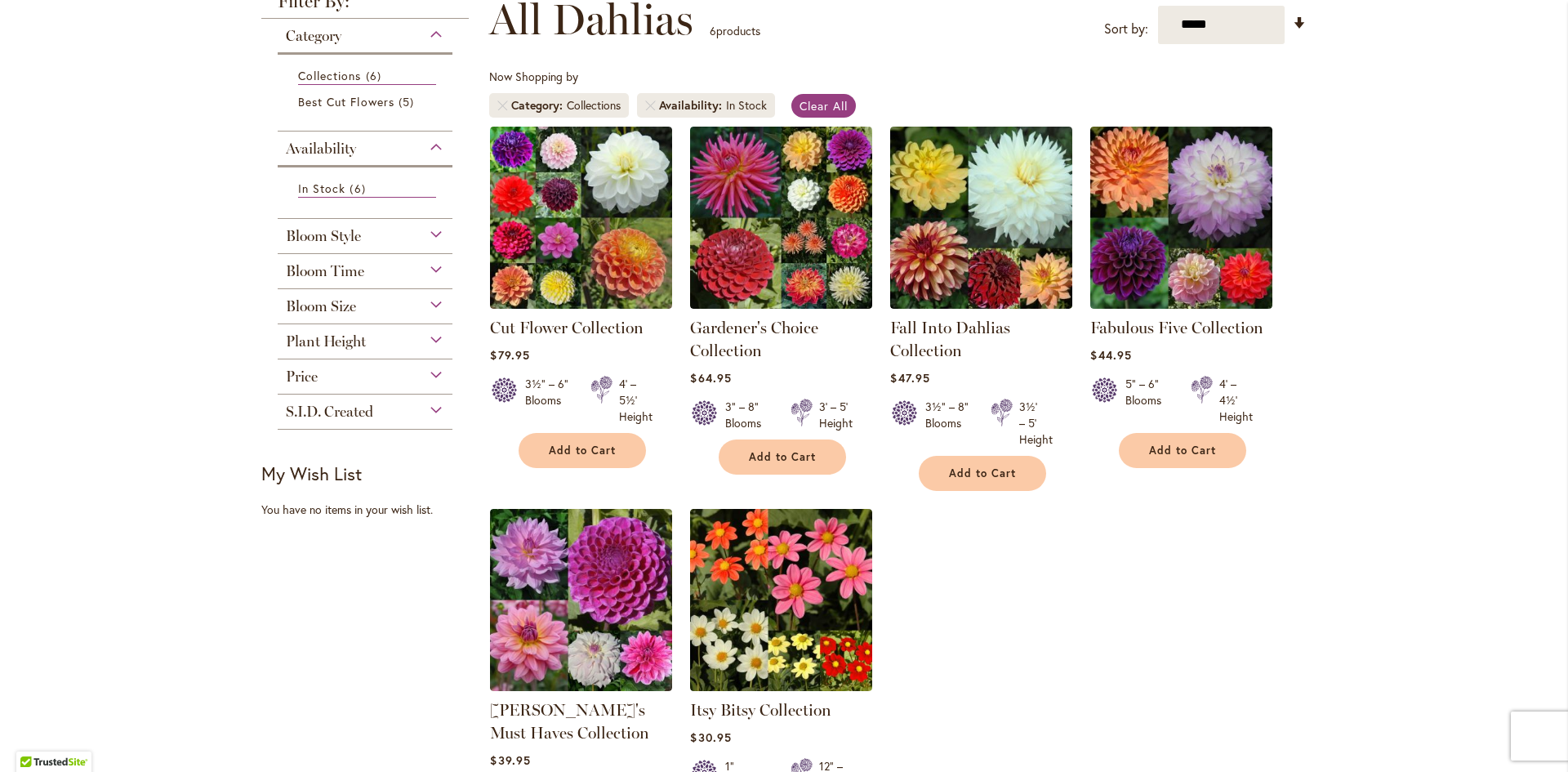
scroll to position [326, 0]
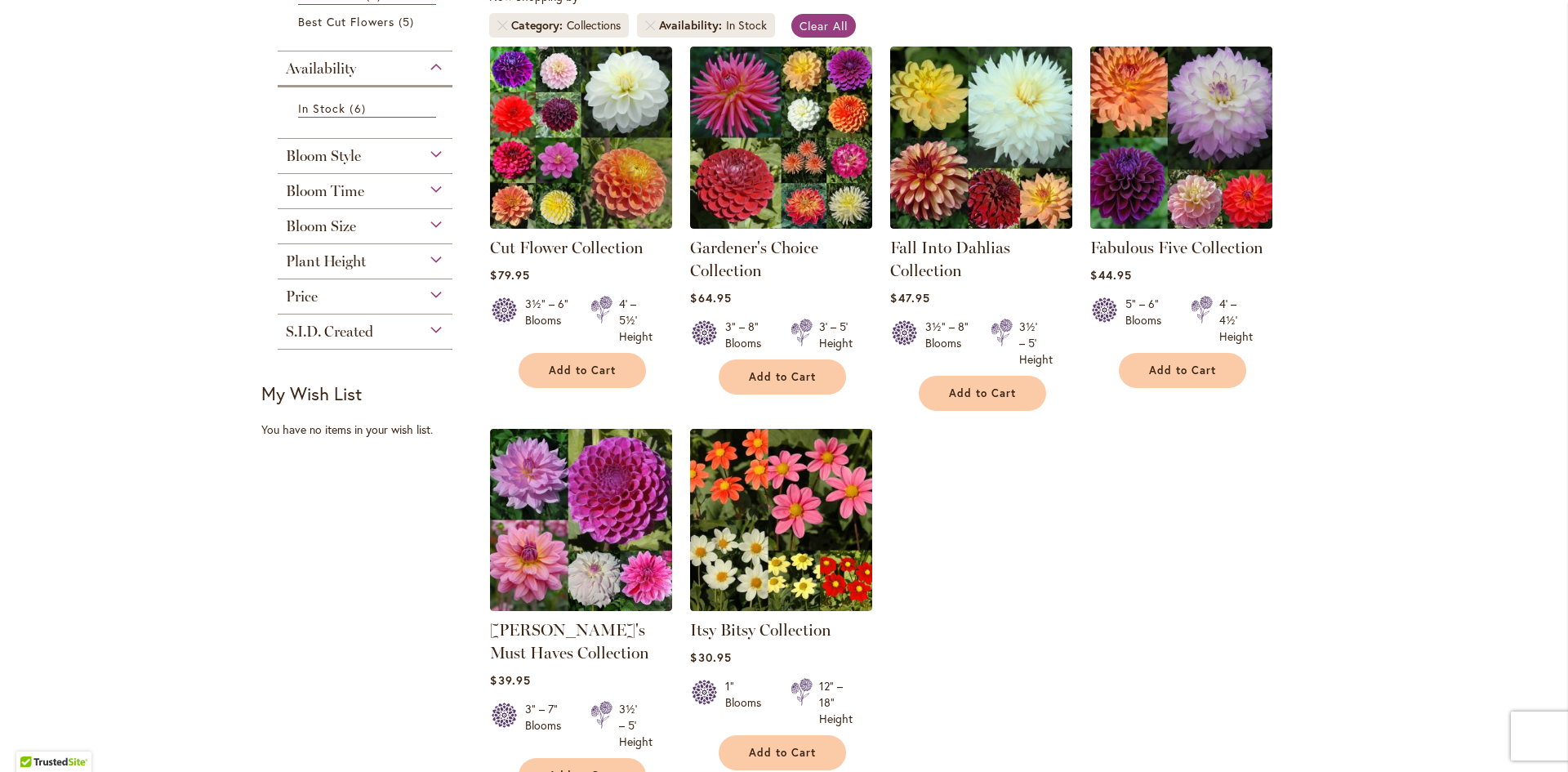
click at [1168, 184] on img at bounding box center [1182, 138] width 191 height 191
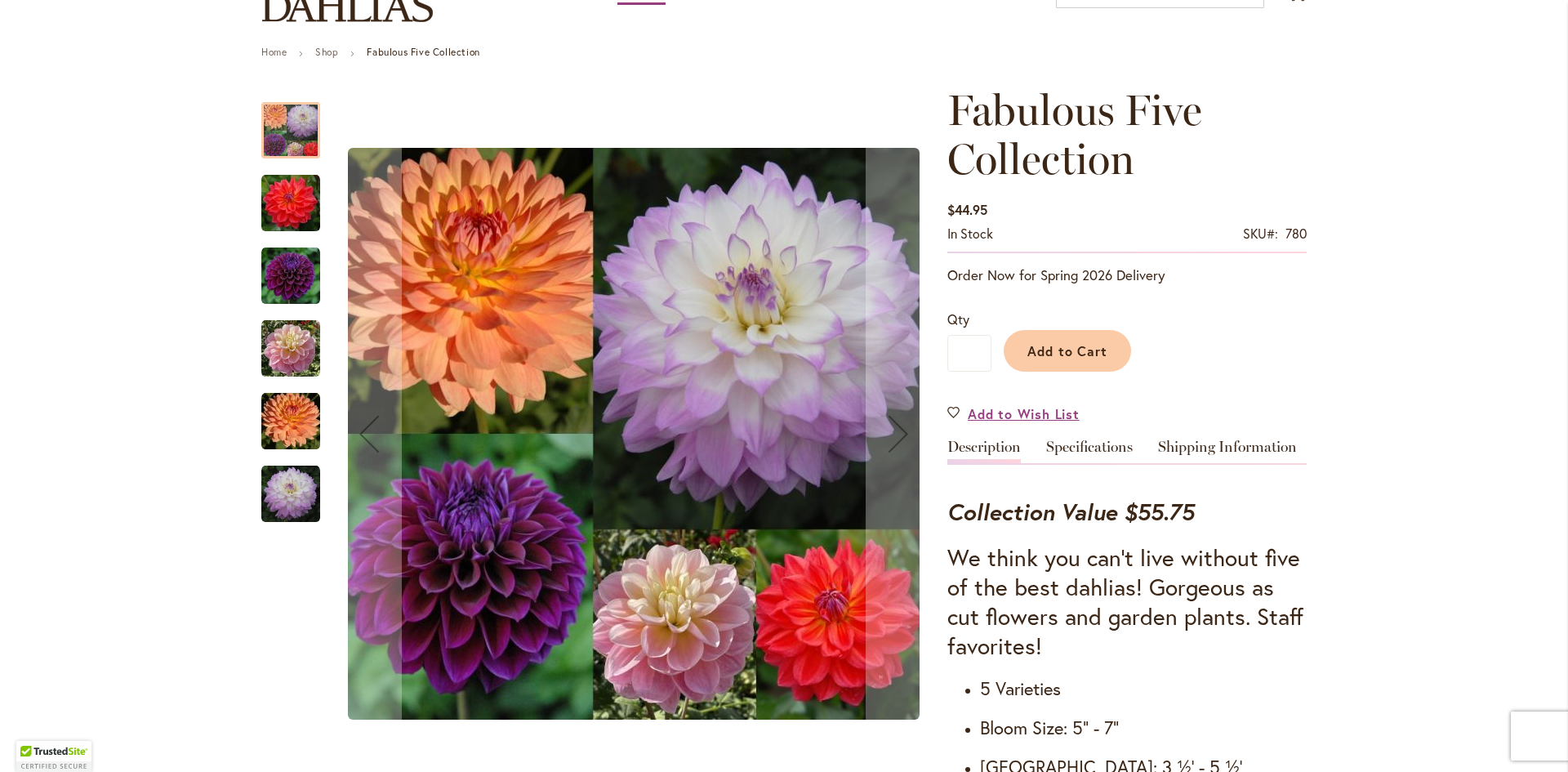
scroll to position [163, 0]
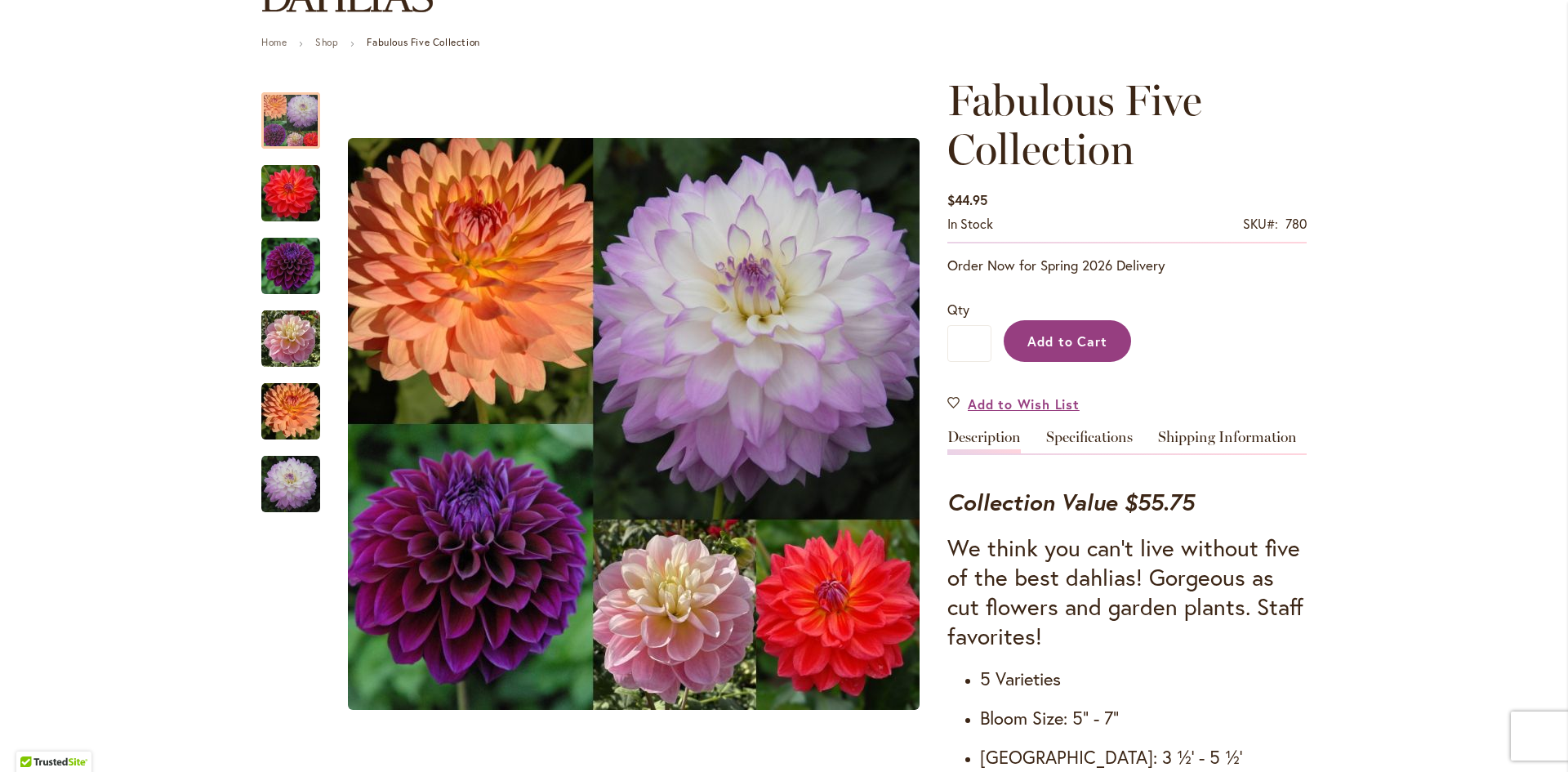
click at [1075, 357] on button "Add to Cart" at bounding box center [1067, 341] width 128 height 42
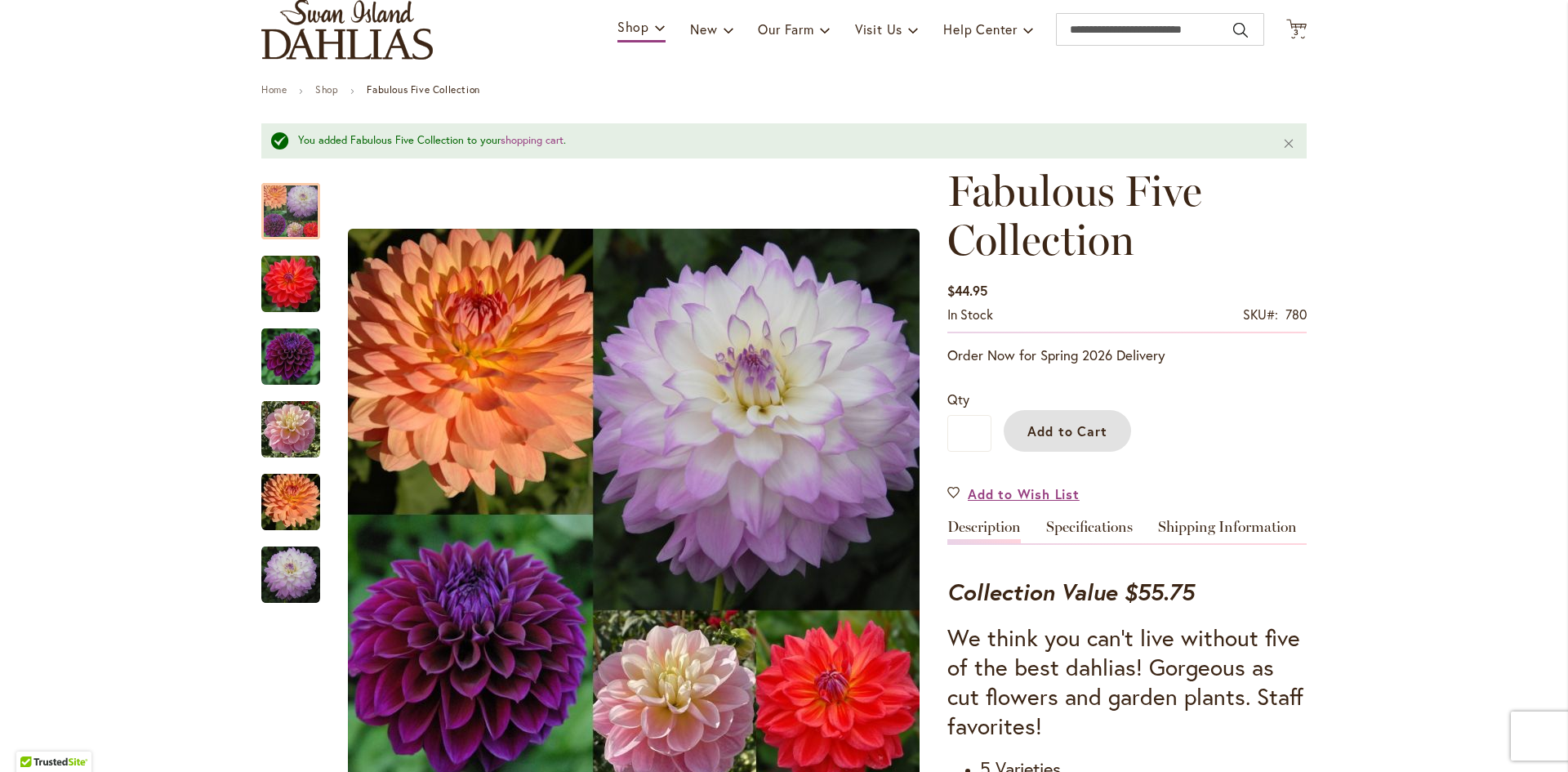
scroll to position [0, 0]
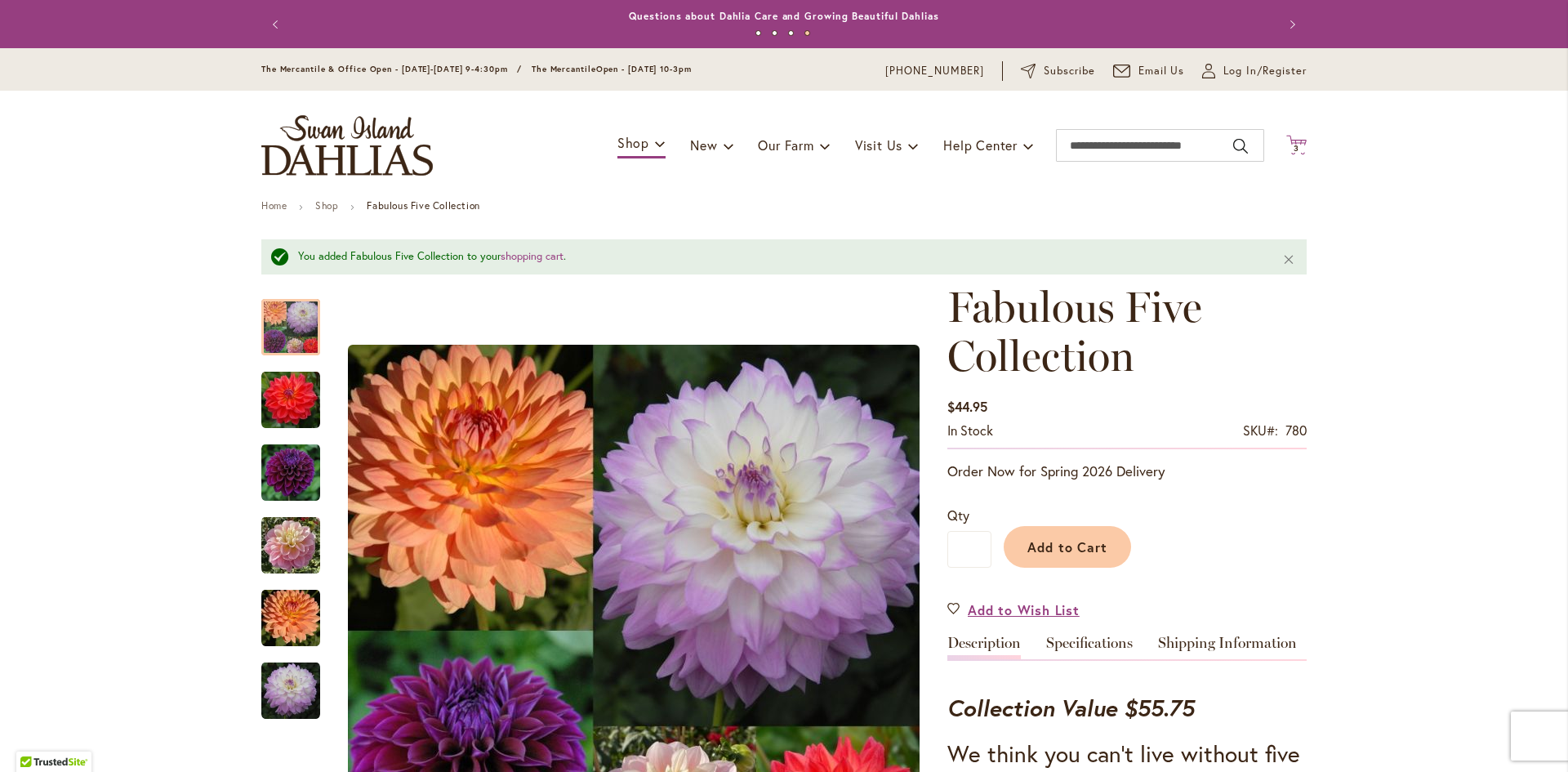
click at [1295, 142] on icon at bounding box center [1296, 145] width 21 height 20
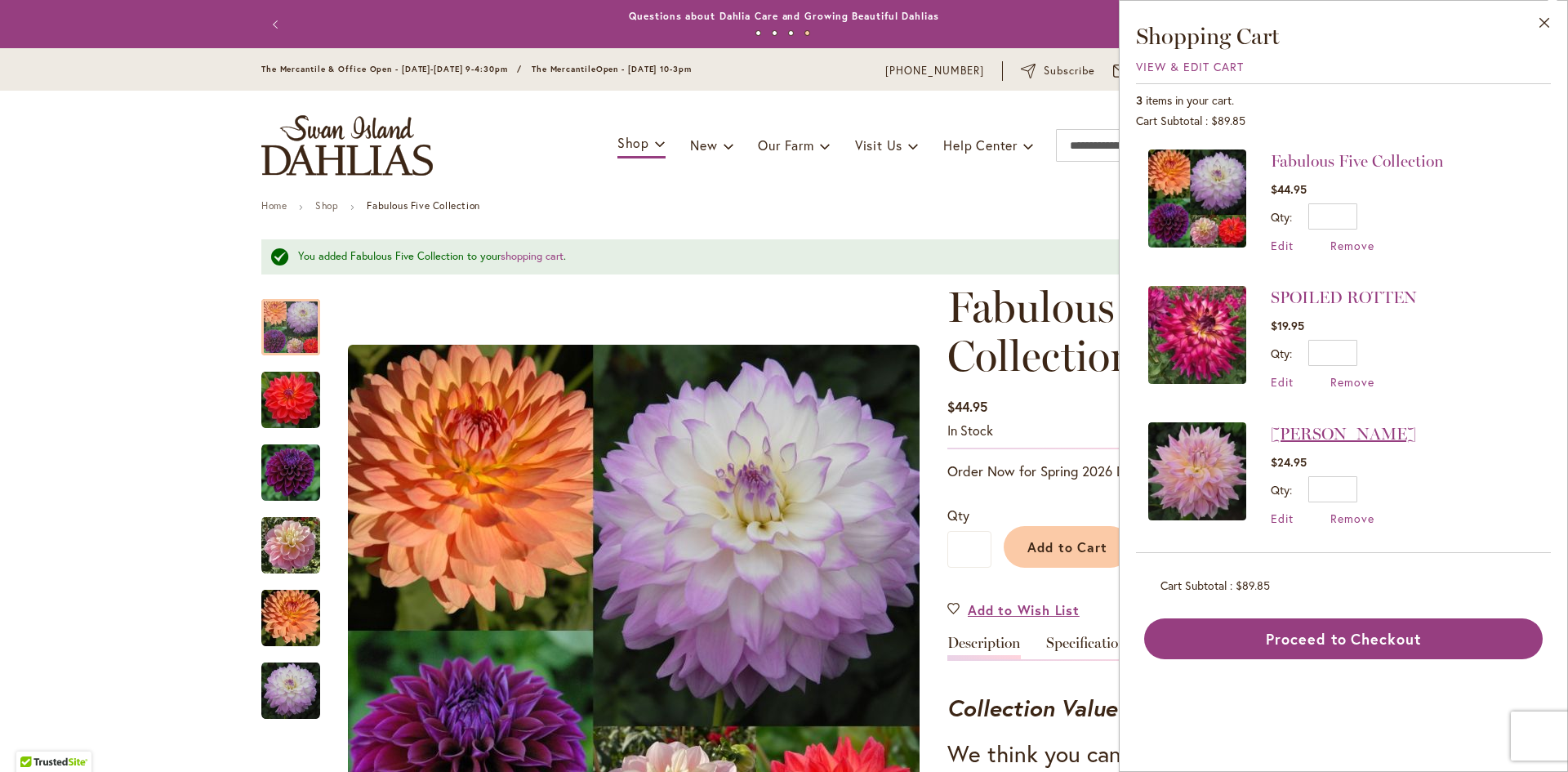
click at [1336, 431] on link "MINGUS PHILIP SR" at bounding box center [1343, 433] width 145 height 20
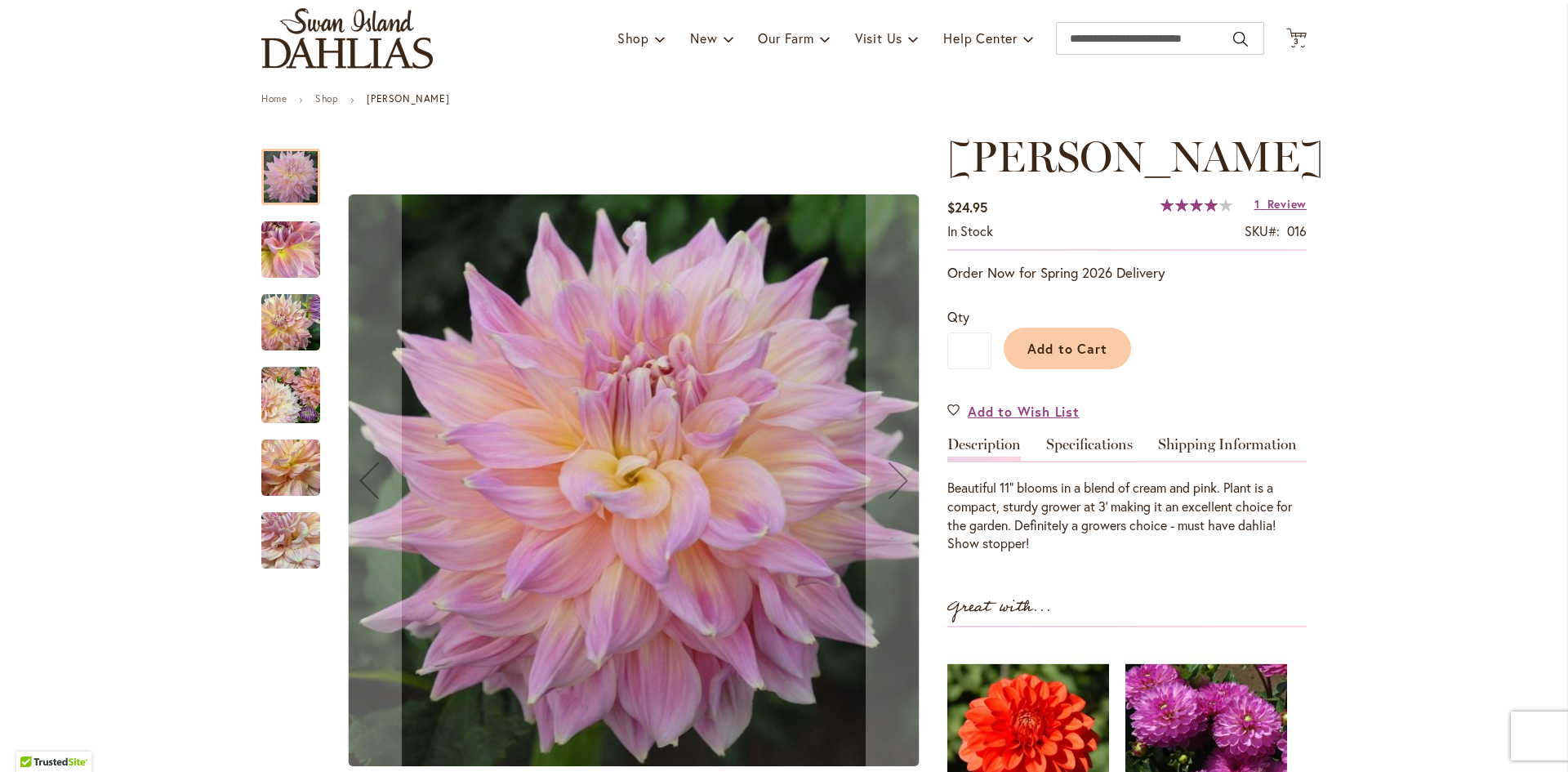
scroll to position [326, 0]
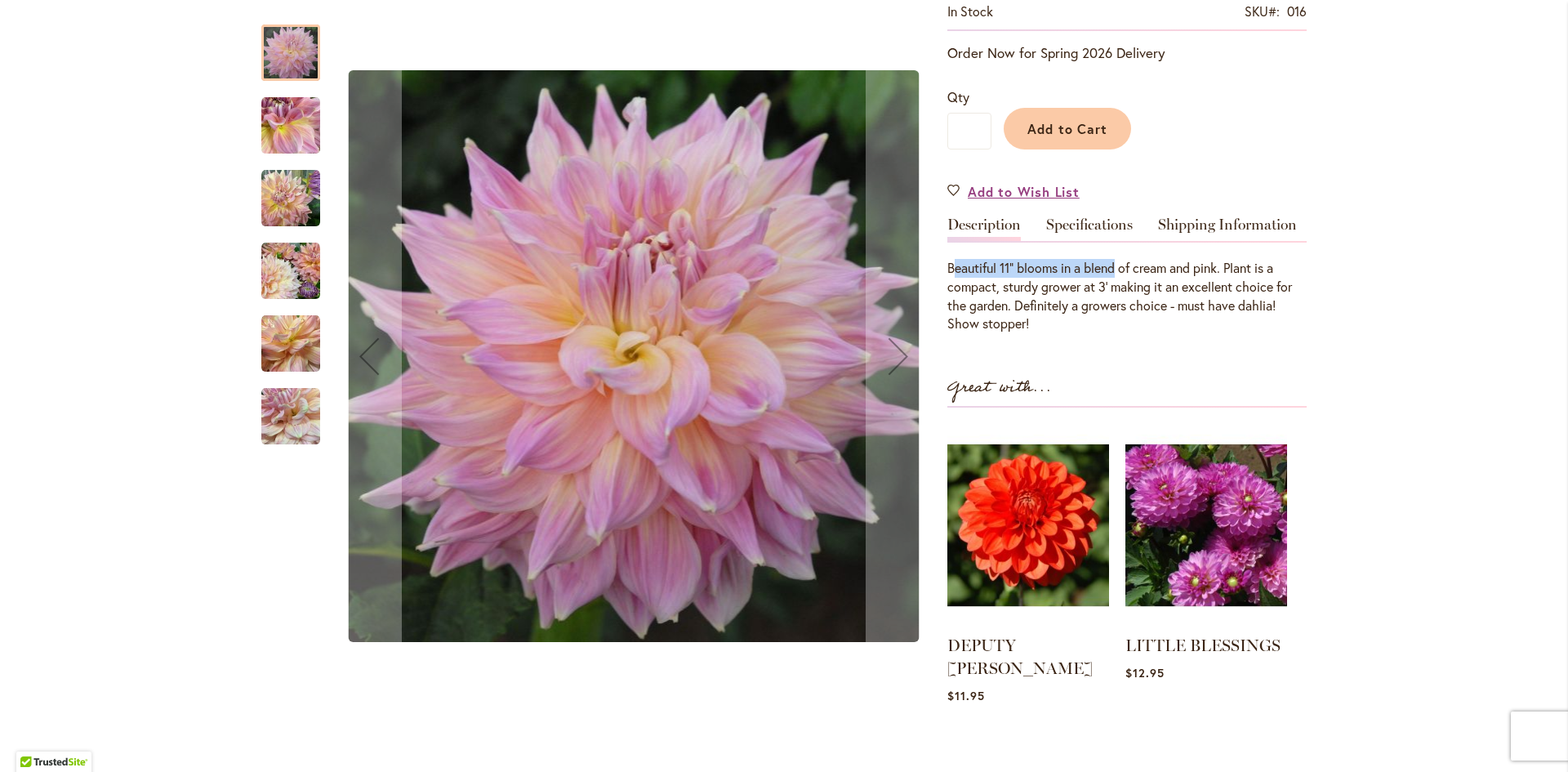
drag, startPoint x: 947, startPoint y: 325, endPoint x: 1114, endPoint y: 322, distance: 167.0
click at [1114, 322] on div "Beautiful 11" blooms in a blend of cream and pink. Plant is a compact, sturdy g…" at bounding box center [1127, 296] width 359 height 74
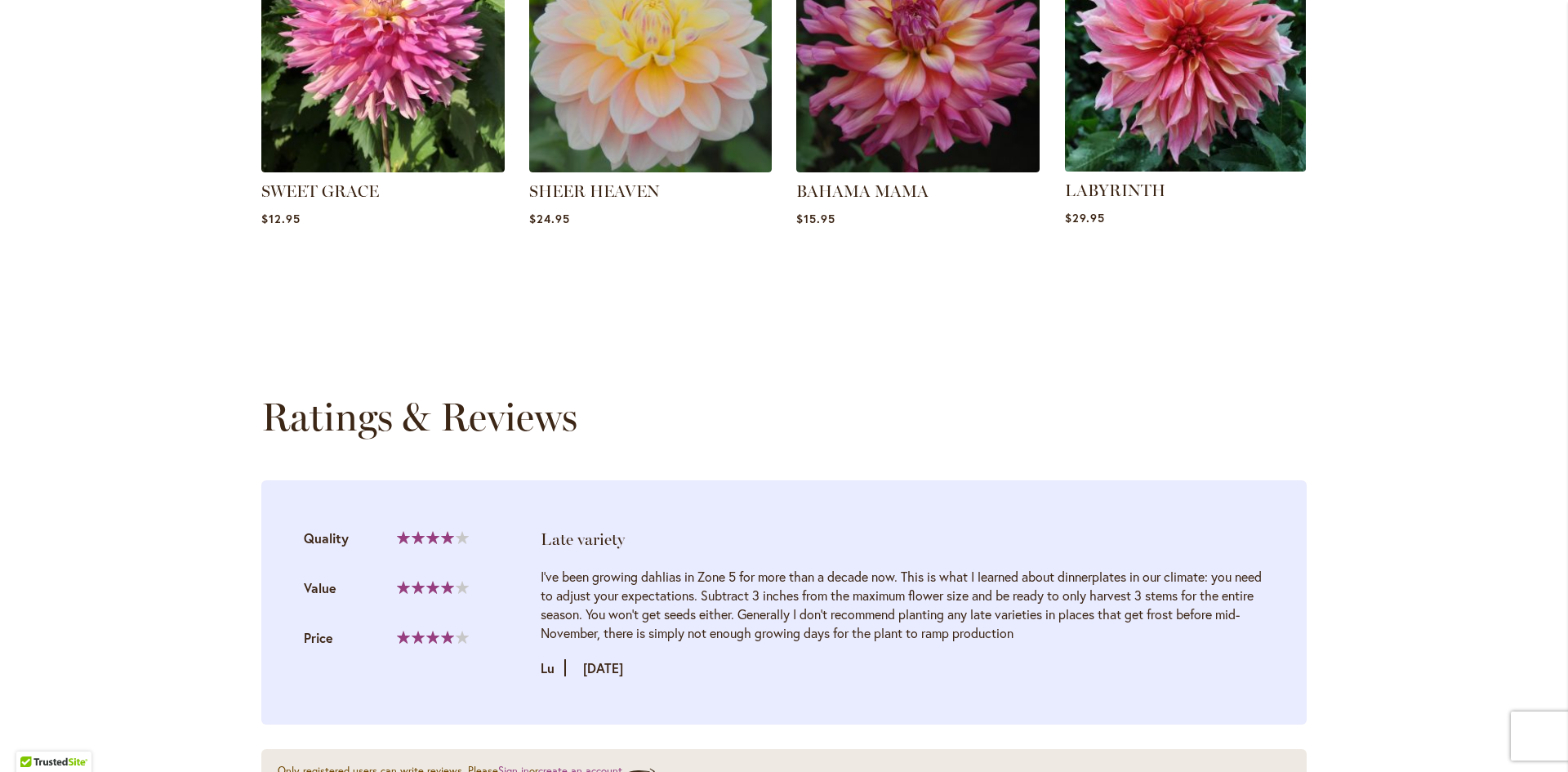
scroll to position [1551, 0]
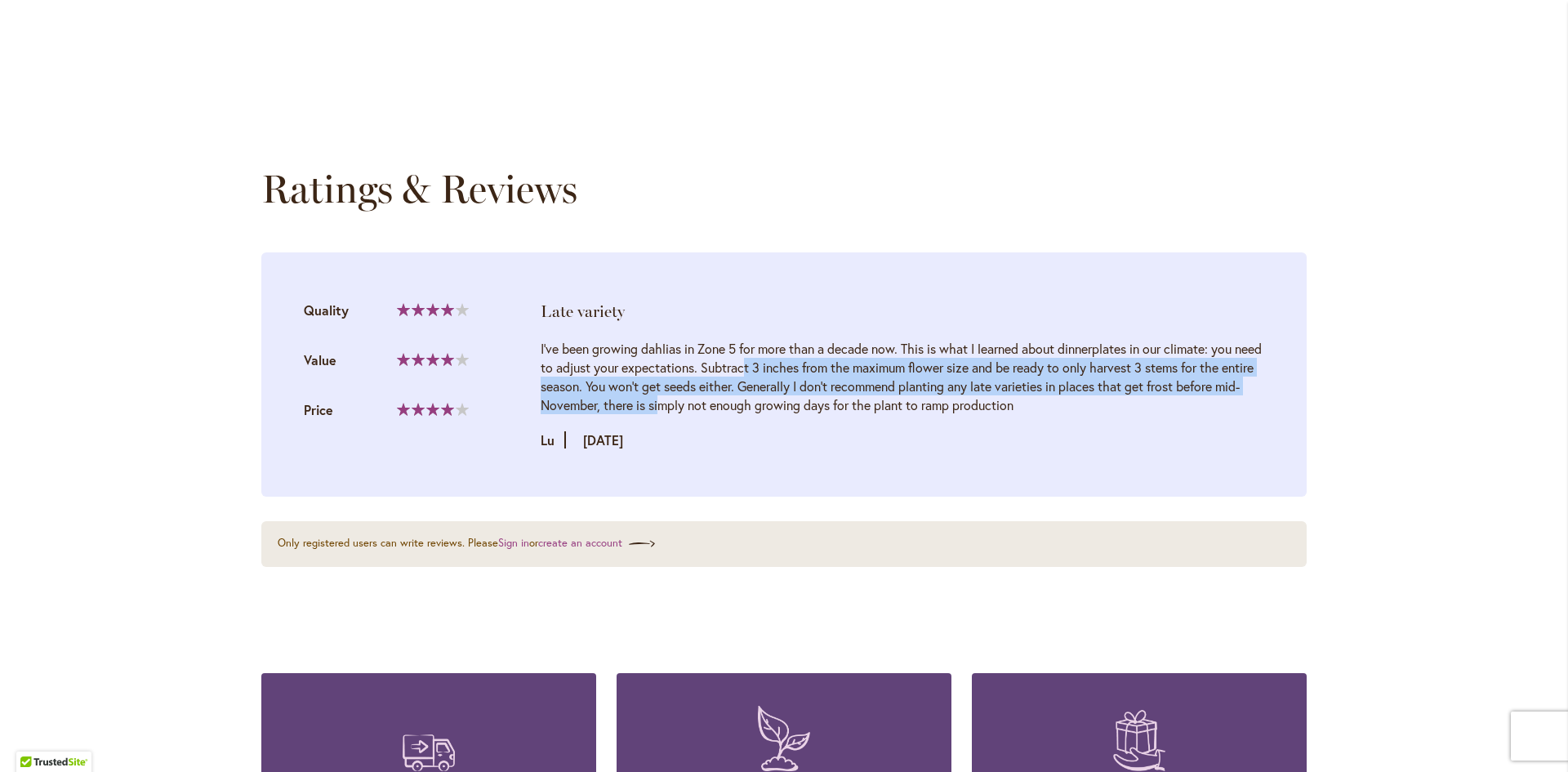
drag, startPoint x: 582, startPoint y: 392, endPoint x: 1271, endPoint y: 412, distance: 689.3
click at [1271, 412] on li "Late variety Quality 80% Value" at bounding box center [784, 374] width 1046 height 244
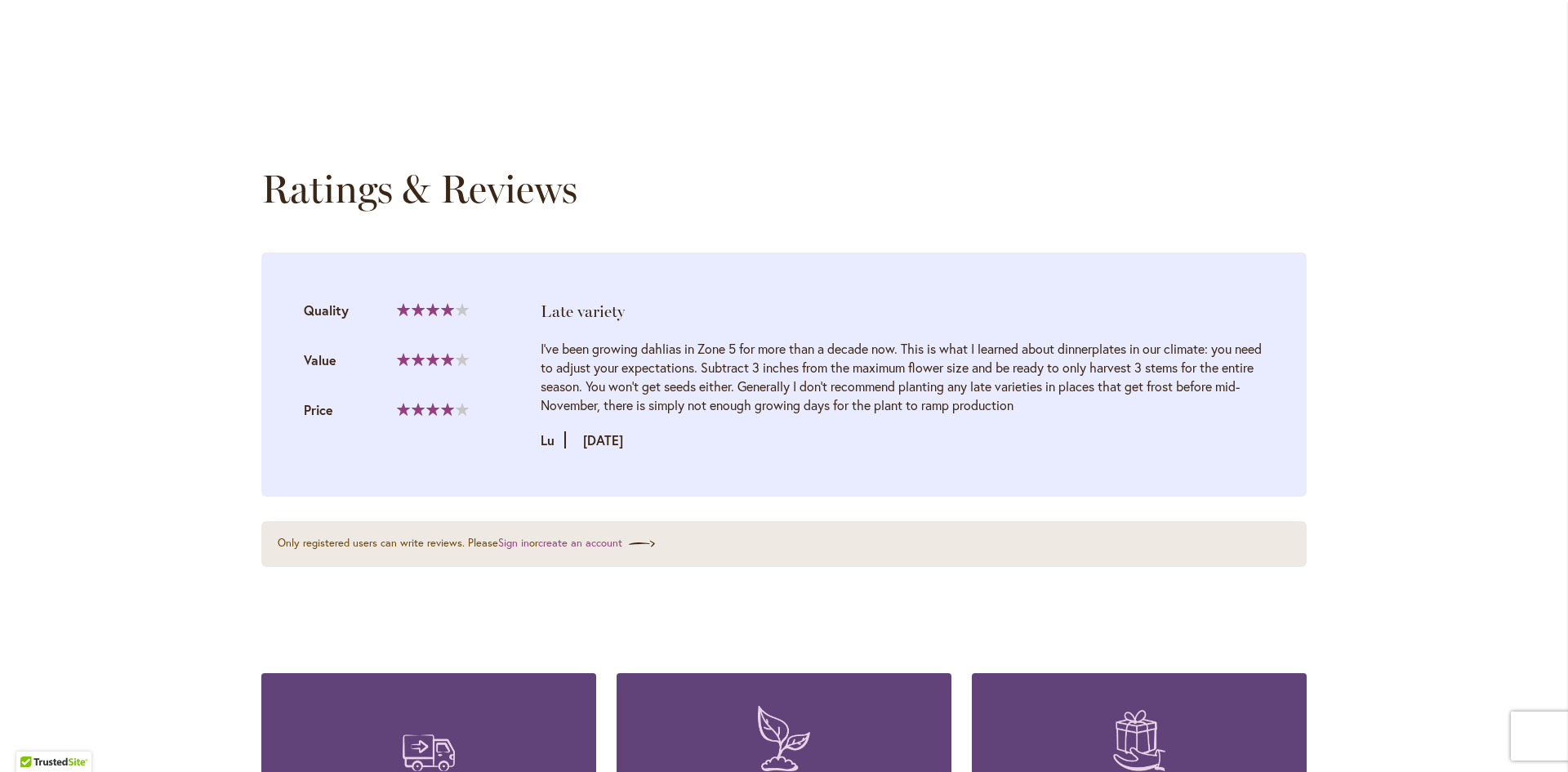
drag, startPoint x: 1136, startPoint y: 440, endPoint x: 1040, endPoint y: 373, distance: 117.1
click at [1040, 373] on div "I've been growing dahlias in Zone 5 for more than a decade now. This is what I …" at bounding box center [902, 394] width 723 height 110
click at [1040, 373] on div "I've been growing dahlias in Zone 5 for more than a decade now. This is what I …" at bounding box center [902, 376] width 723 height 75
drag, startPoint x: 1120, startPoint y: 435, endPoint x: 1040, endPoint y: 381, distance: 96.5
click at [1040, 381] on div "I've been growing dahlias in Zone 5 for more than a decade now. This is what I …" at bounding box center [902, 376] width 723 height 75
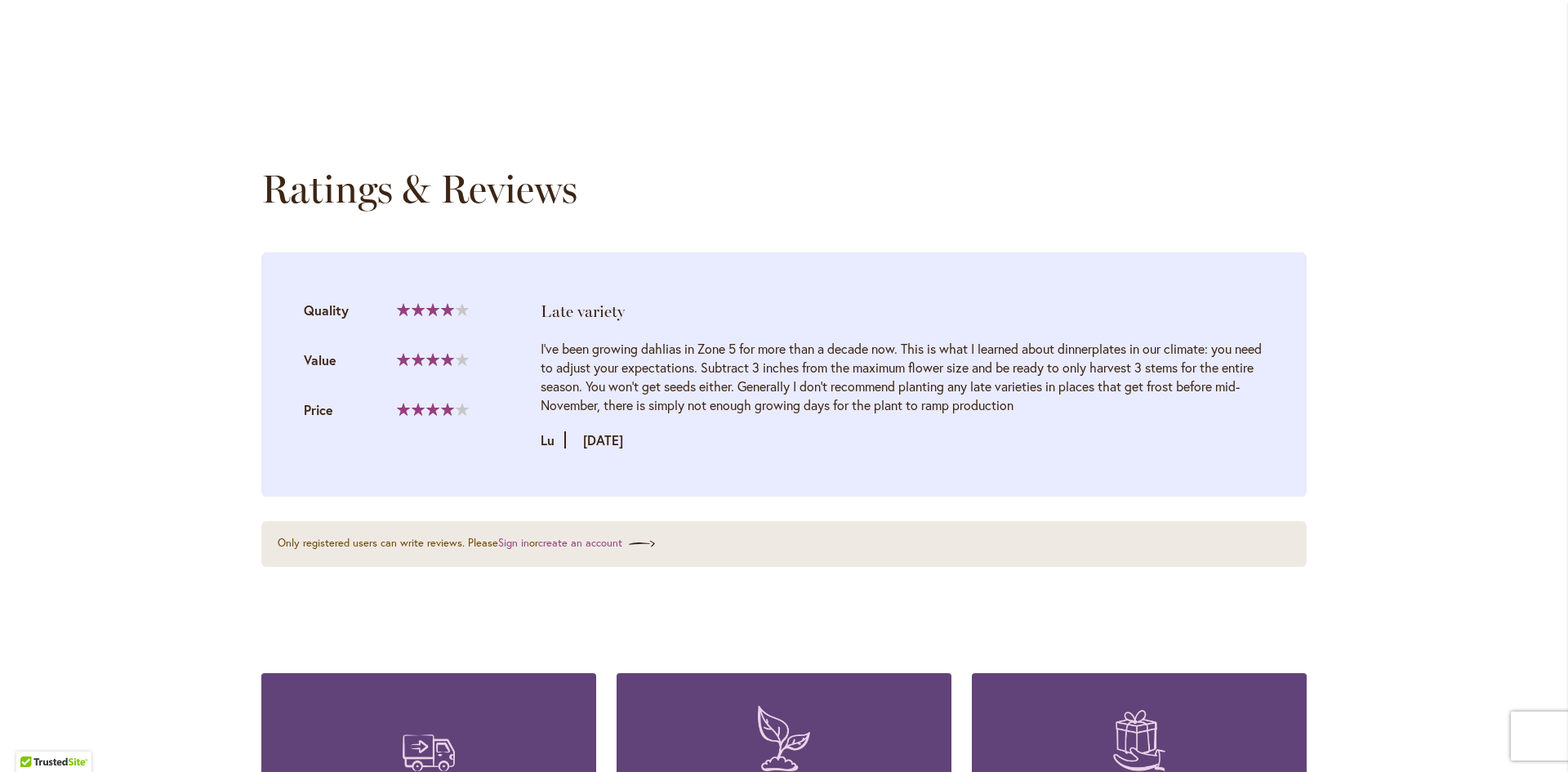
click at [1039, 381] on div "I've been growing dahlias in Zone 5 for more than a decade now. This is what I …" at bounding box center [902, 376] width 723 height 75
drag, startPoint x: 1104, startPoint y: 420, endPoint x: 713, endPoint y: 371, distance: 394.1
click at [713, 371] on div "I've been growing dahlias in Zone 5 for more than a decade now. This is what I …" at bounding box center [902, 376] width 723 height 75
click at [743, 408] on div "I've been growing dahlias in Zone 5 for more than a decade now. This is what I …" at bounding box center [902, 376] width 723 height 75
drag, startPoint x: 730, startPoint y: 393, endPoint x: 896, endPoint y: 398, distance: 166.1
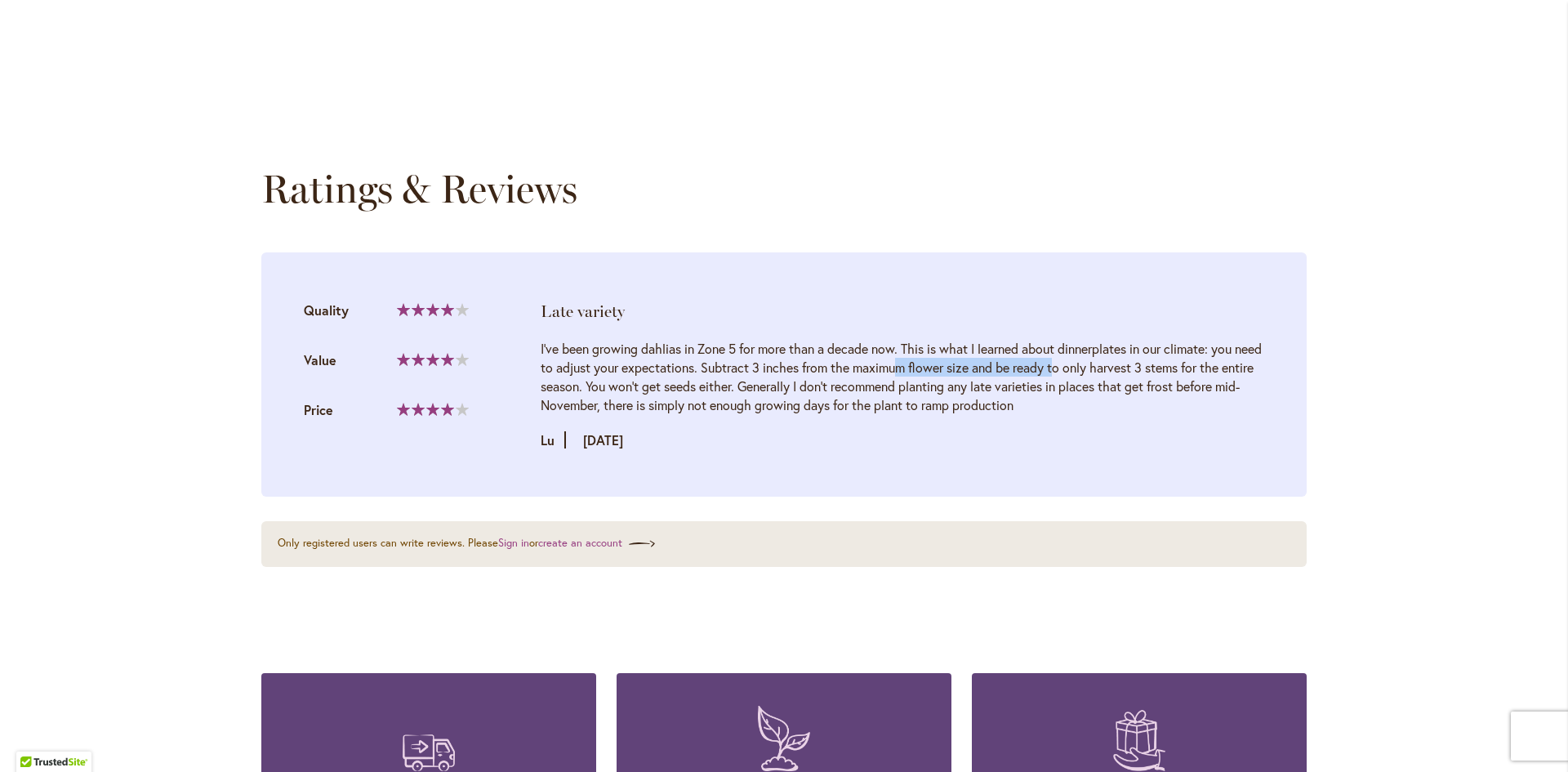
click at [896, 398] on div "I've been growing dahlias in Zone 5 for more than a decade now. This is what I …" at bounding box center [902, 376] width 723 height 75
click at [886, 414] on div "I've been growing dahlias in Zone 5 for more than a decade now. This is what I …" at bounding box center [902, 376] width 723 height 75
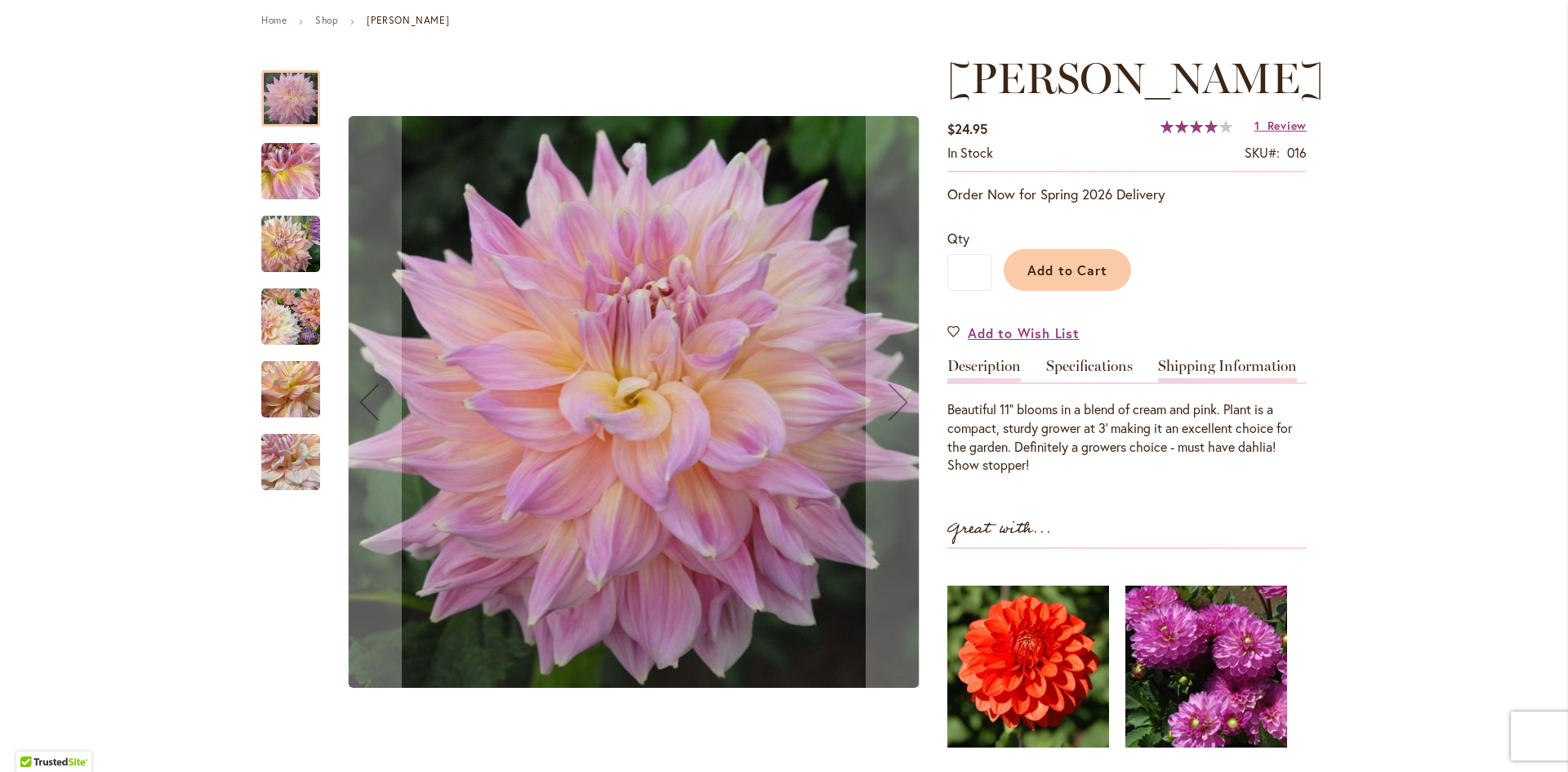
scroll to position [0, 0]
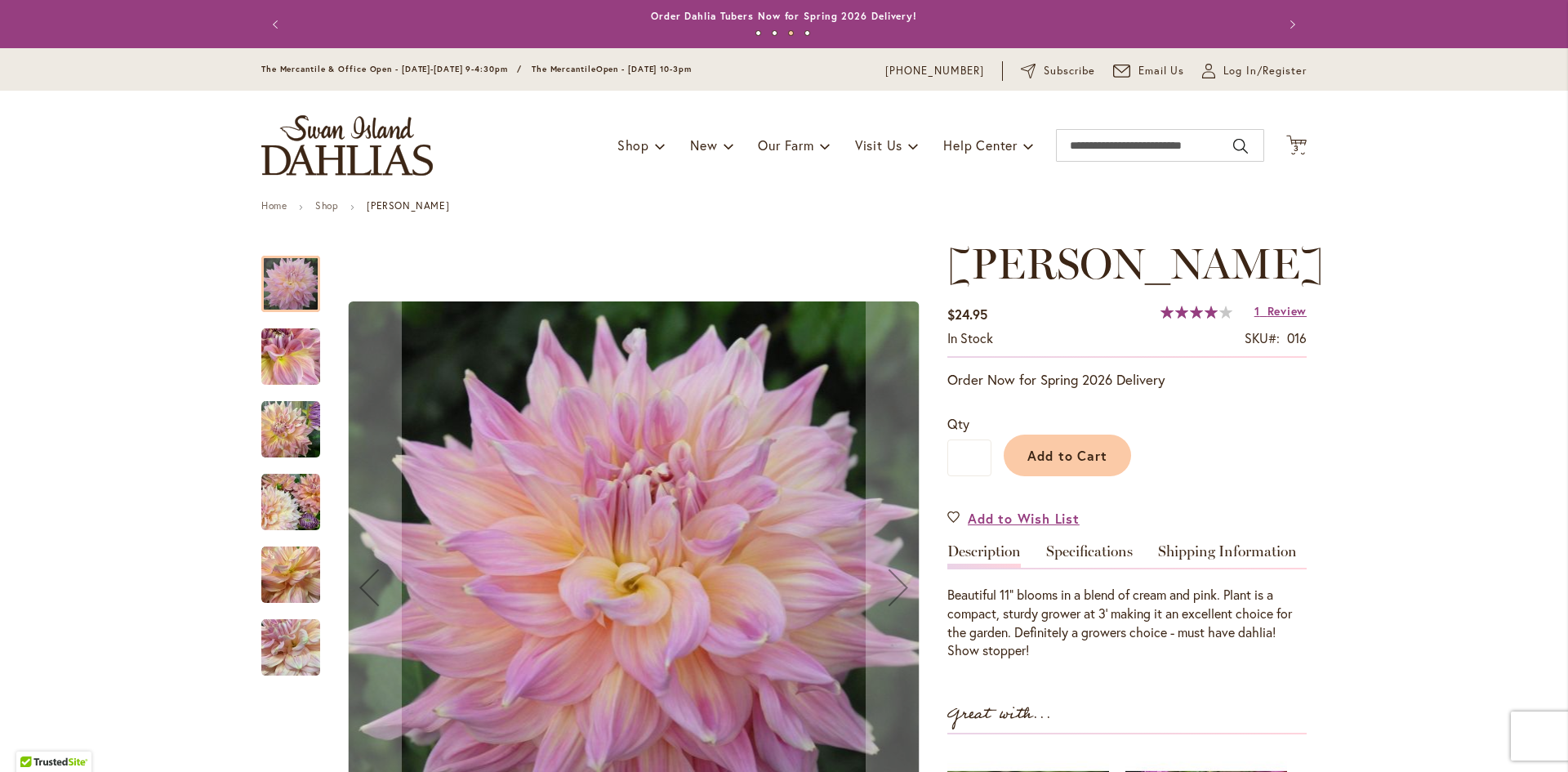
click at [1301, 147] on div "Toggle Nav Shop Dahlia Tubers Collections Fresh Cut Dahlias Gardening Supplies …" at bounding box center [784, 145] width 1078 height 110
click at [1293, 143] on icon "Cart .cls-1 { fill: #231f20; }" at bounding box center [1296, 145] width 21 height 21
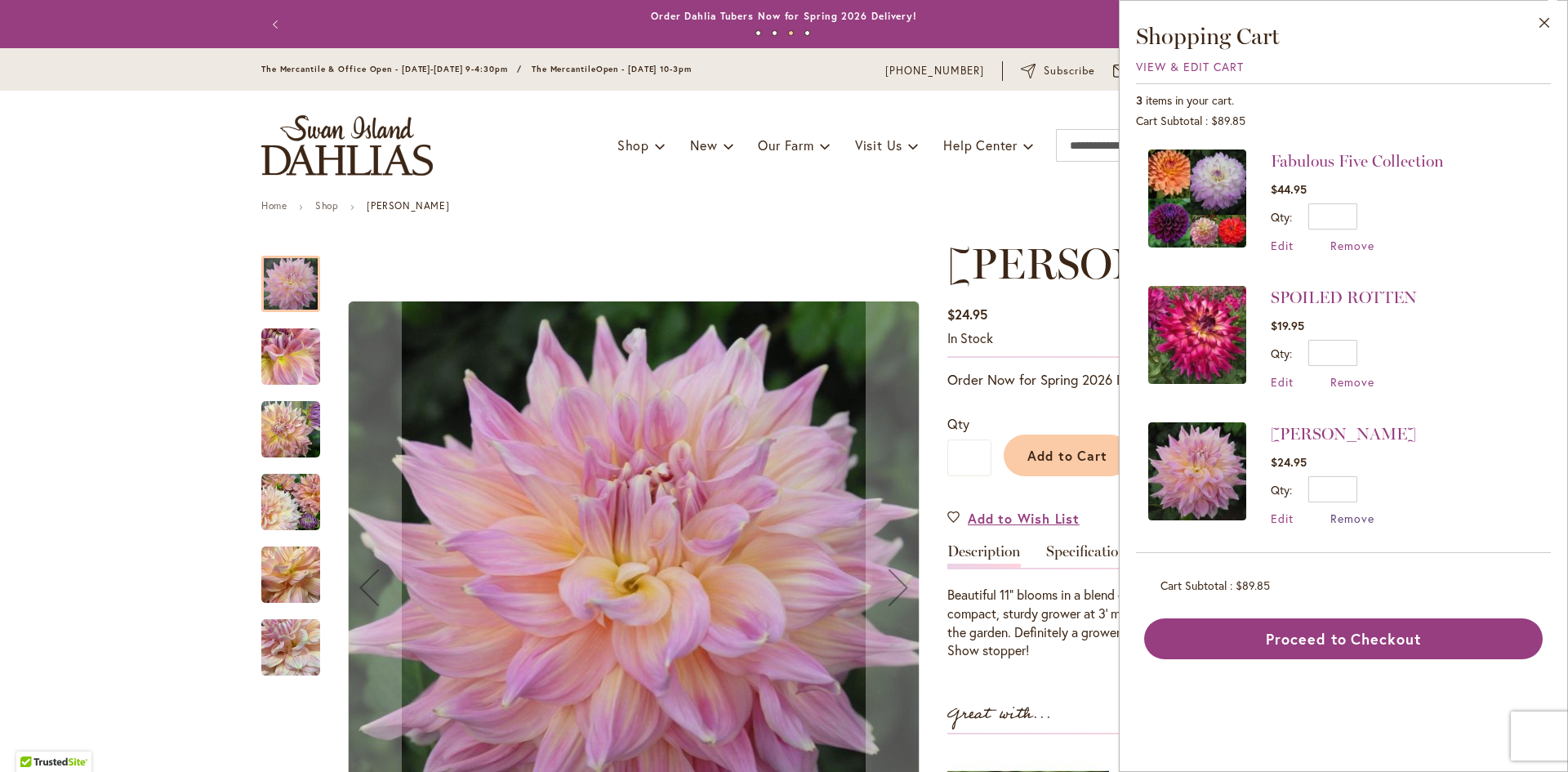
click at [1357, 521] on span "Remove" at bounding box center [1352, 517] width 44 height 16
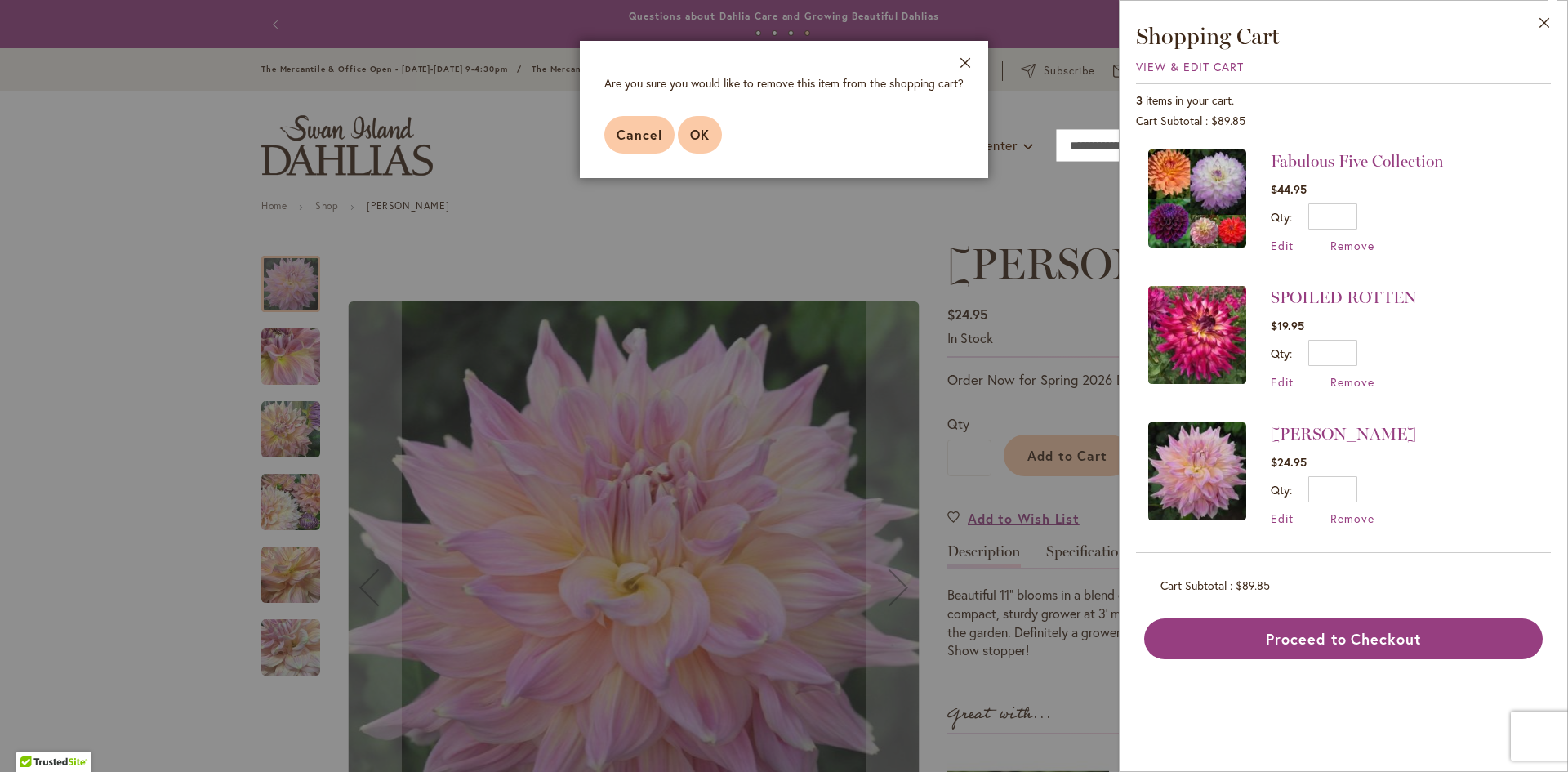
click at [686, 126] on button "OK" at bounding box center [700, 135] width 44 height 38
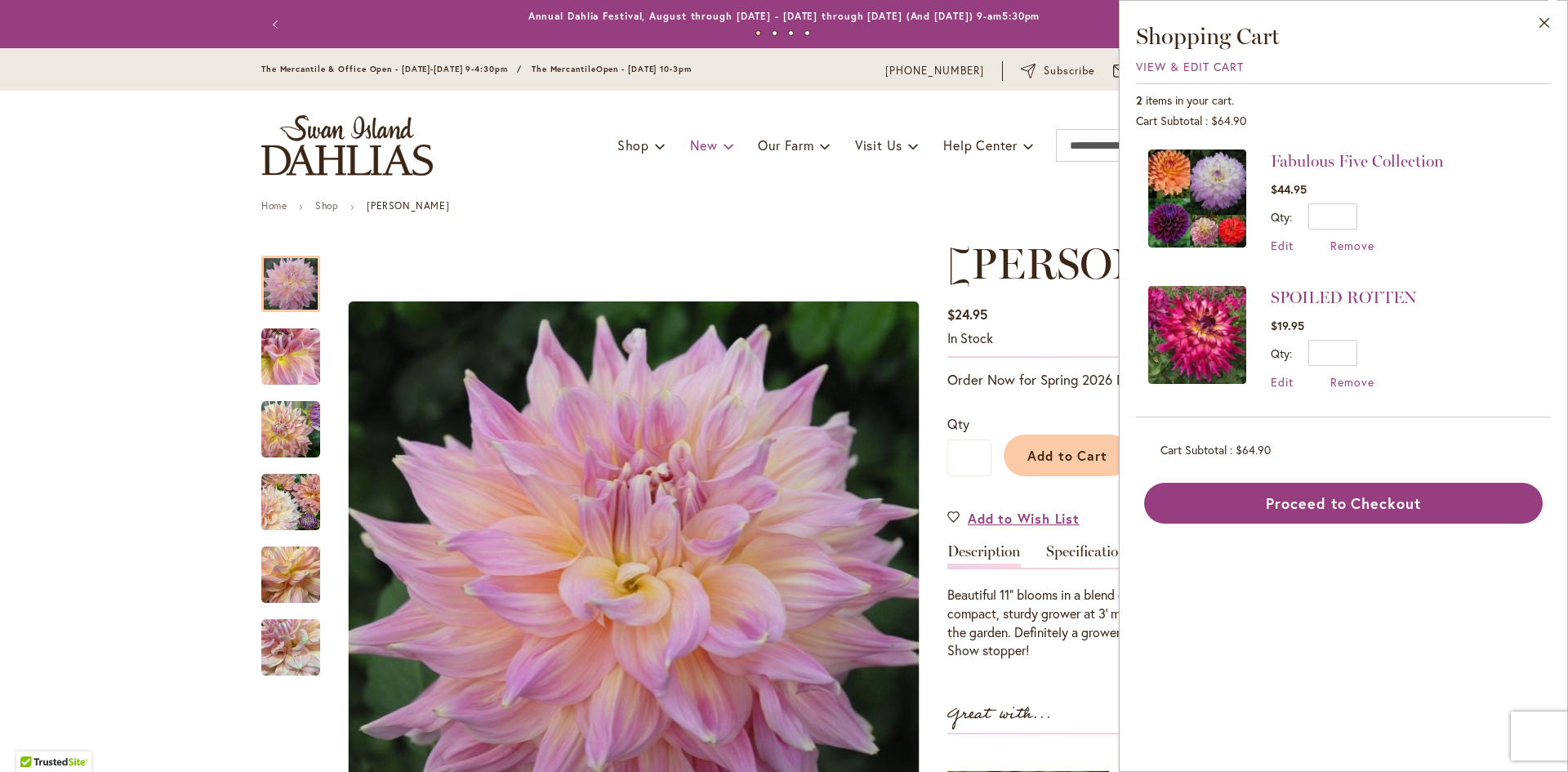
drag, startPoint x: 832, startPoint y: 180, endPoint x: 688, endPoint y: 151, distance: 146.9
click at [831, 180] on div "Toggle Nav Shop Dahlia Tubers Collections Fresh Cut Dahlias Gardening Supplies …" at bounding box center [784, 145] width 1078 height 110
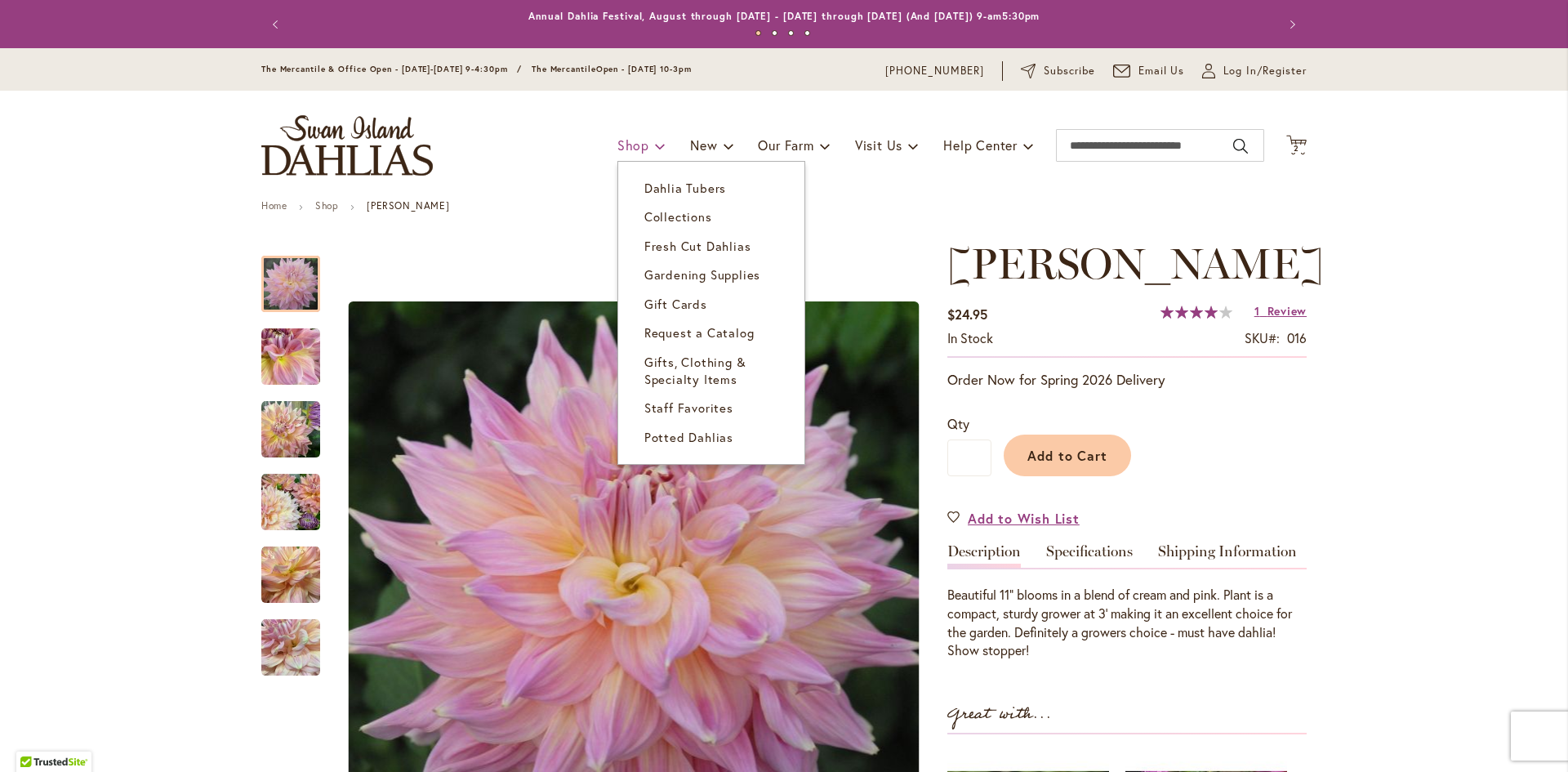
click at [642, 138] on link "Shop" at bounding box center [641, 146] width 48 height 31
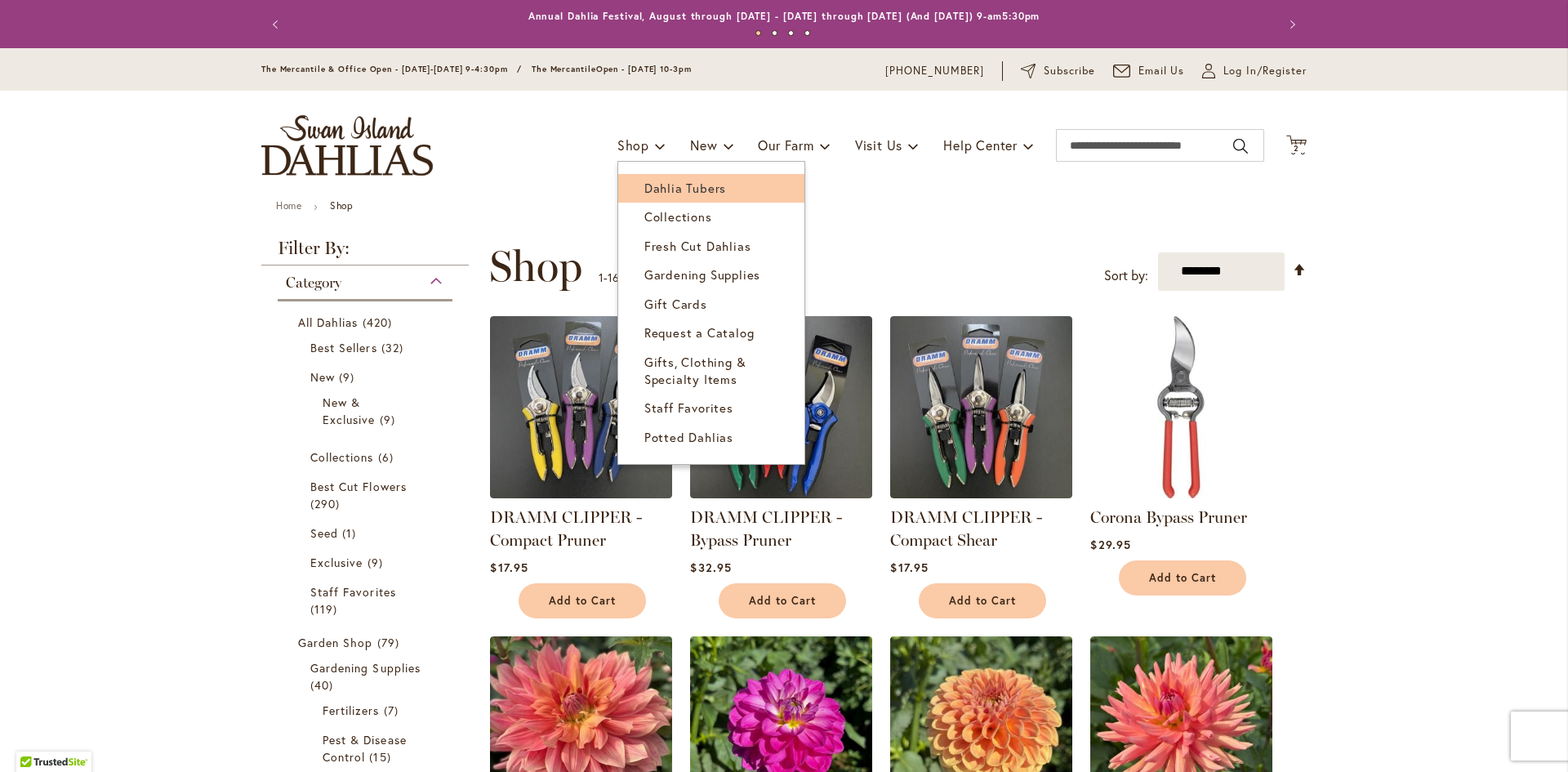
click at [661, 190] on span "Dahlia Tubers" at bounding box center [685, 188] width 82 height 16
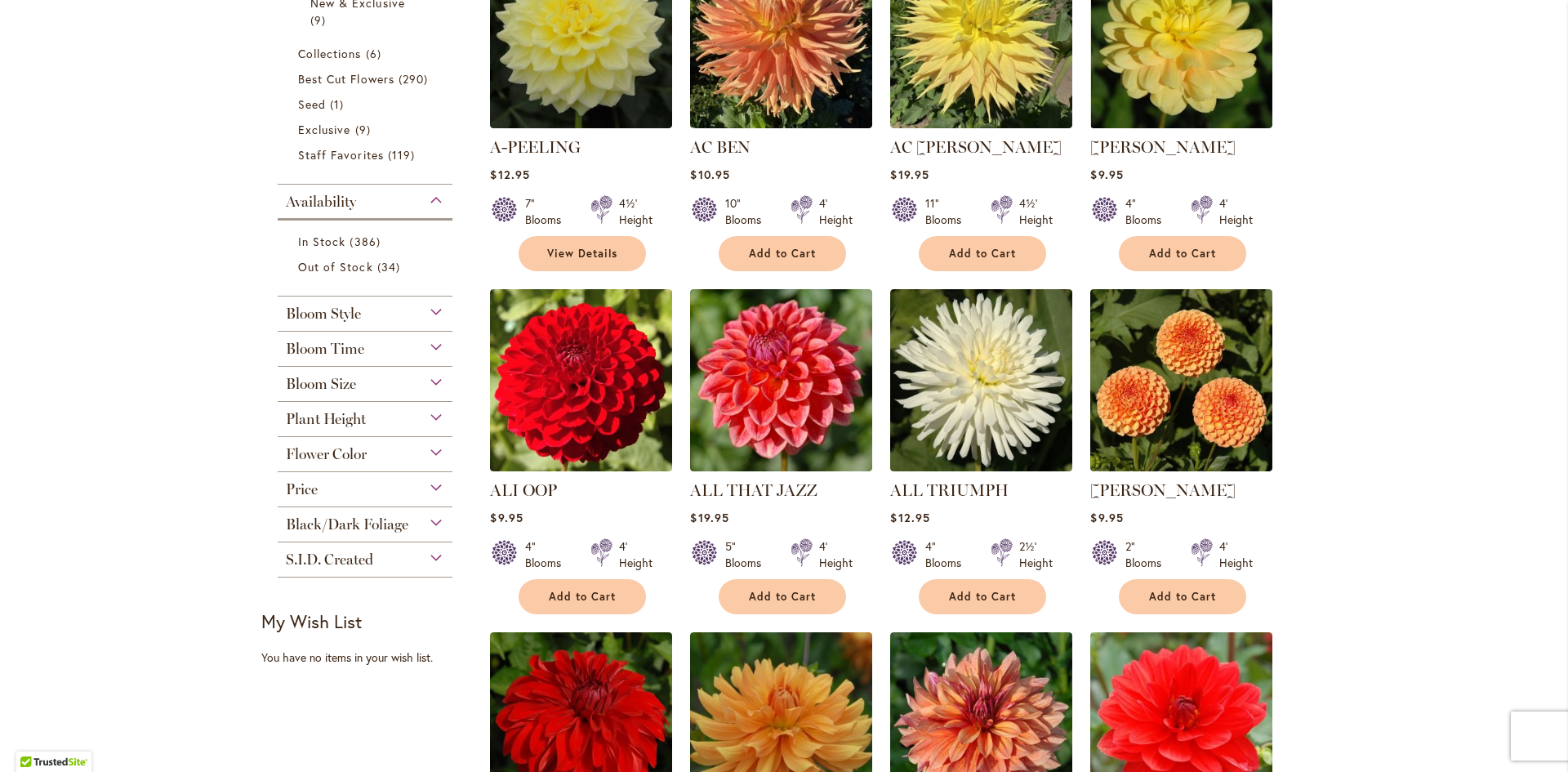
scroll to position [490, 0]
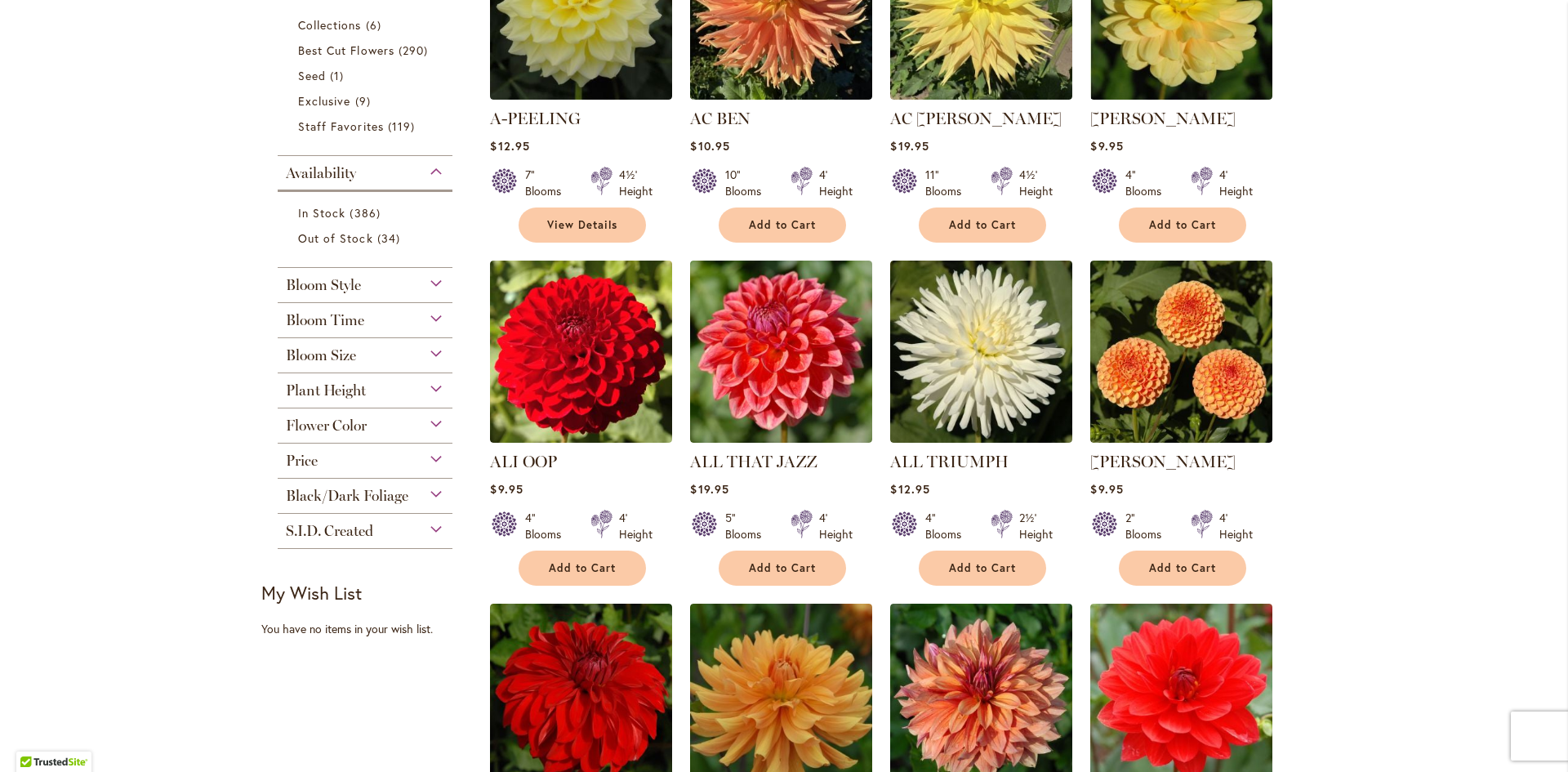
click at [405, 424] on div "Flower Color" at bounding box center [365, 422] width 175 height 26
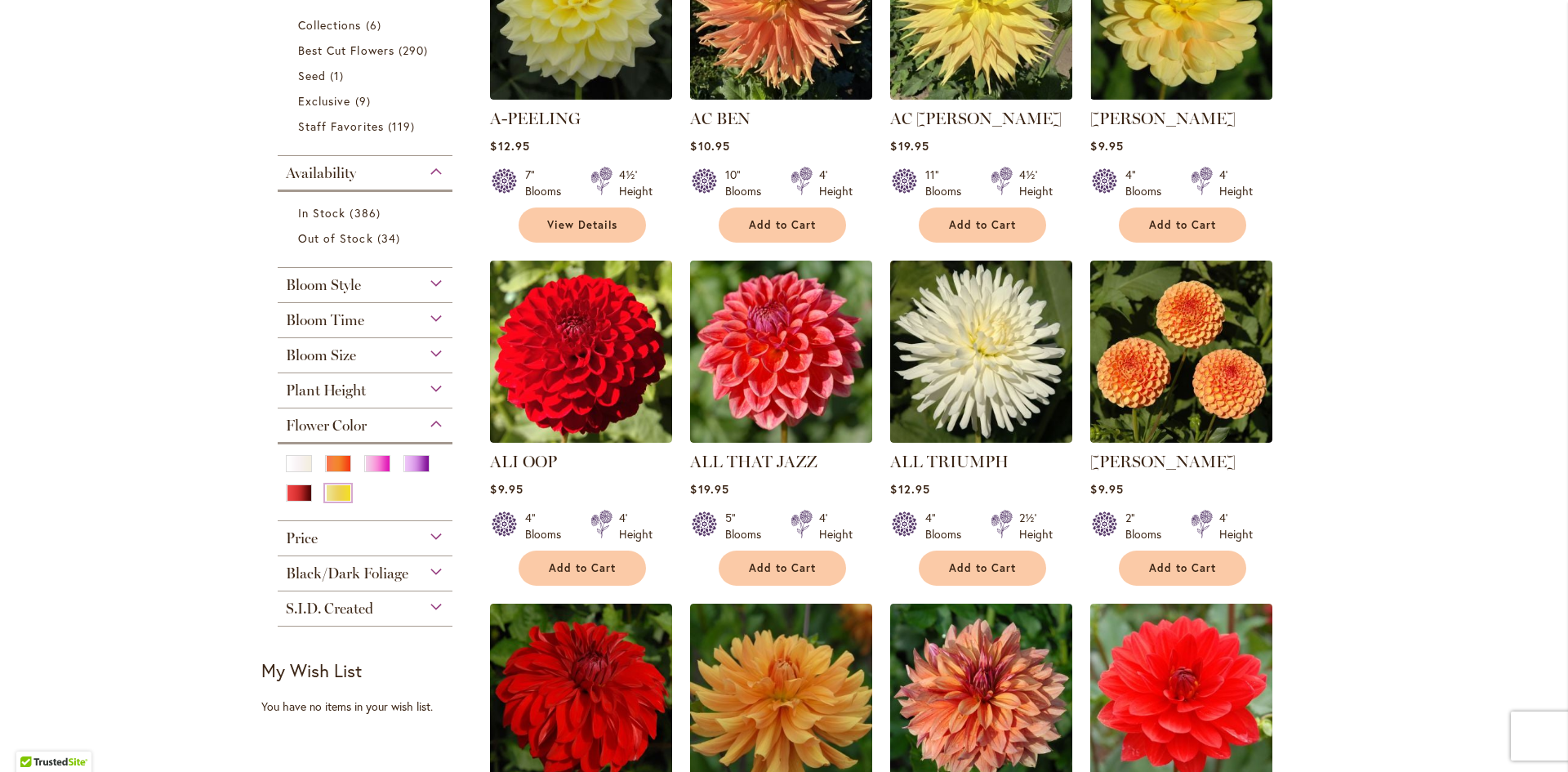
click at [331, 498] on div "Yellow" at bounding box center [338, 493] width 26 height 17
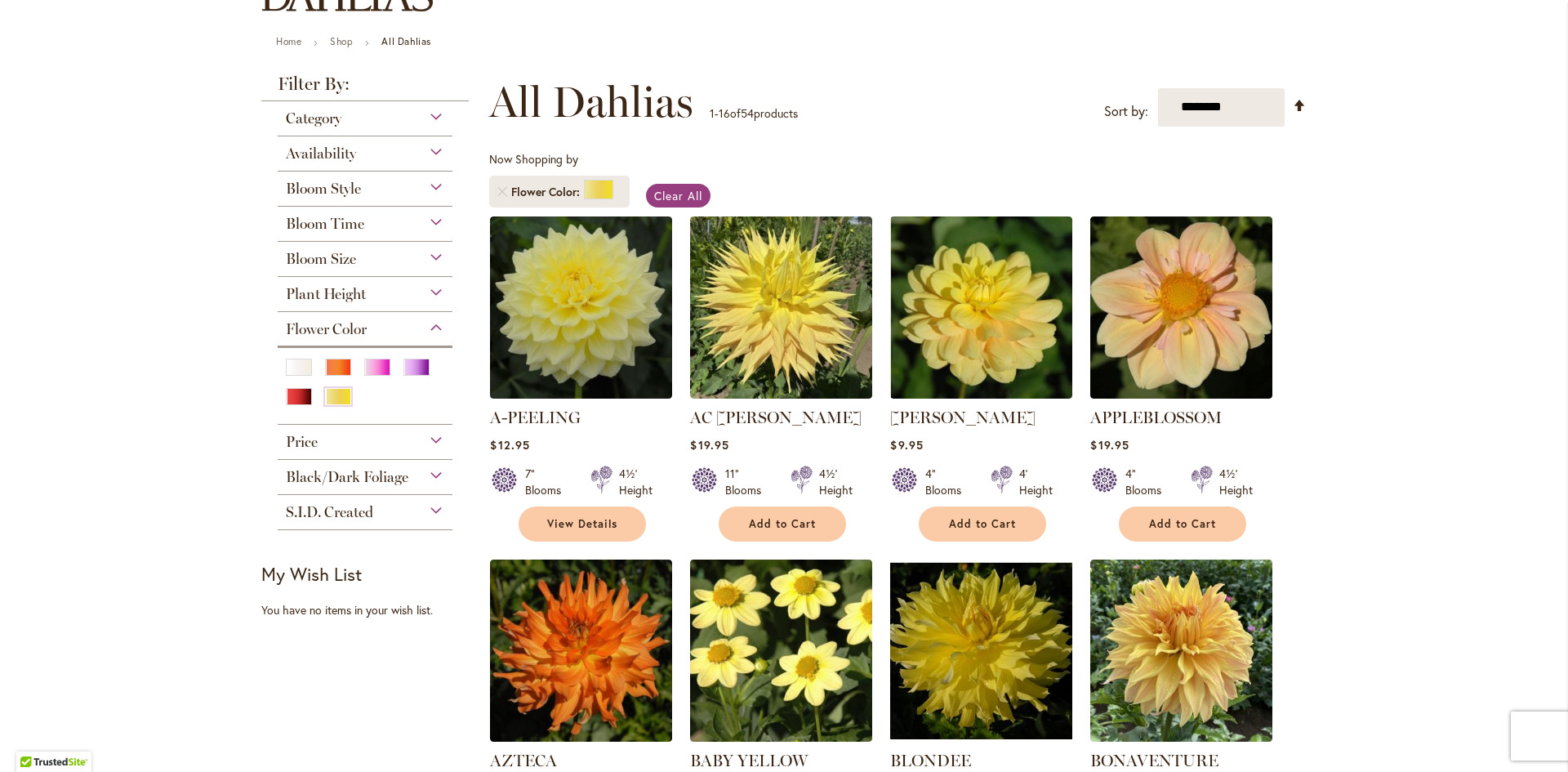
scroll to position [163, 0]
click at [381, 258] on div "Bloom Size" at bounding box center [365, 255] width 175 height 26
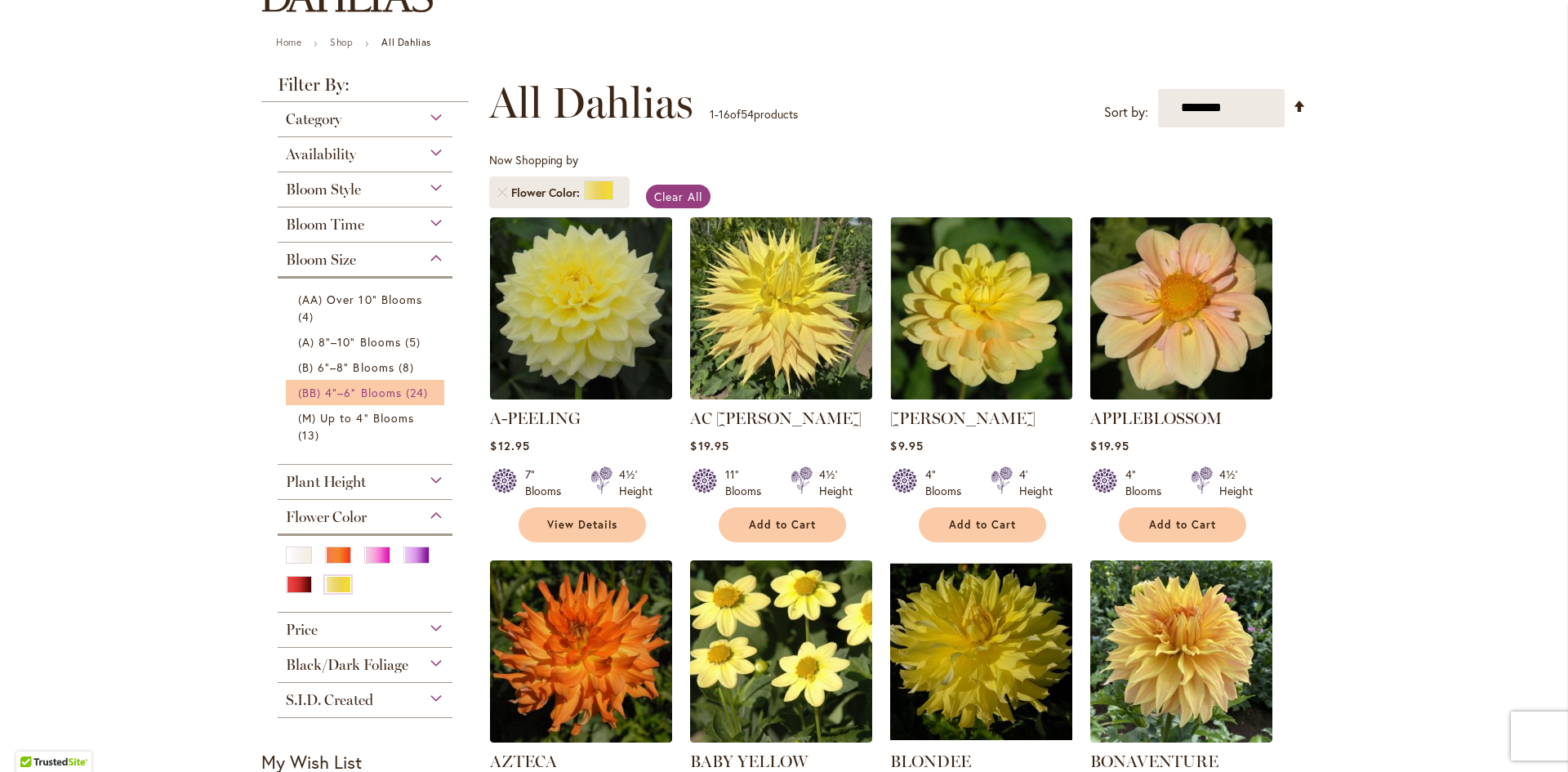
click at [371, 391] on span "(BB) 4"–6" Blooms" at bounding box center [350, 392] width 104 height 16
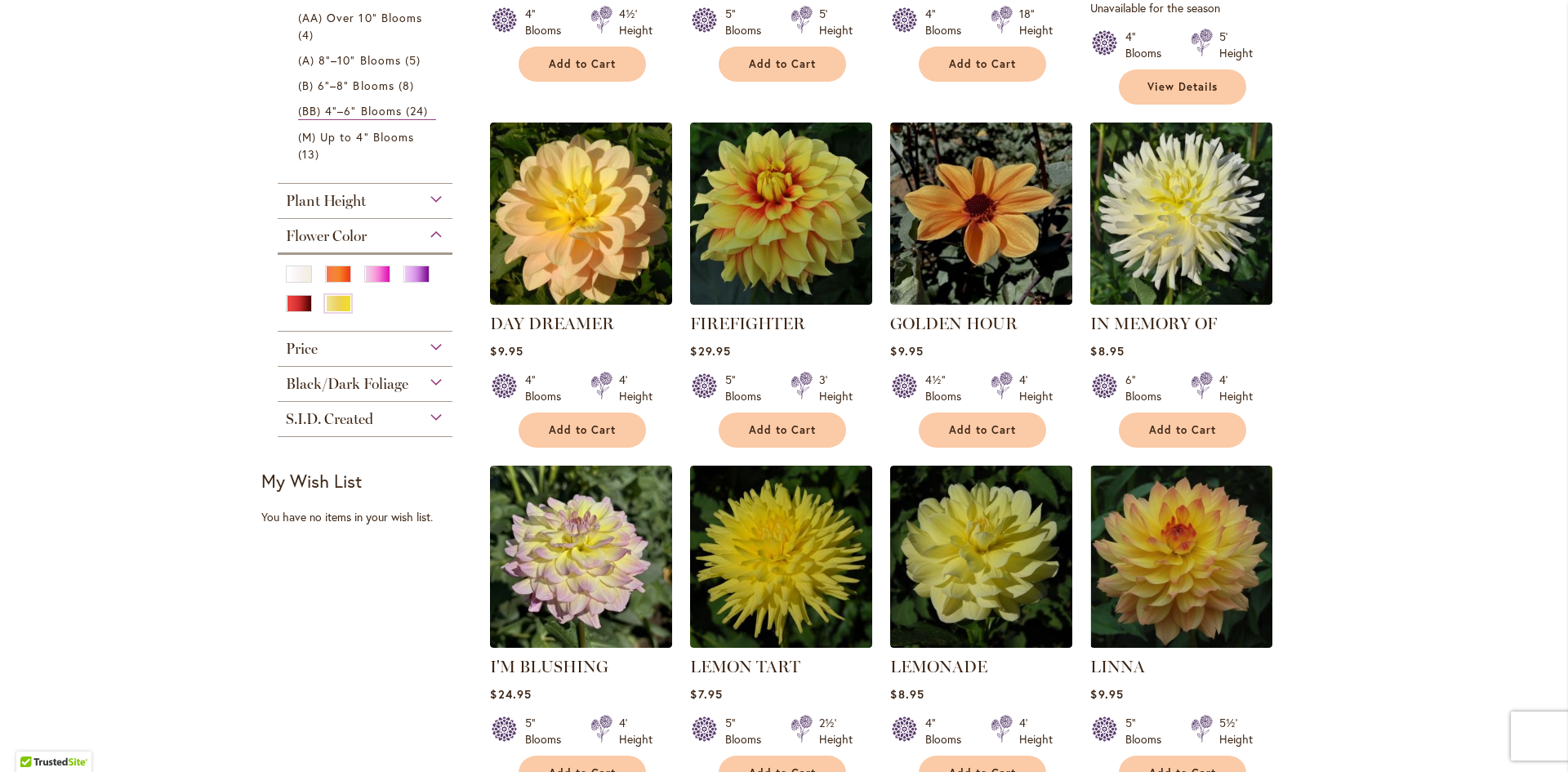
scroll to position [653, 0]
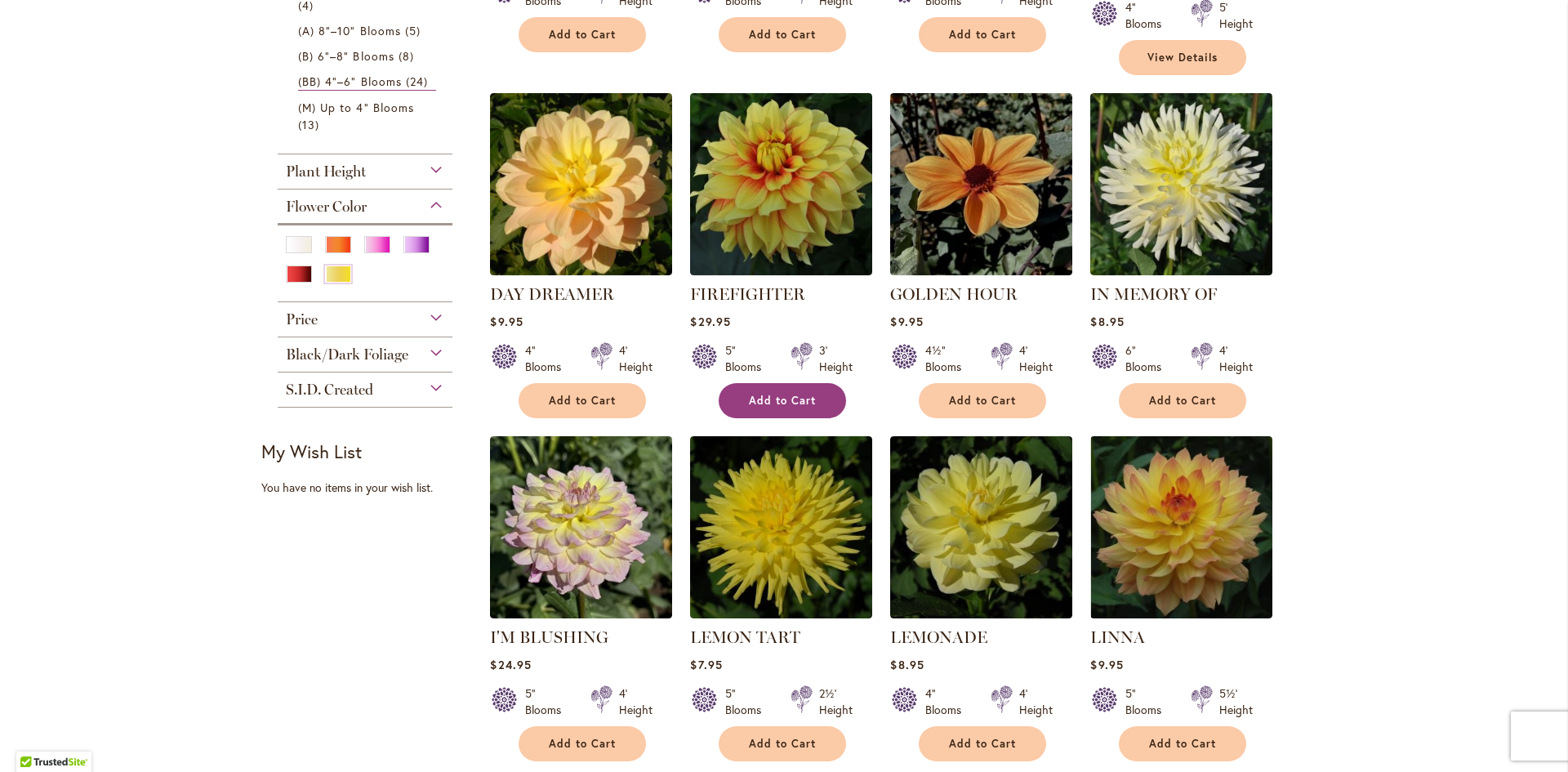
click at [788, 394] on span "Add to Cart" at bounding box center [782, 400] width 67 height 14
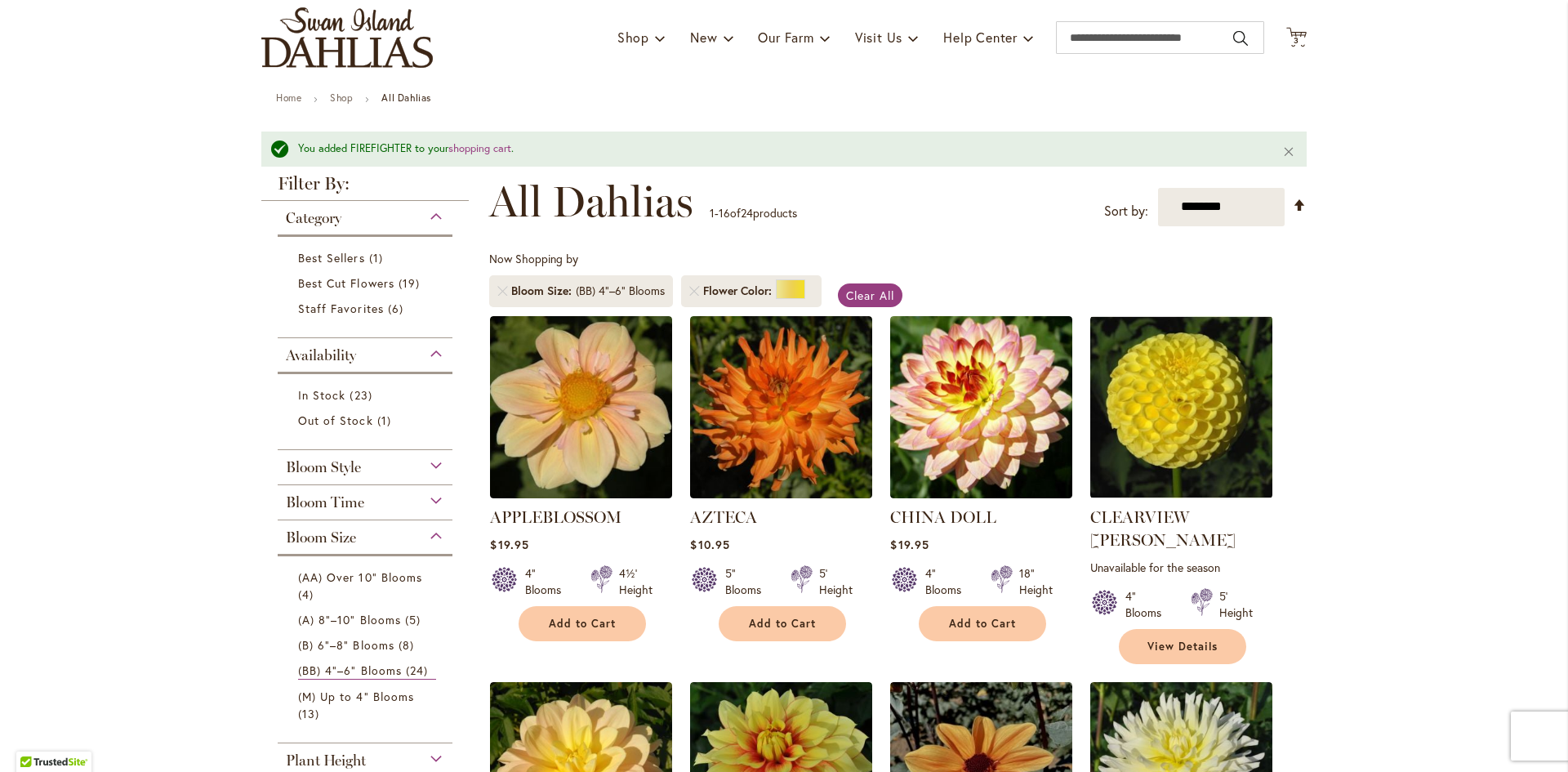
scroll to position [0, 0]
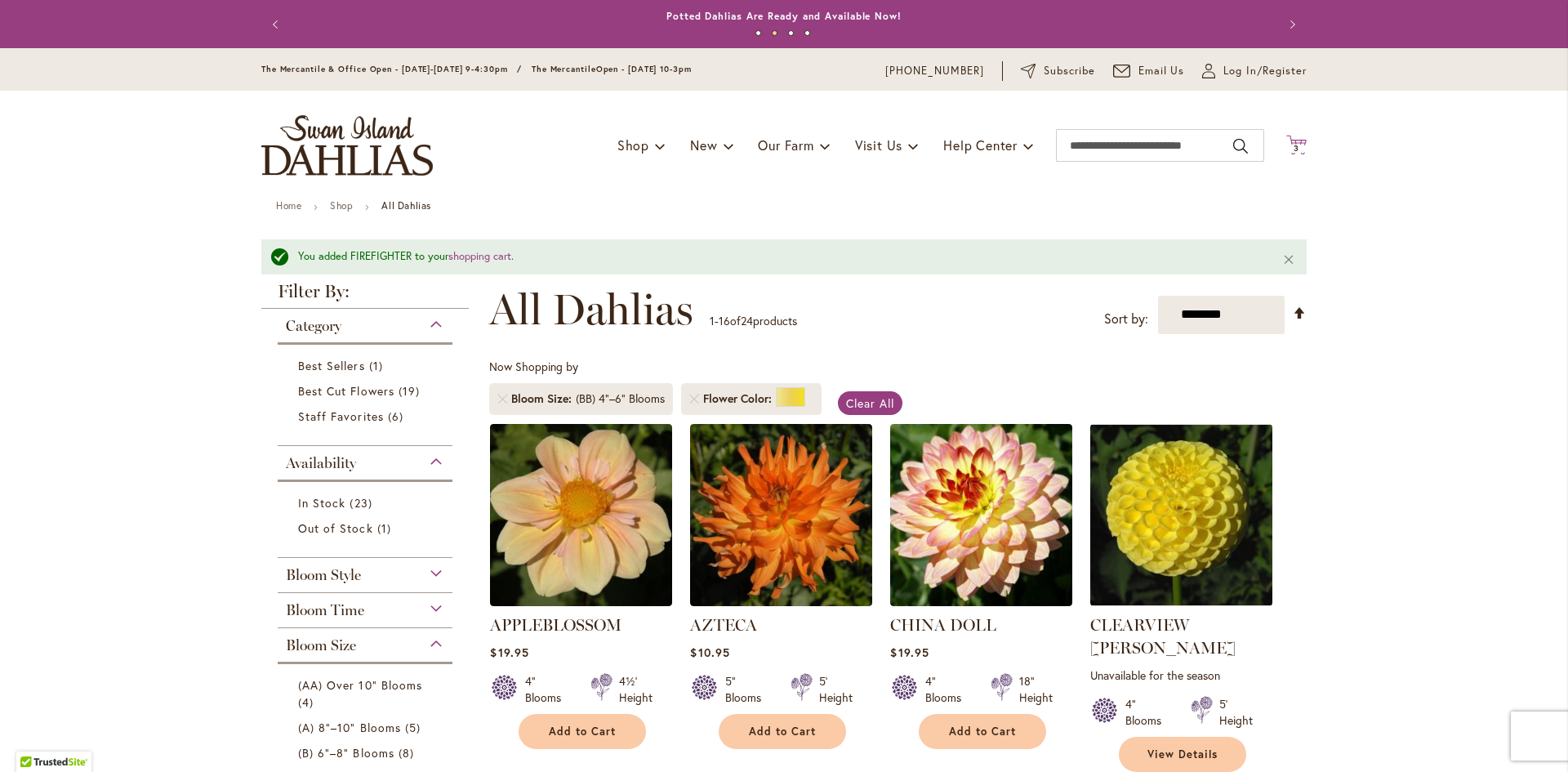
click at [1294, 147] on span "3" at bounding box center [1296, 147] width 6 height 11
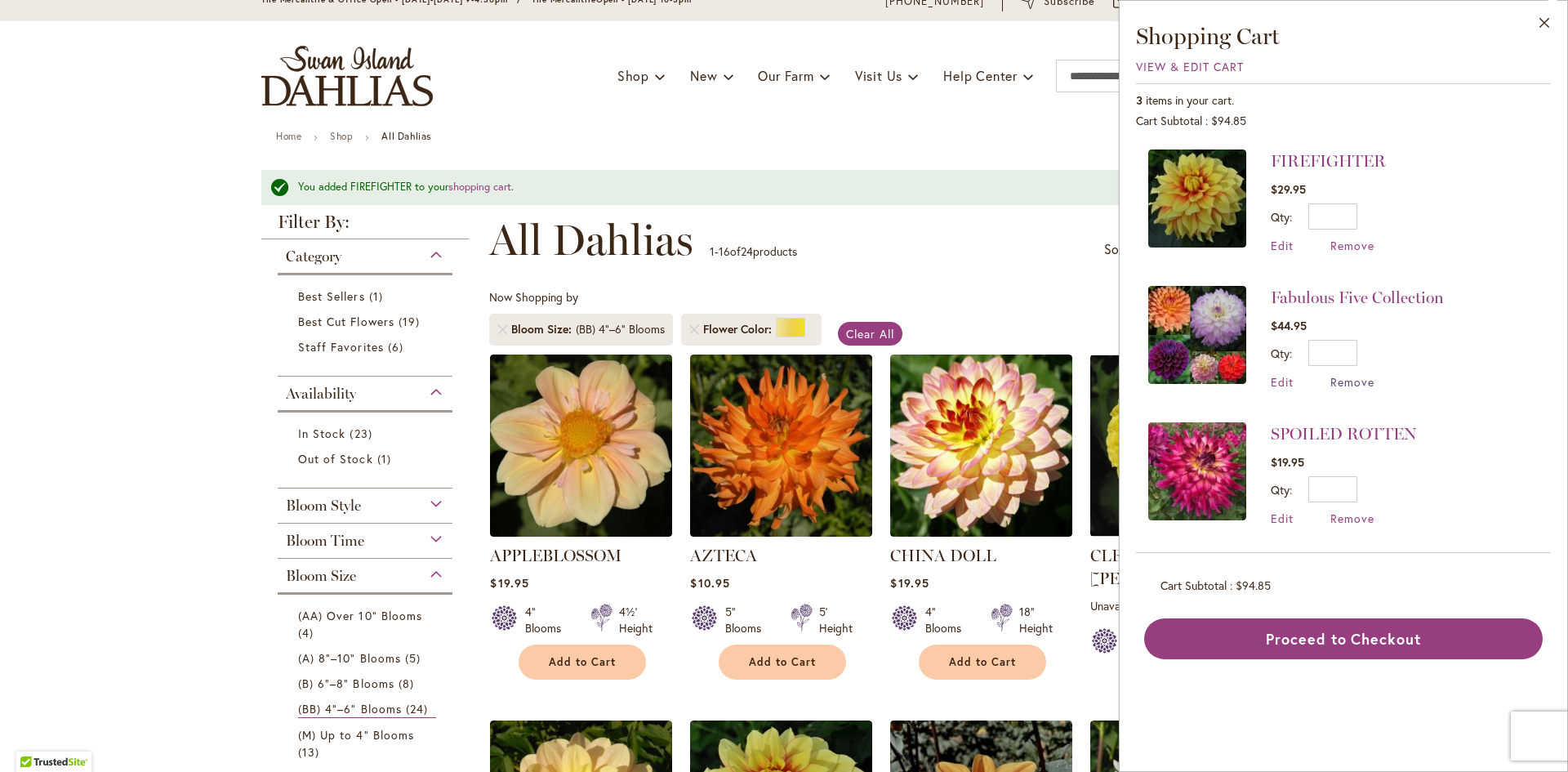
scroll to position [245, 0]
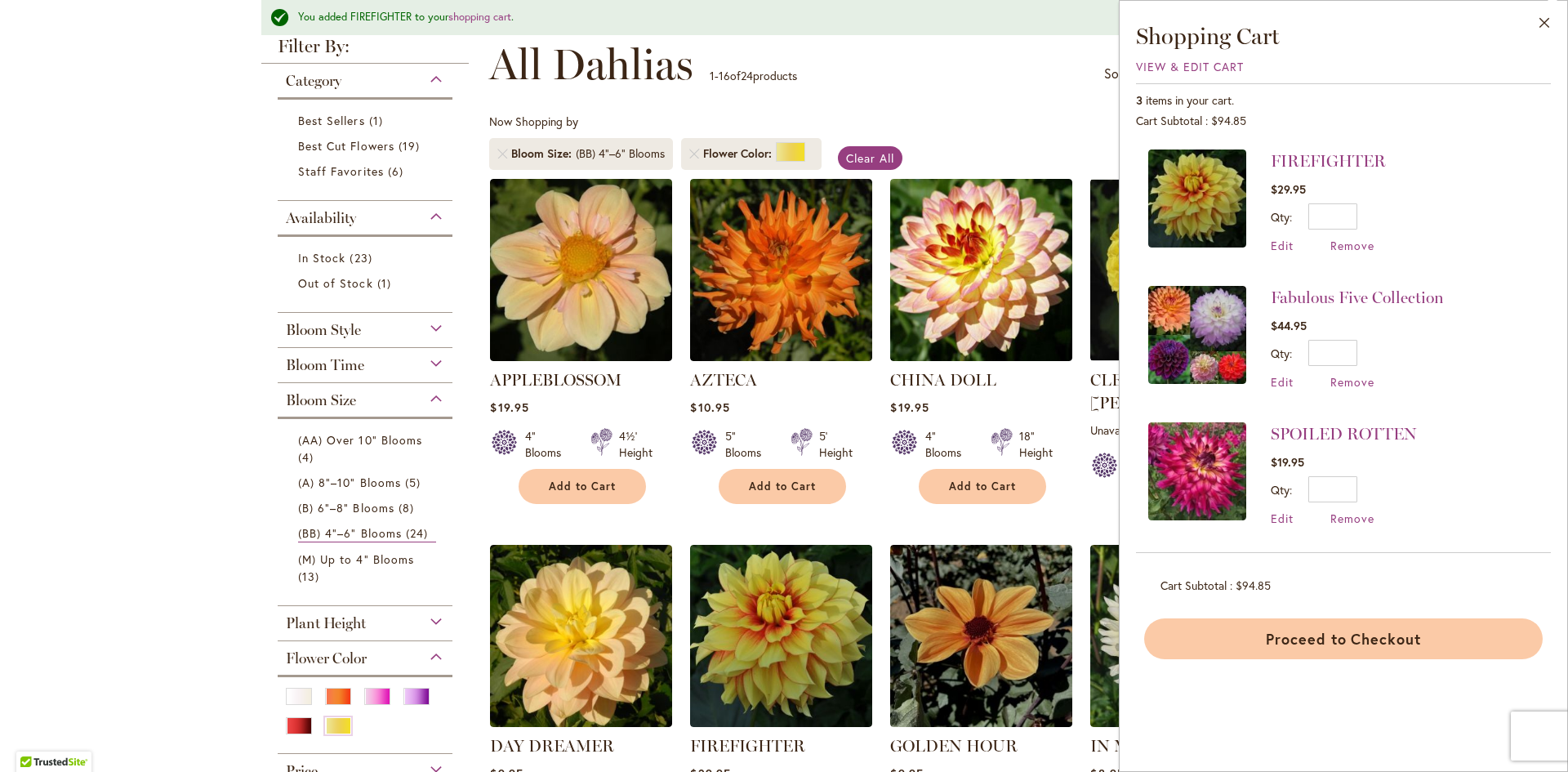
click at [1397, 651] on button "Proceed to Checkout" at bounding box center [1344, 639] width 399 height 41
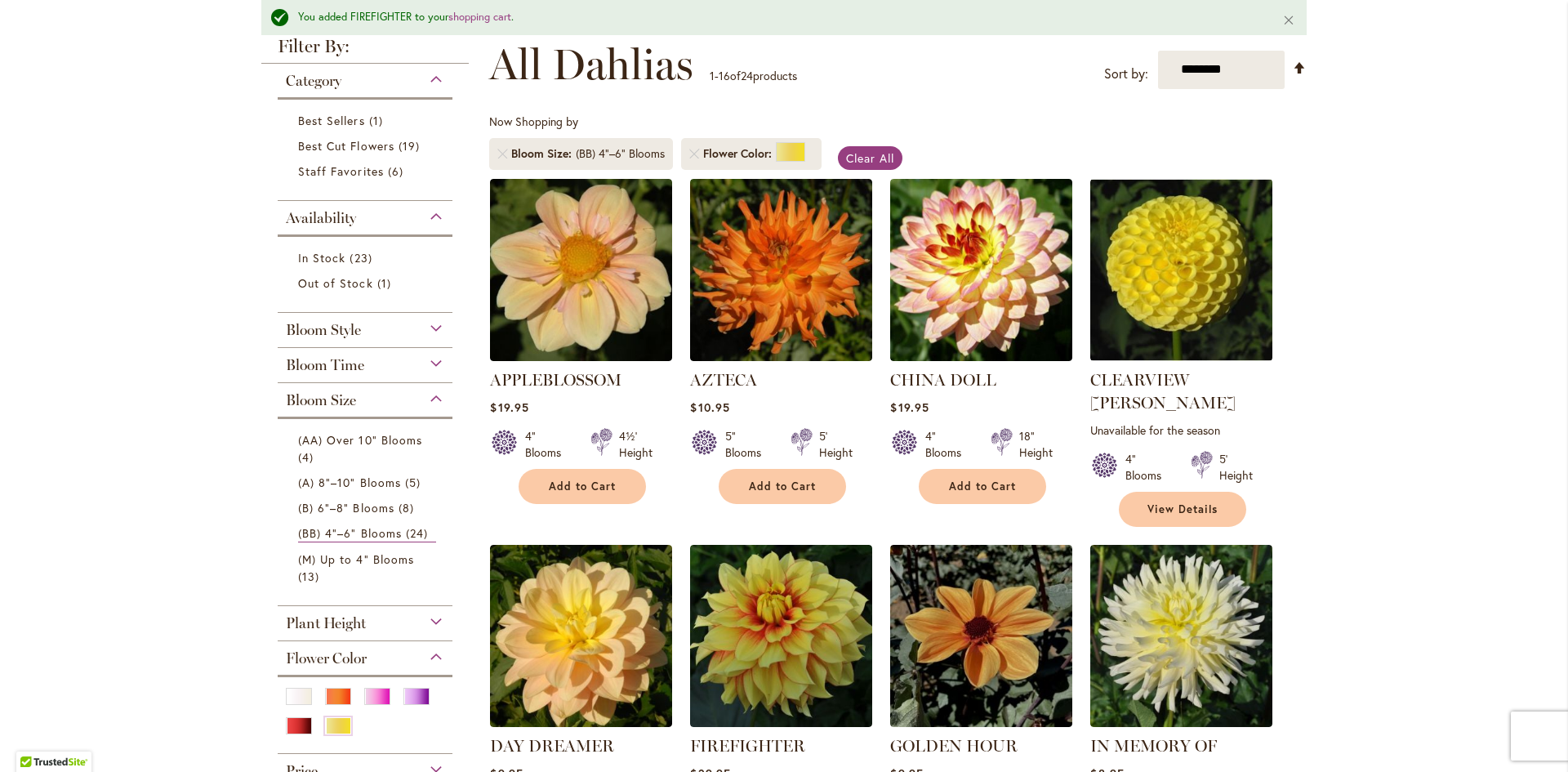
scroll to position [0, 0]
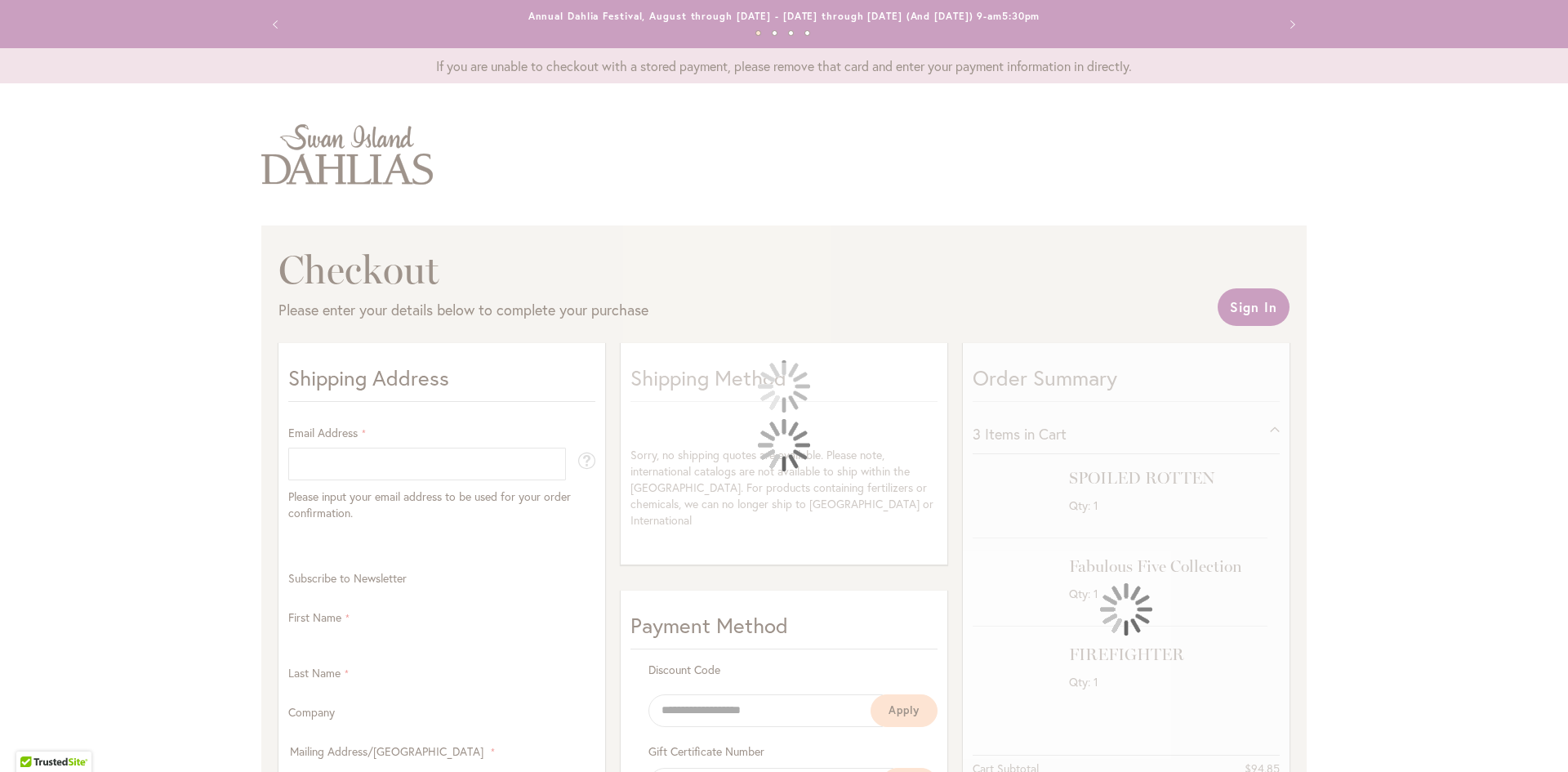
select select "**"
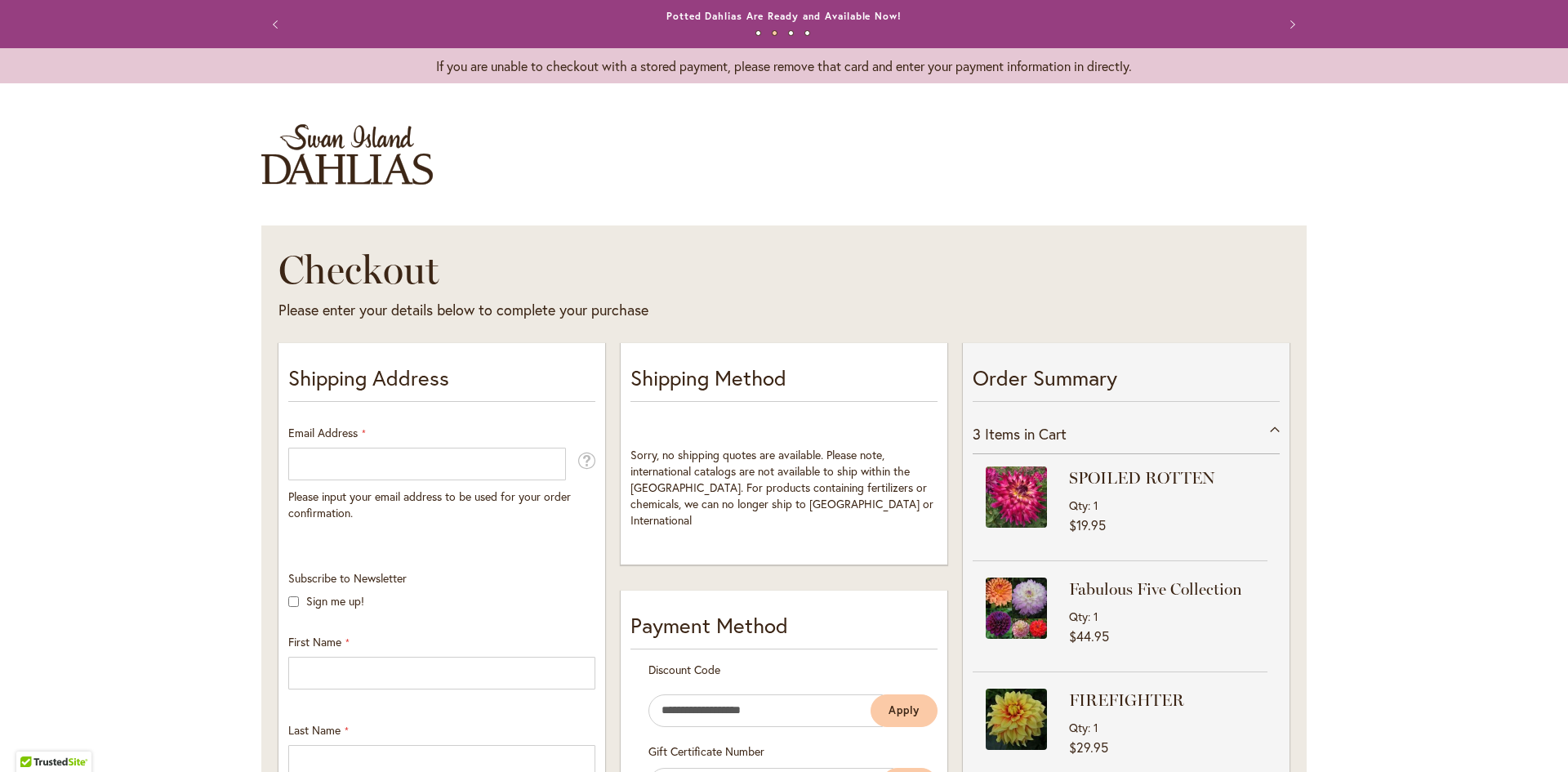
click at [268, 22] on button "Previous" at bounding box center [278, 25] width 33 height 33
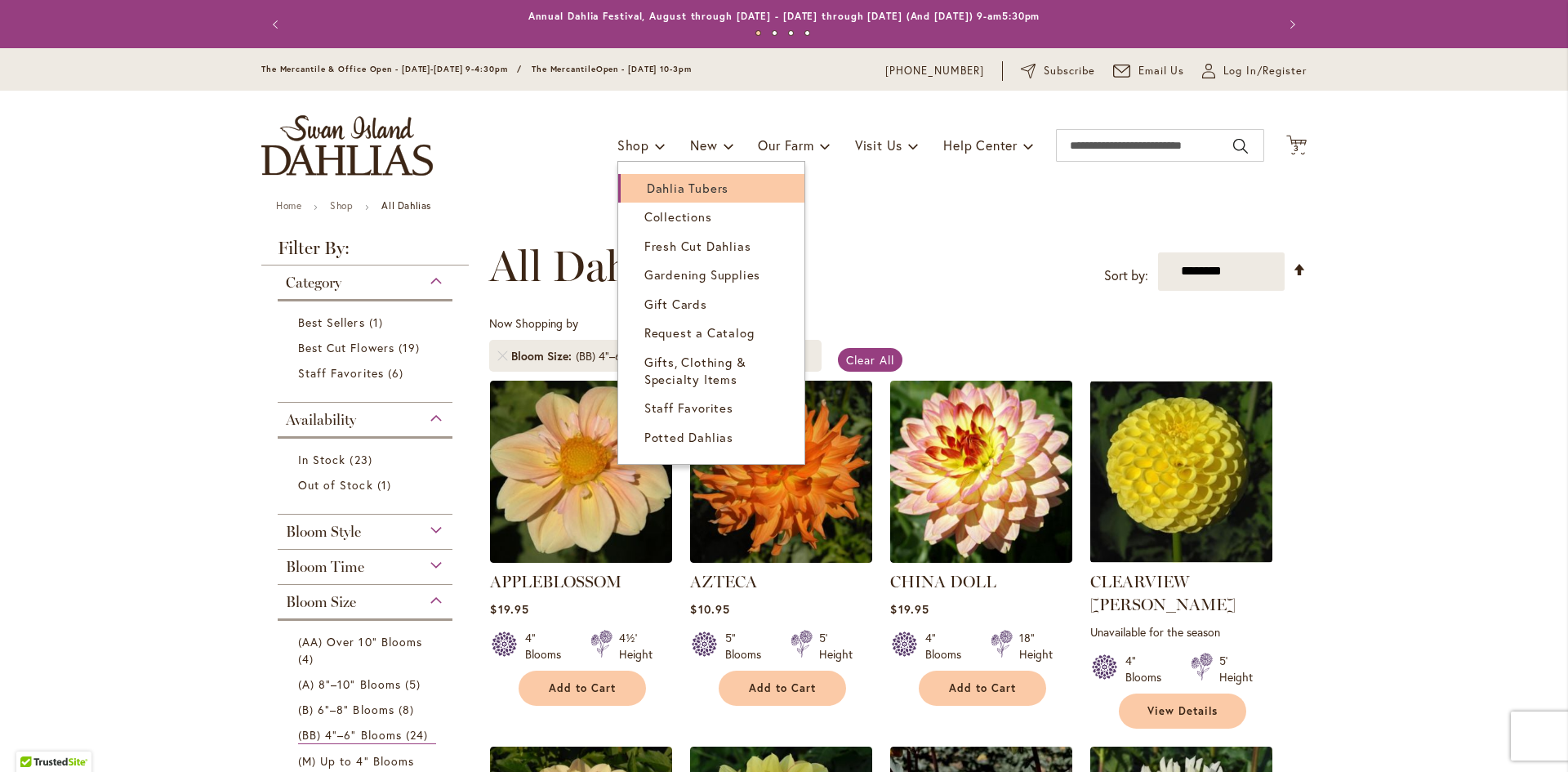
click at [662, 185] on span "Dahlia Tubers" at bounding box center [687, 188] width 82 height 16
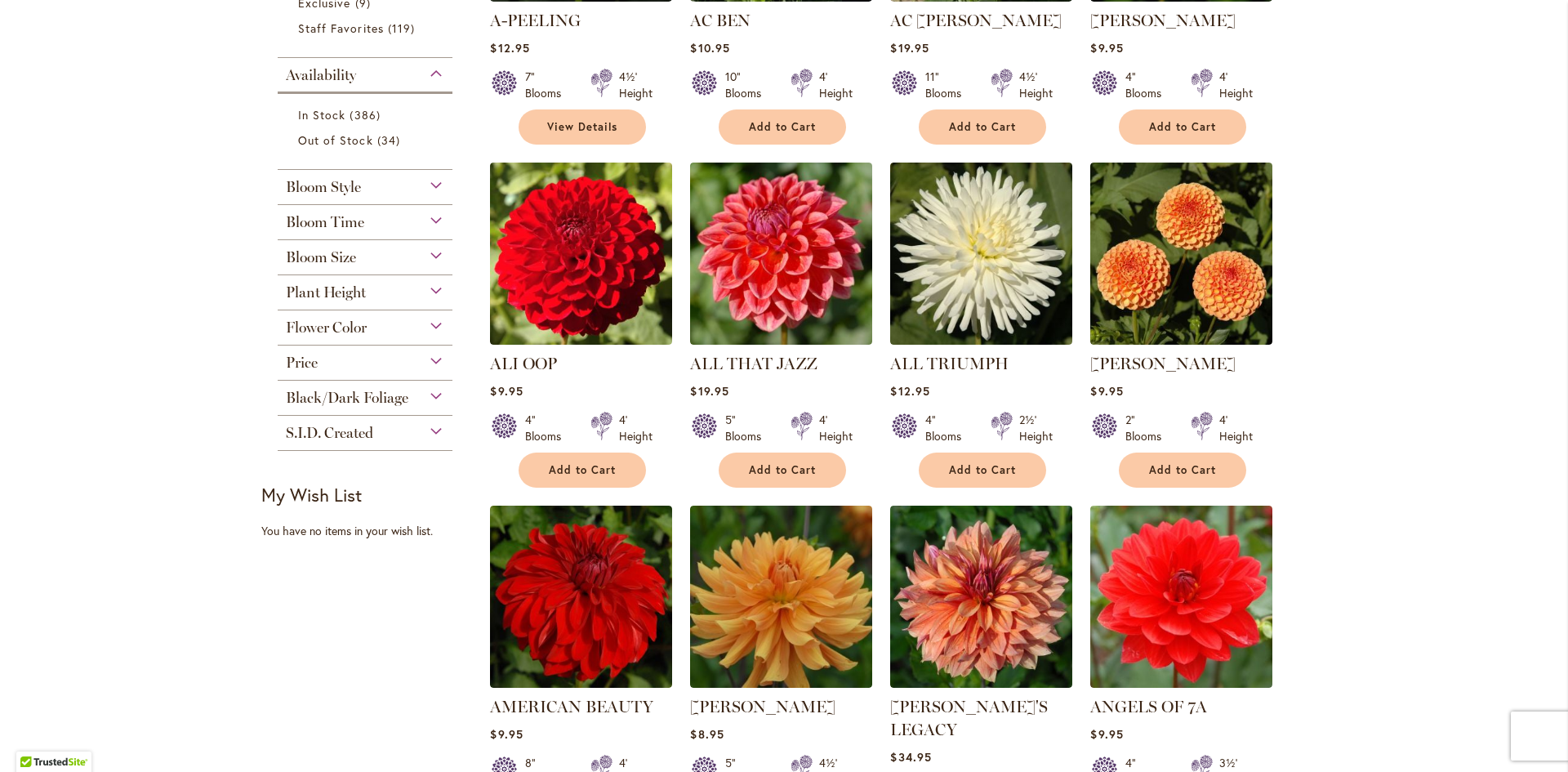
scroll to position [653, 0]
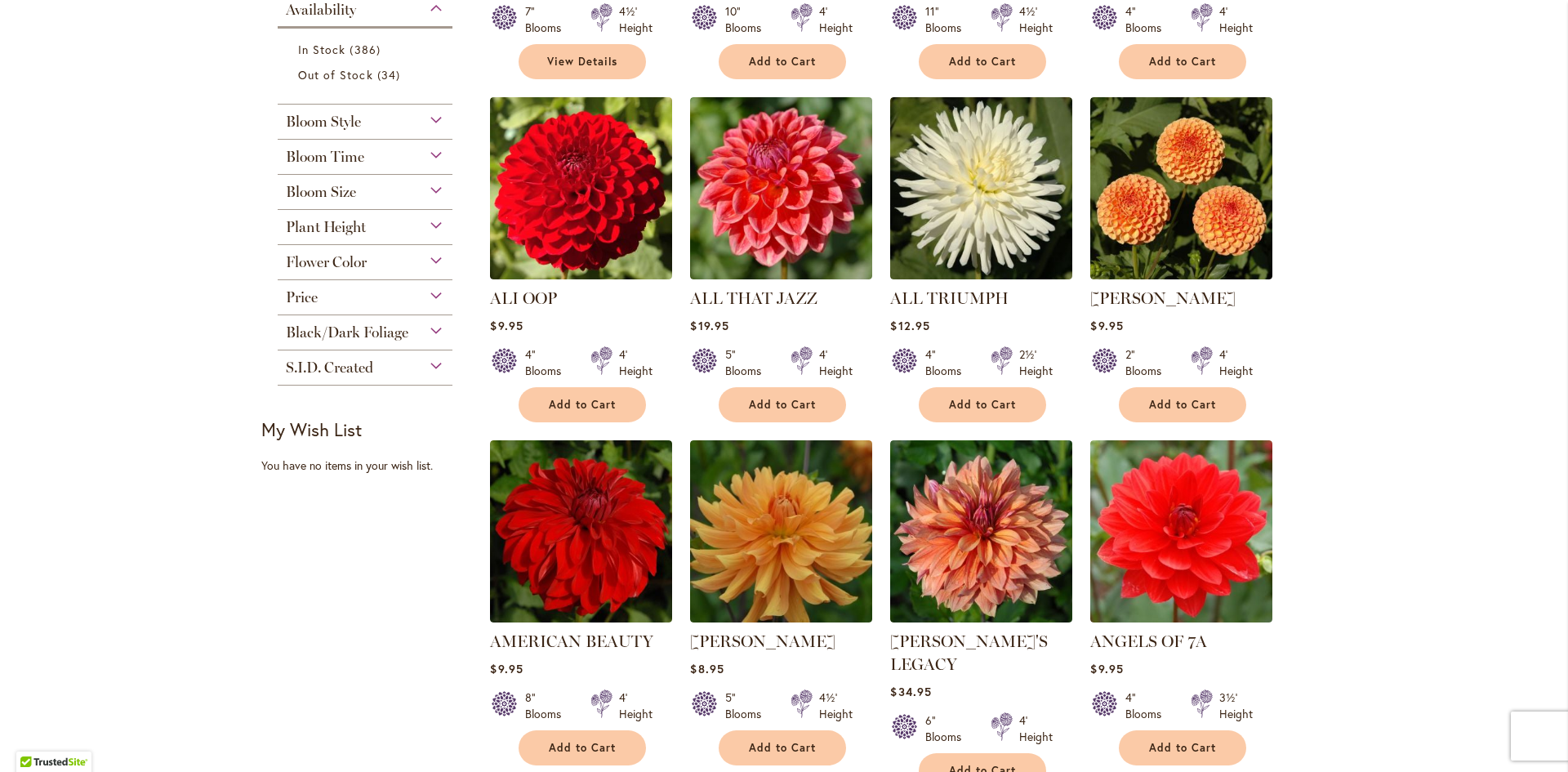
click at [367, 198] on div "Bloom Size" at bounding box center [365, 188] width 175 height 26
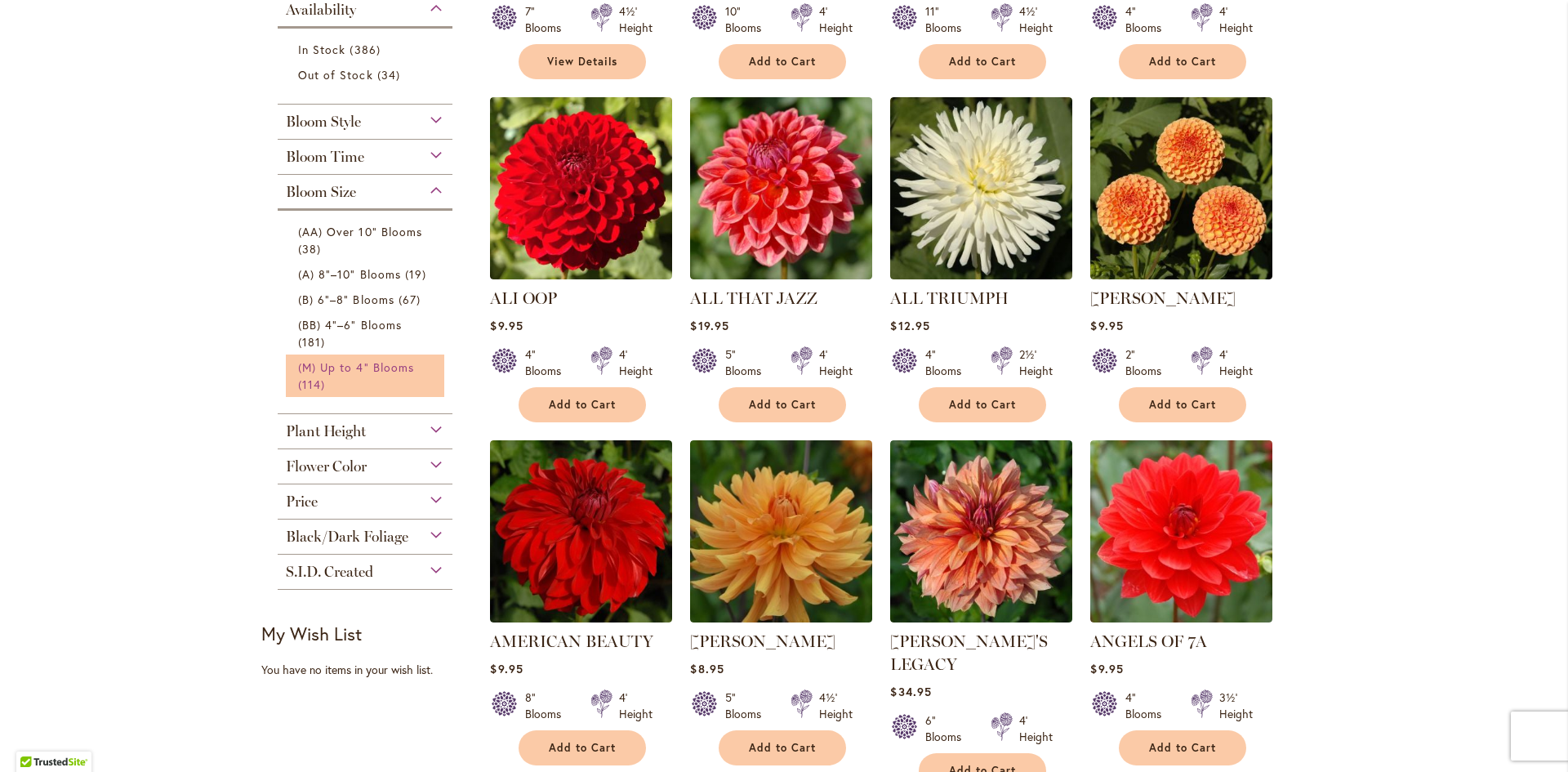
click at [396, 359] on span "(M) Up to 4" Blooms" at bounding box center [356, 367] width 116 height 16
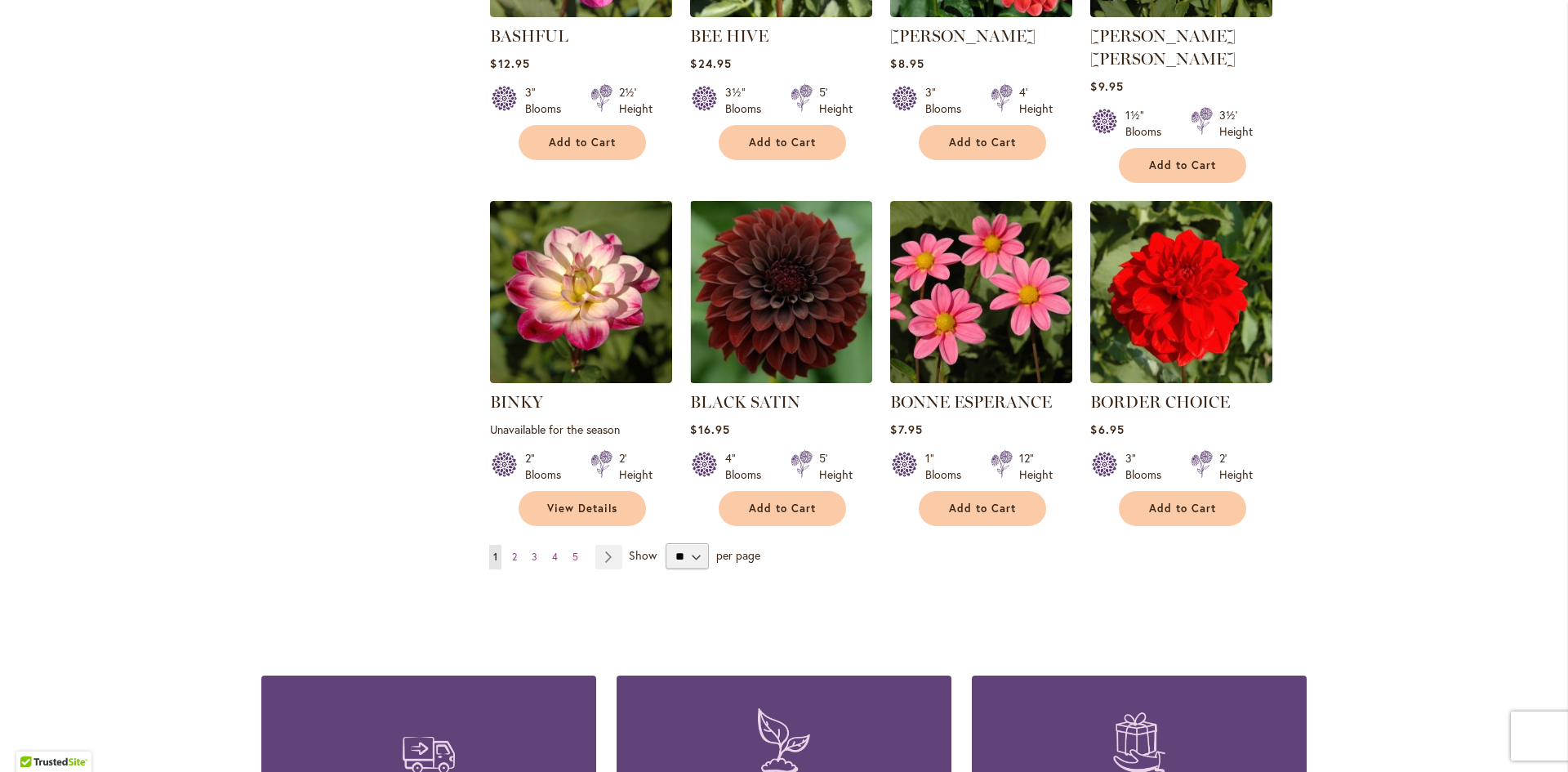
scroll to position [1225, 0]
click at [683, 542] on select "** ** ** **" at bounding box center [687, 555] width 44 height 26
select select "**"
click at [666, 542] on select "** ** ** **" at bounding box center [687, 555] width 44 height 26
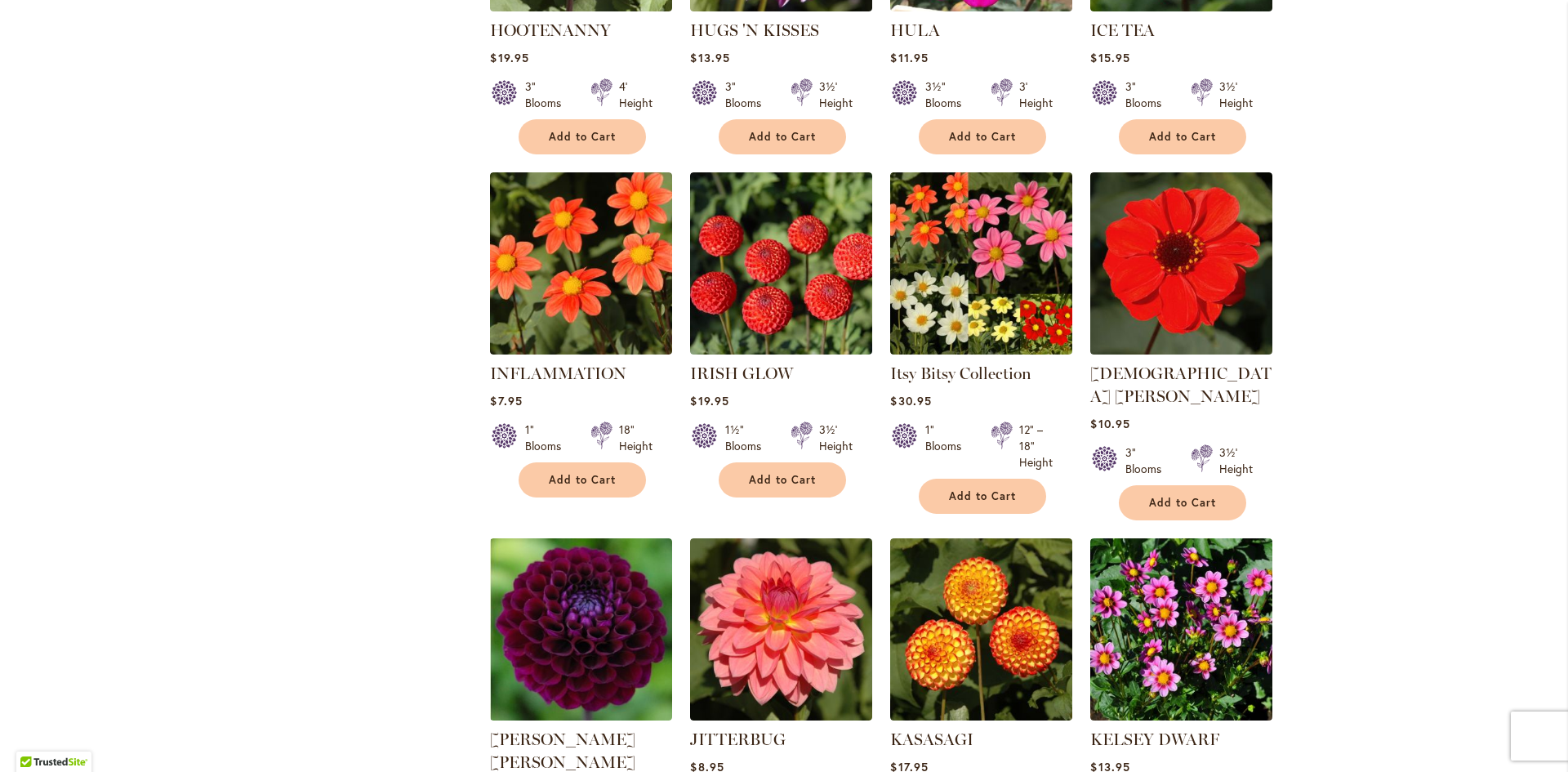
scroll to position [4826, 0]
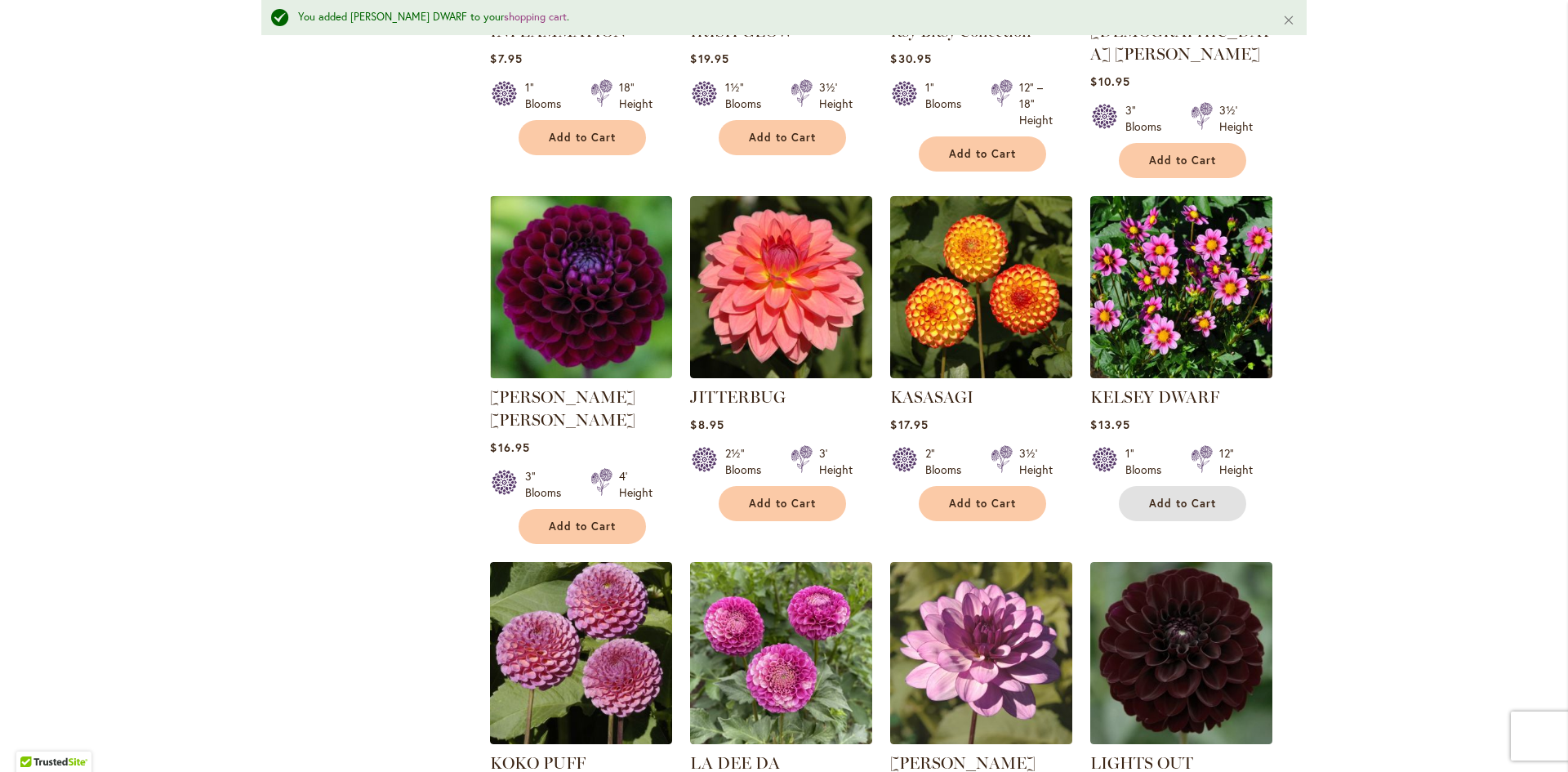
scroll to position [5196, 0]
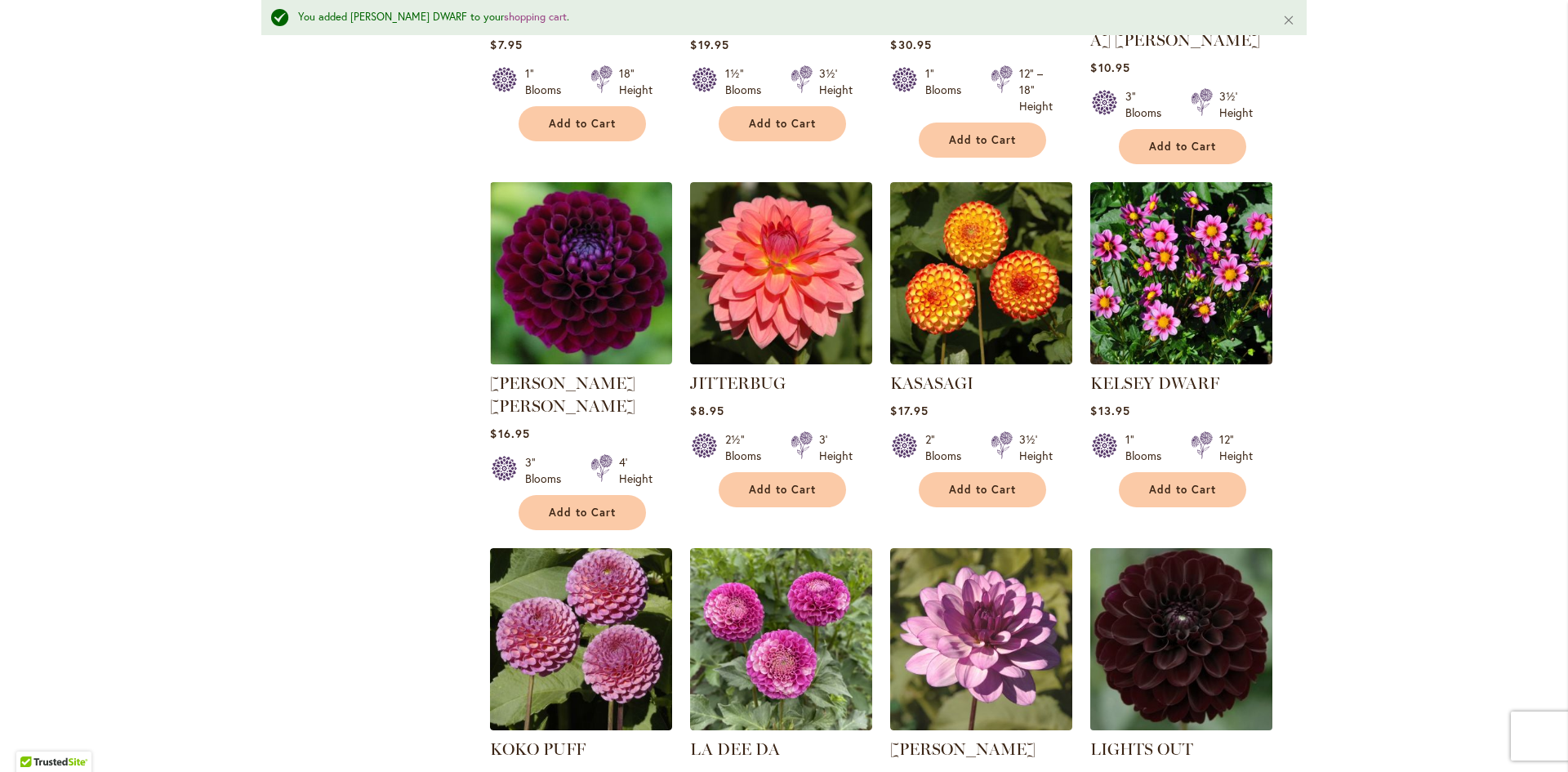
click at [1239, 543] on img at bounding box center [1182, 639] width 191 height 191
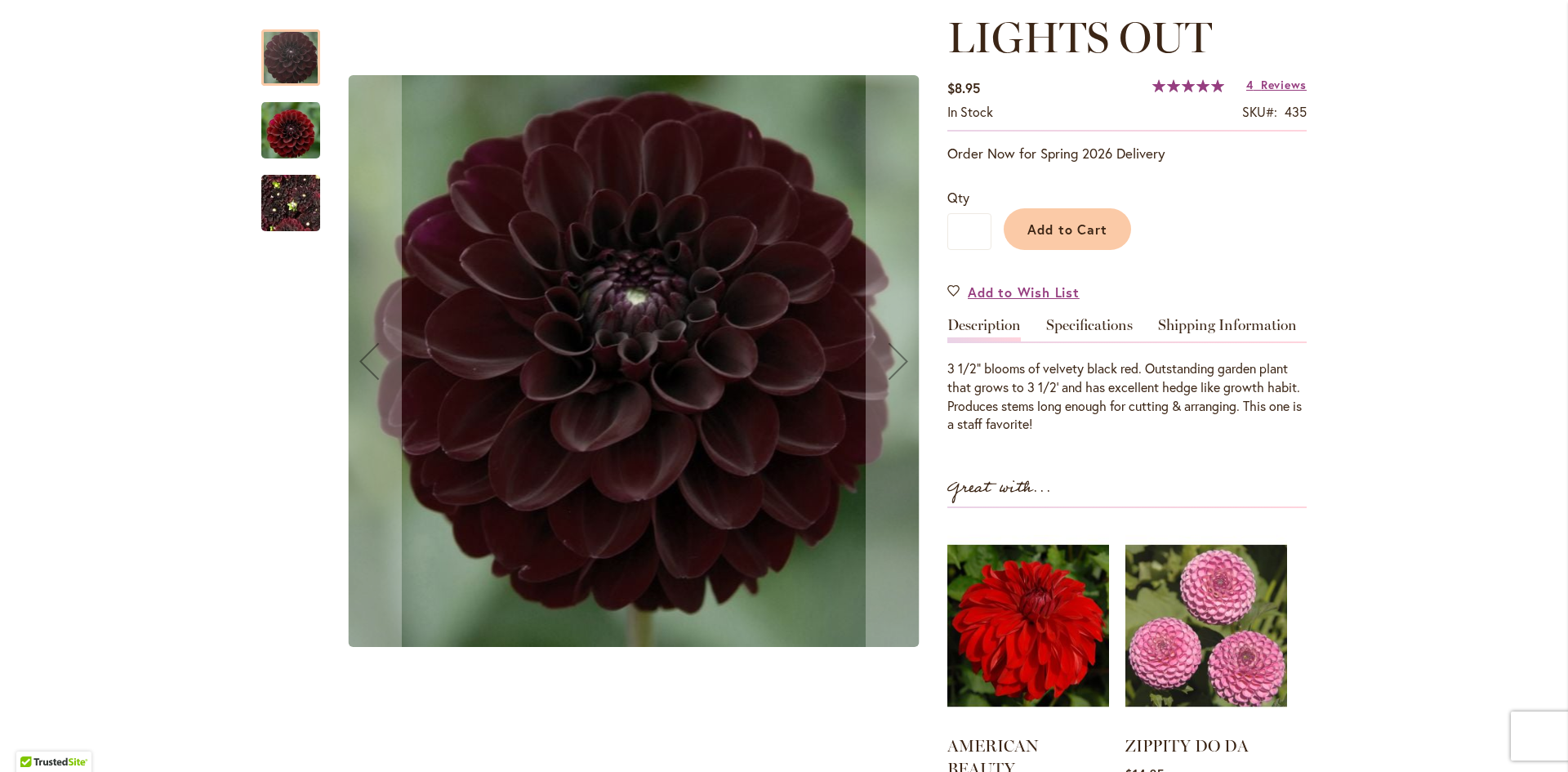
scroll to position [245, 0]
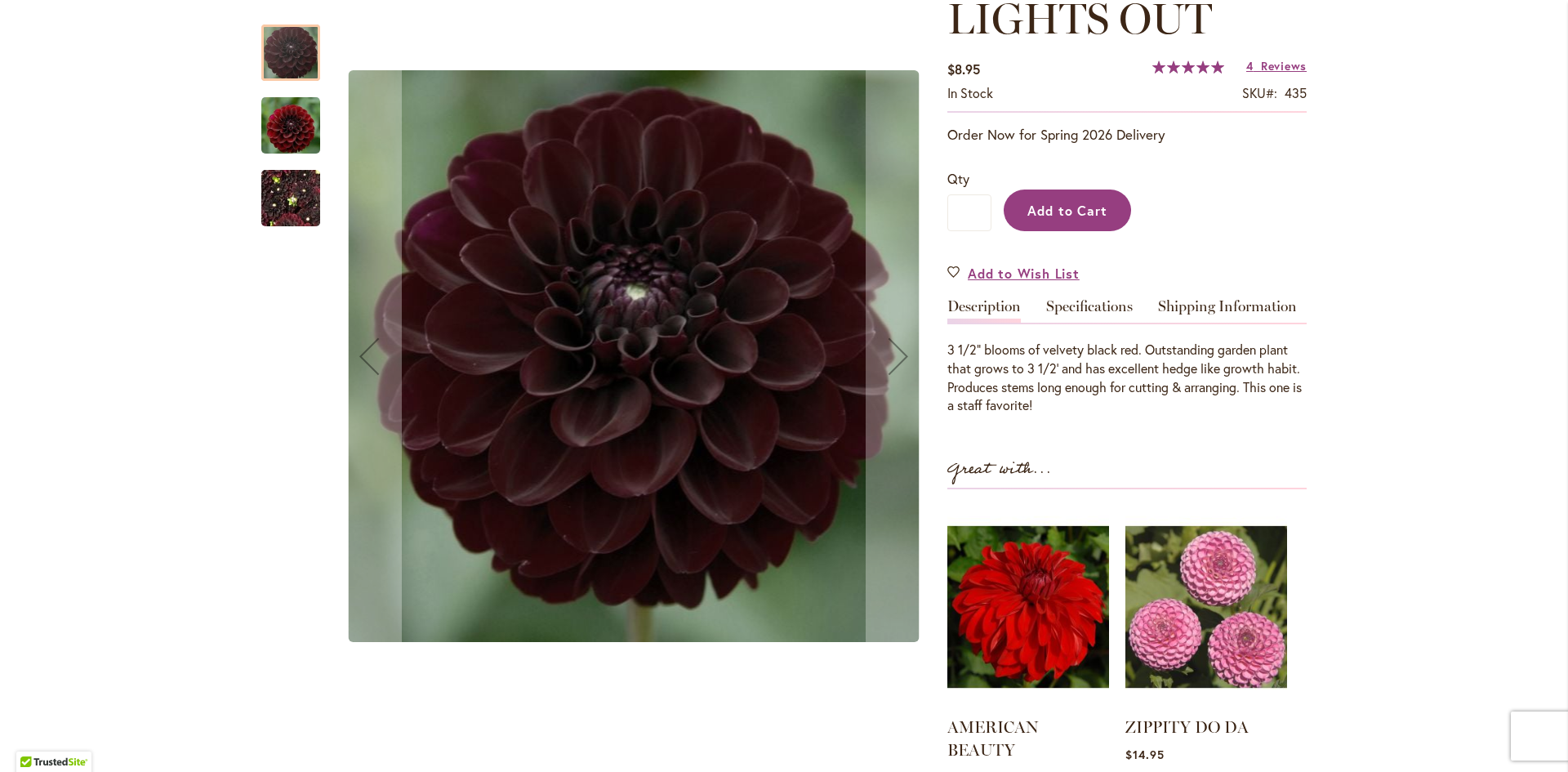
click at [1051, 202] on span "Add to Cart" at bounding box center [1068, 210] width 81 height 17
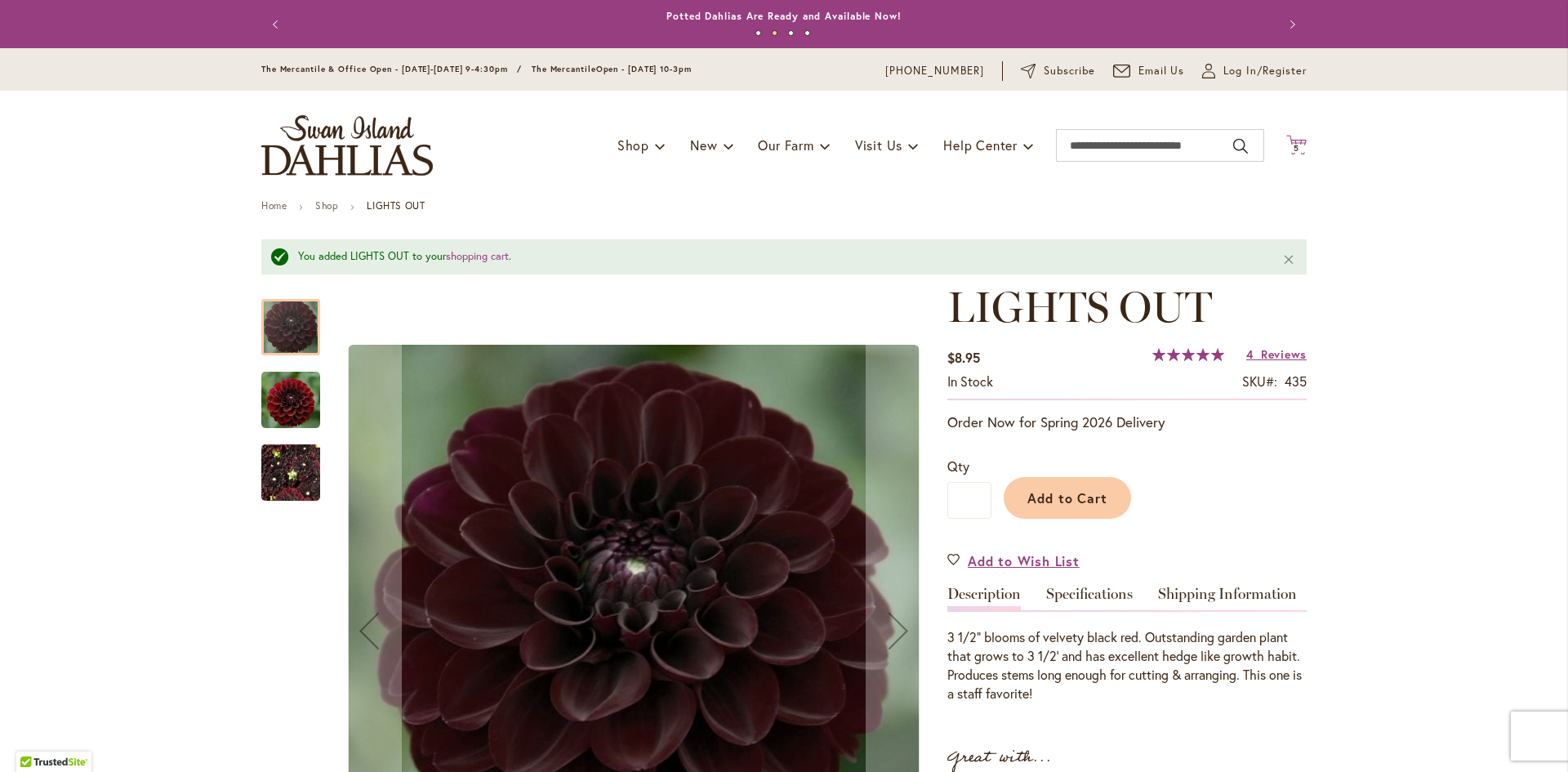
click at [1295, 142] on icon at bounding box center [1296, 145] width 21 height 20
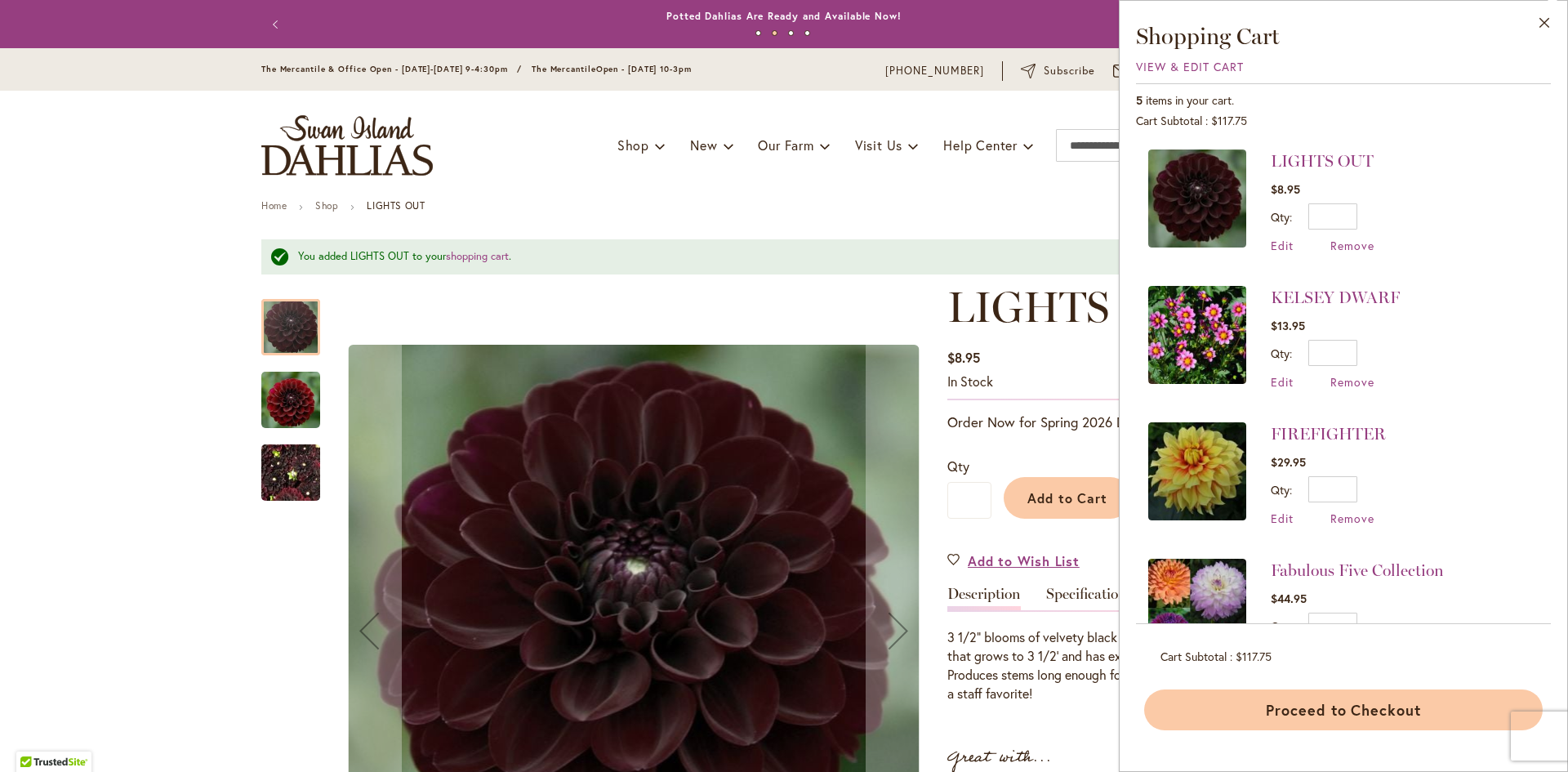
click at [1290, 709] on button "Proceed to Checkout" at bounding box center [1344, 709] width 399 height 41
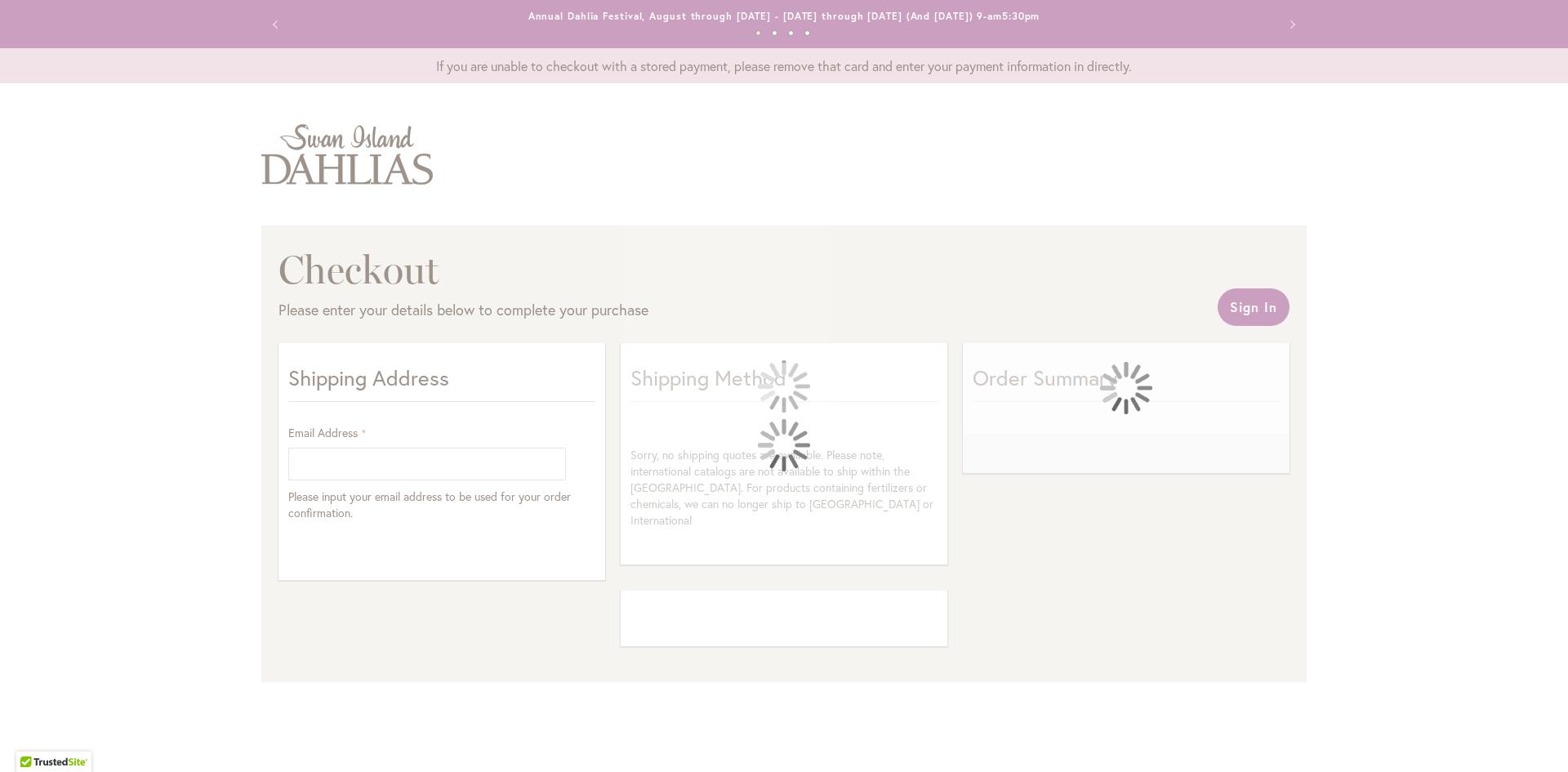
select select "**"
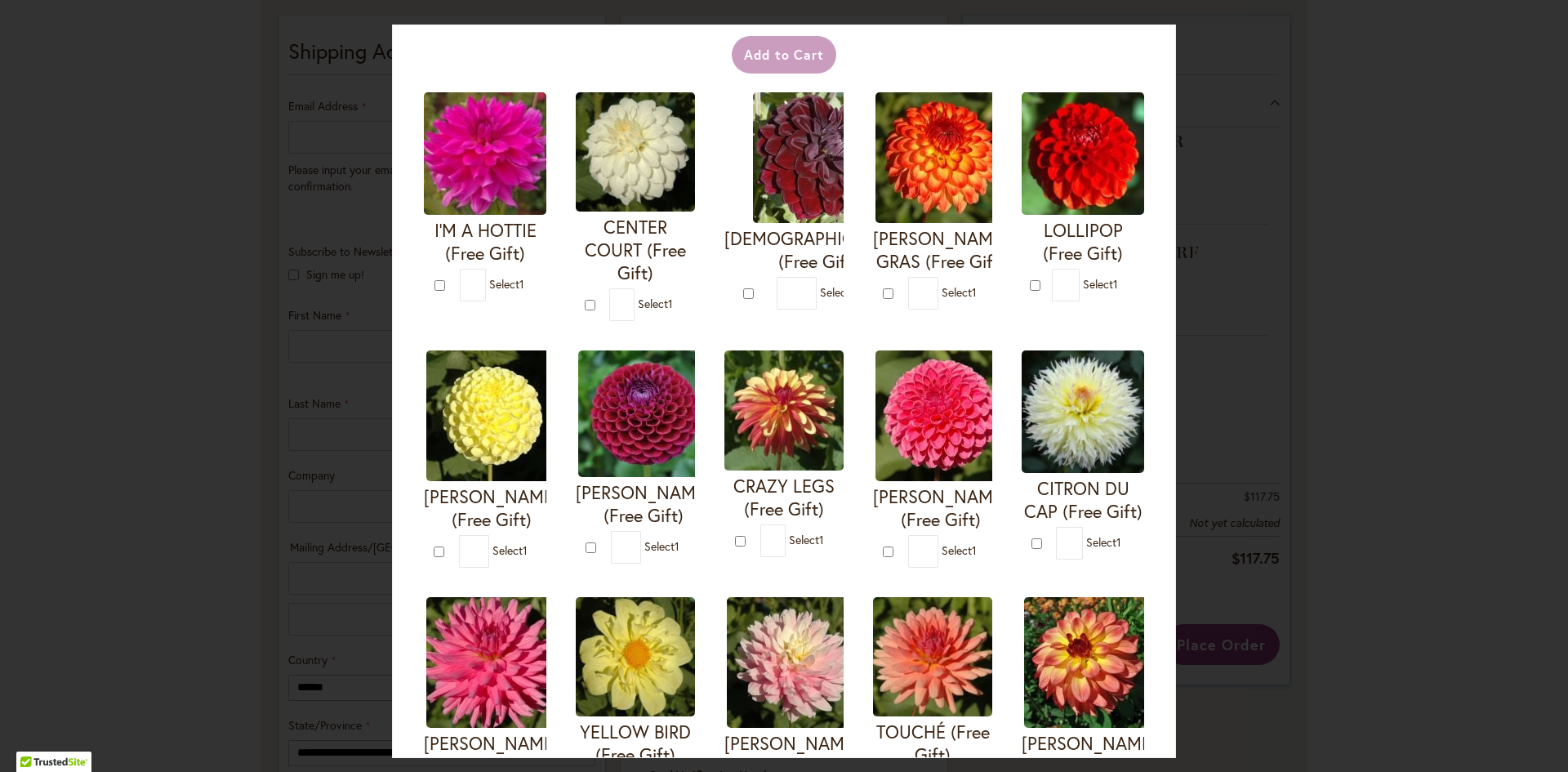
scroll to position [44, 0]
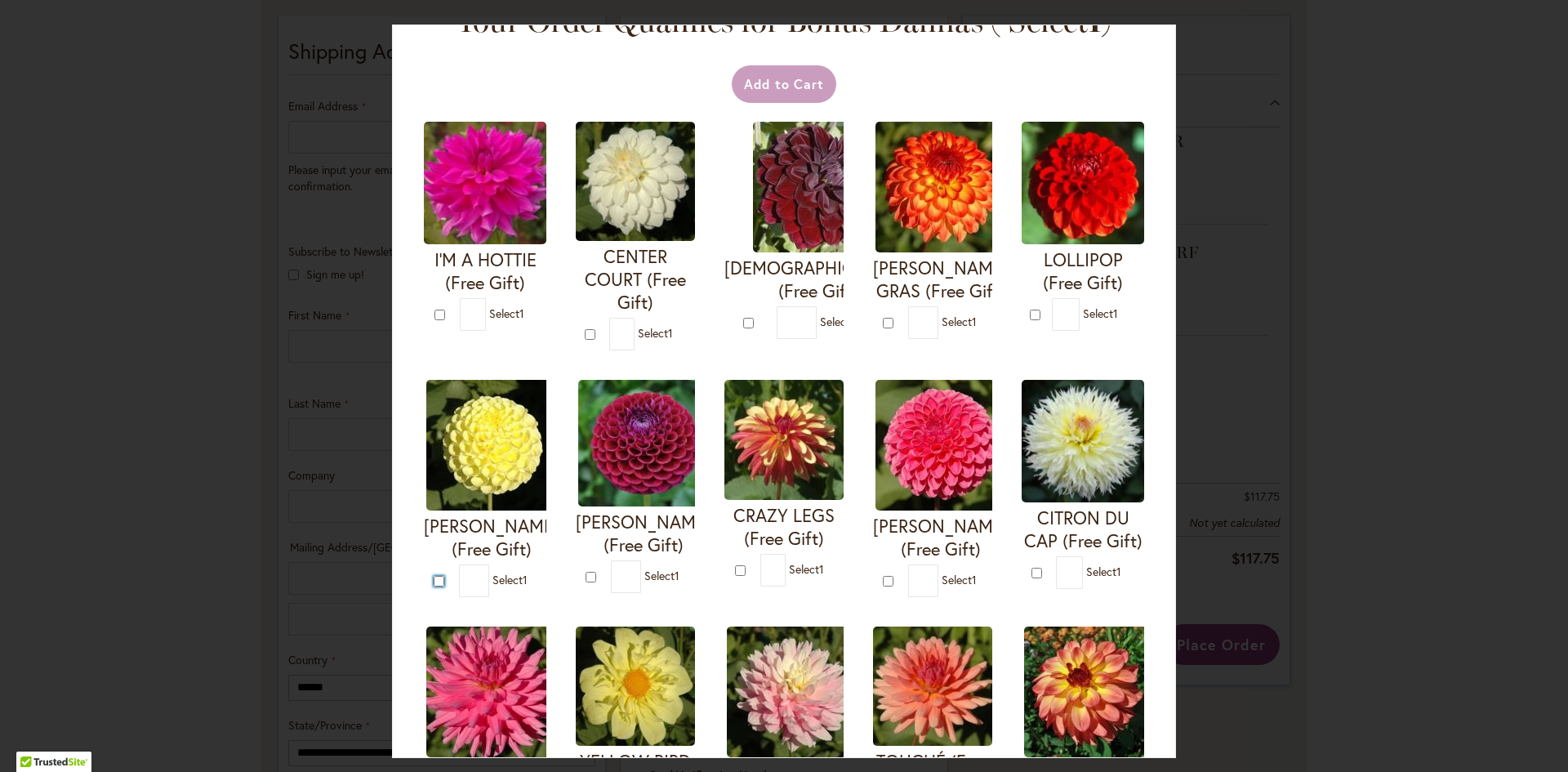
type input "*"
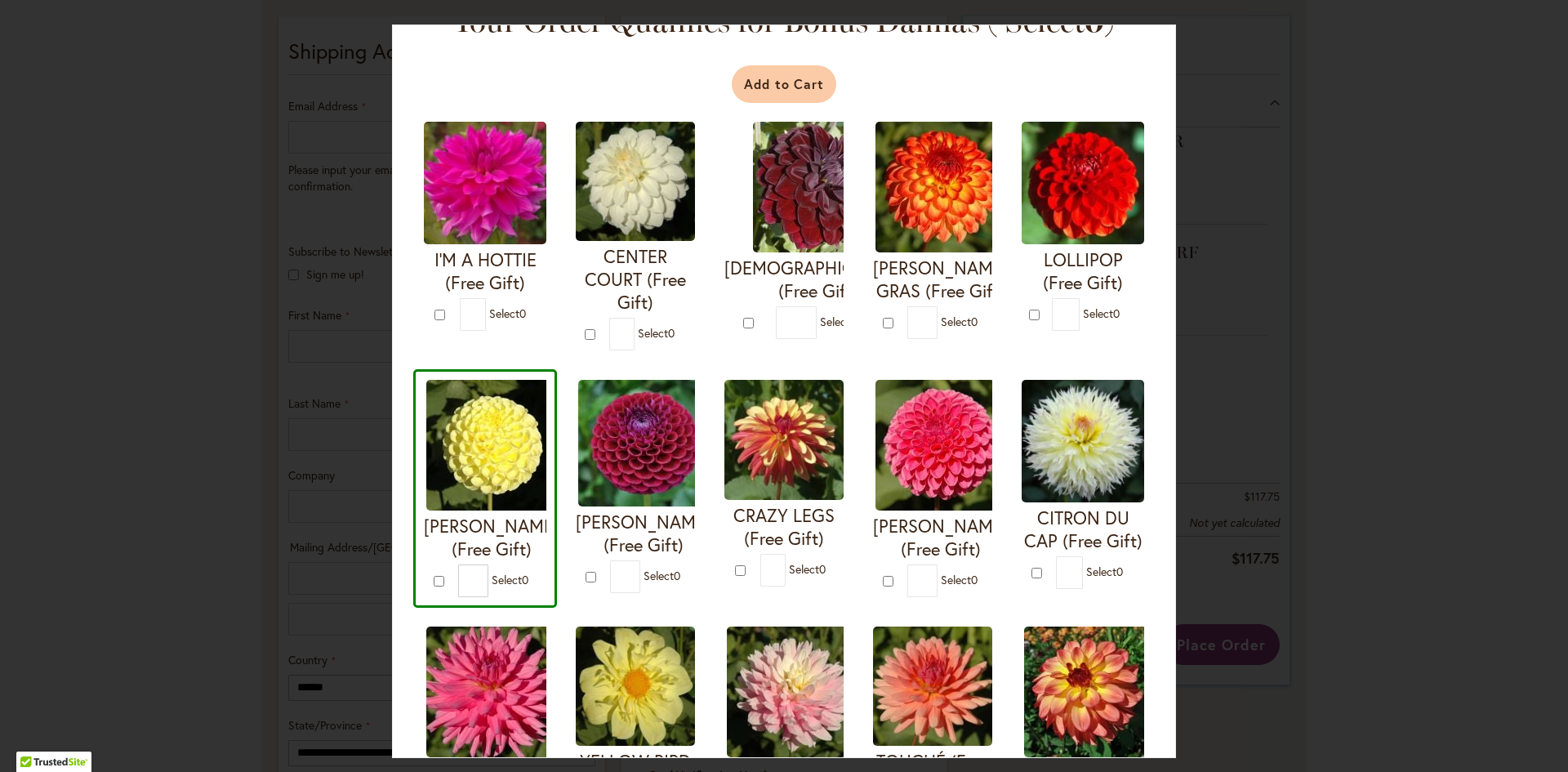
click at [739, 93] on button "Add to Cart" at bounding box center [784, 84] width 105 height 38
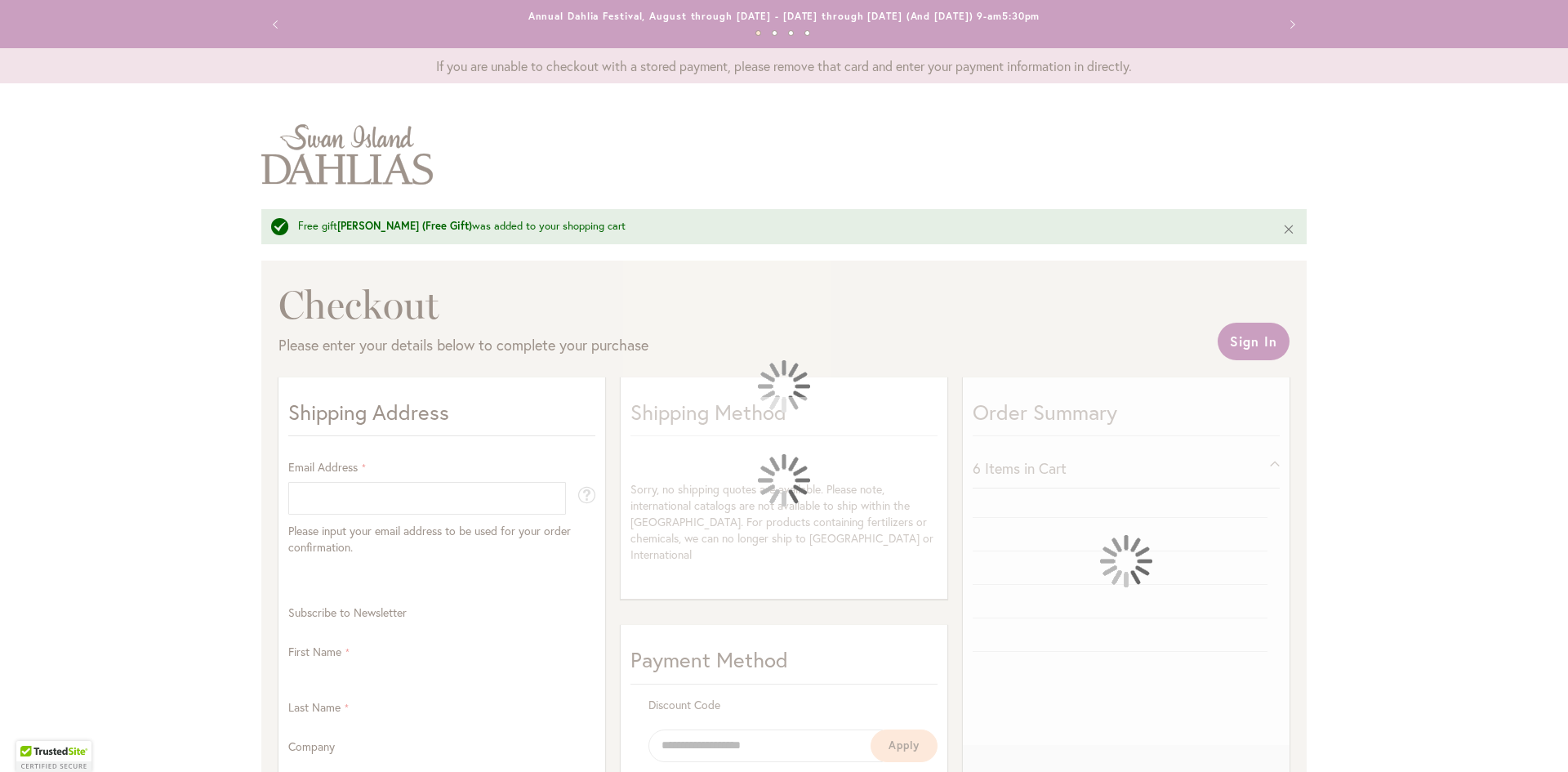
select select "**"
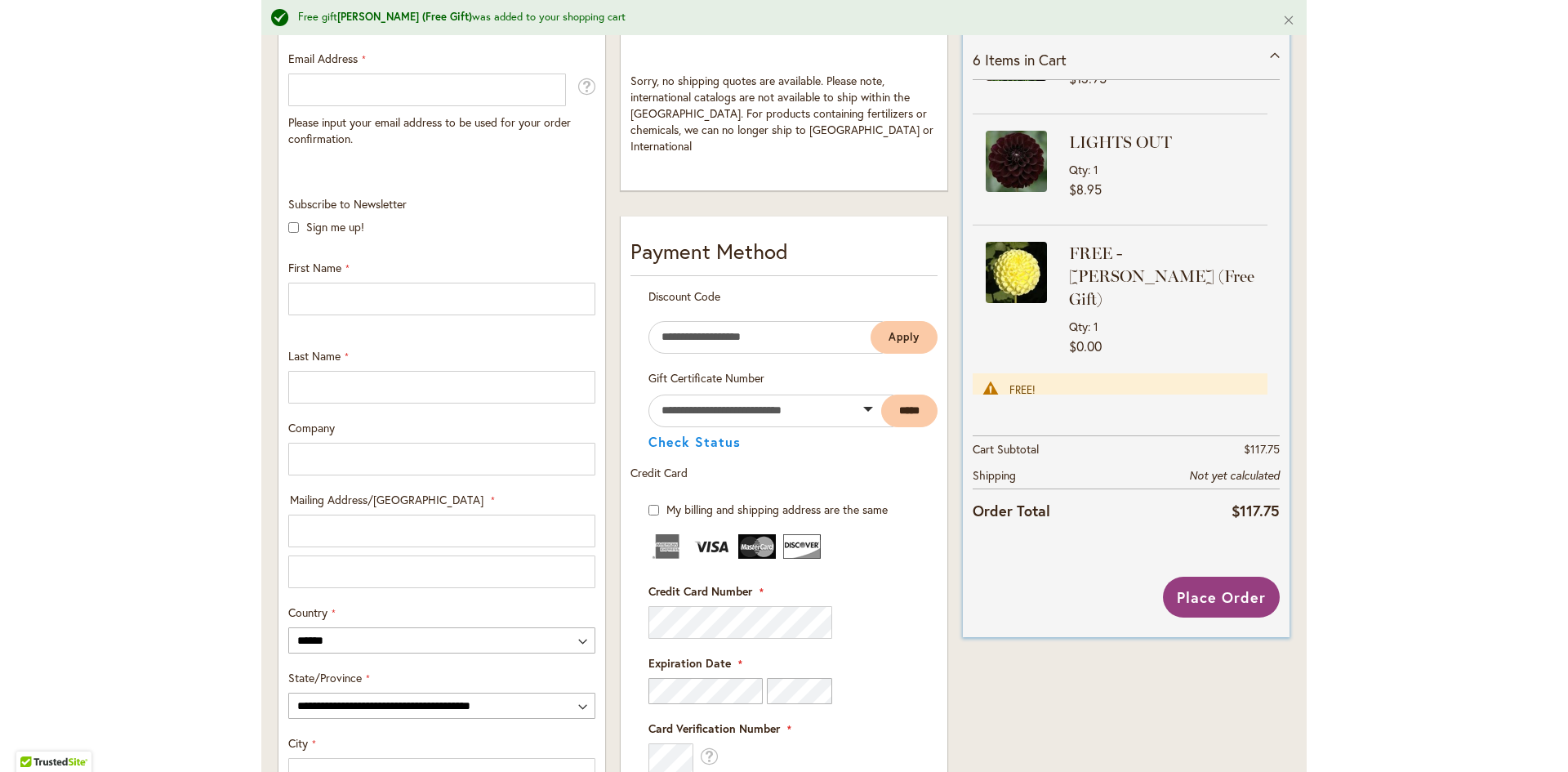
scroll to position [324, 0]
